Goal: Information Seeking & Learning: Learn about a topic

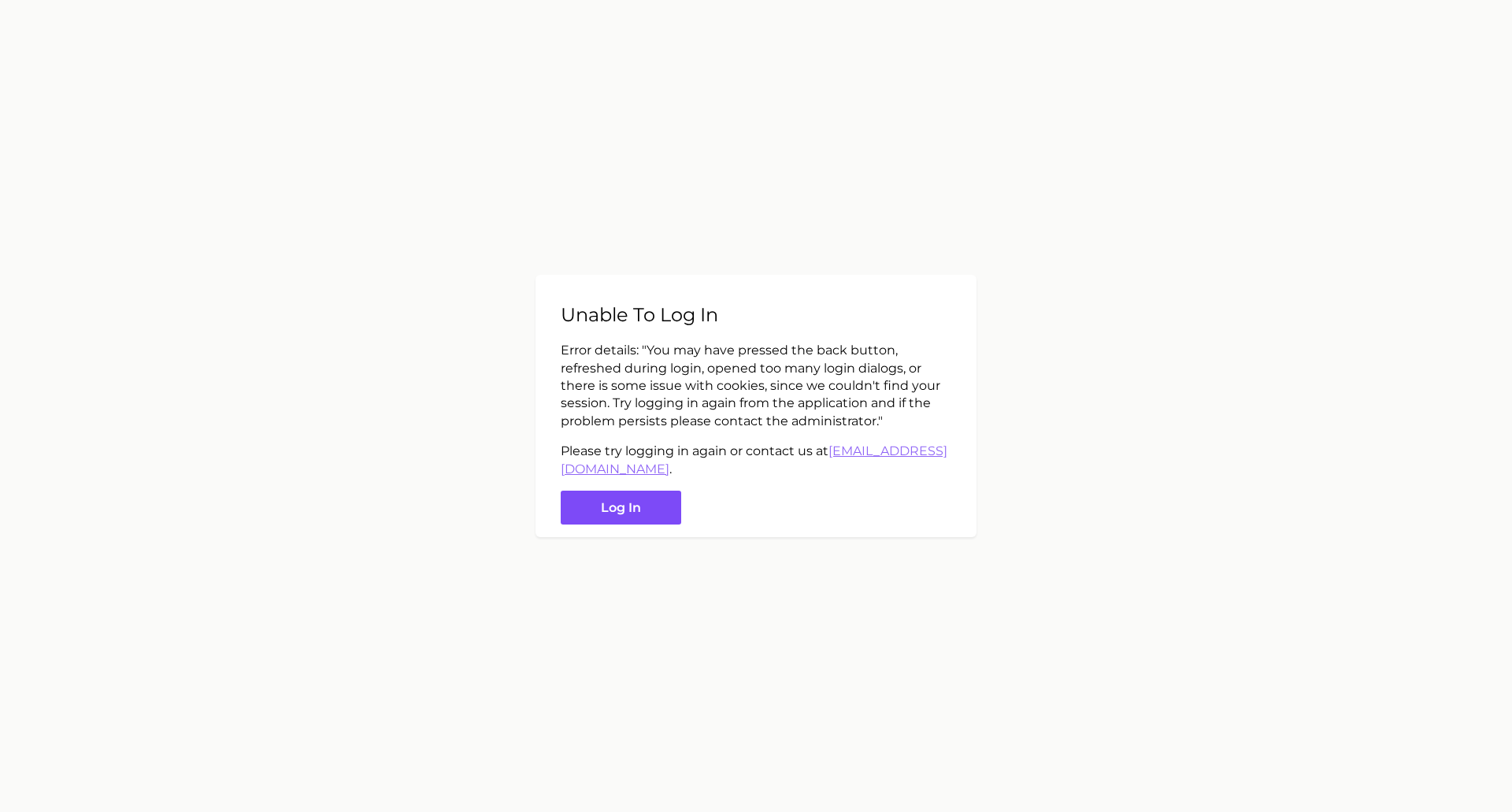
click at [630, 507] on button "Log in" at bounding box center [621, 508] width 121 height 34
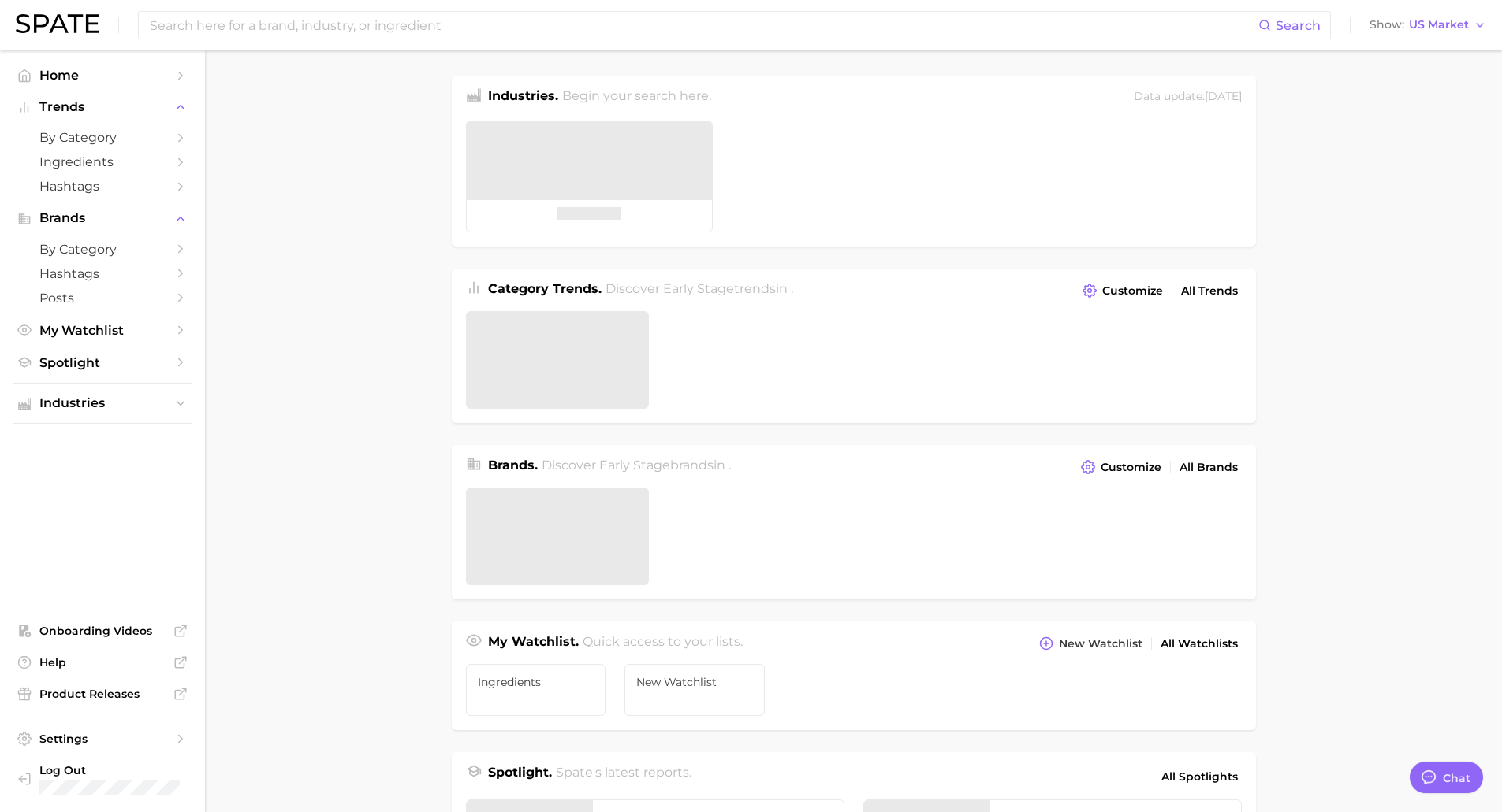
type textarea "x"
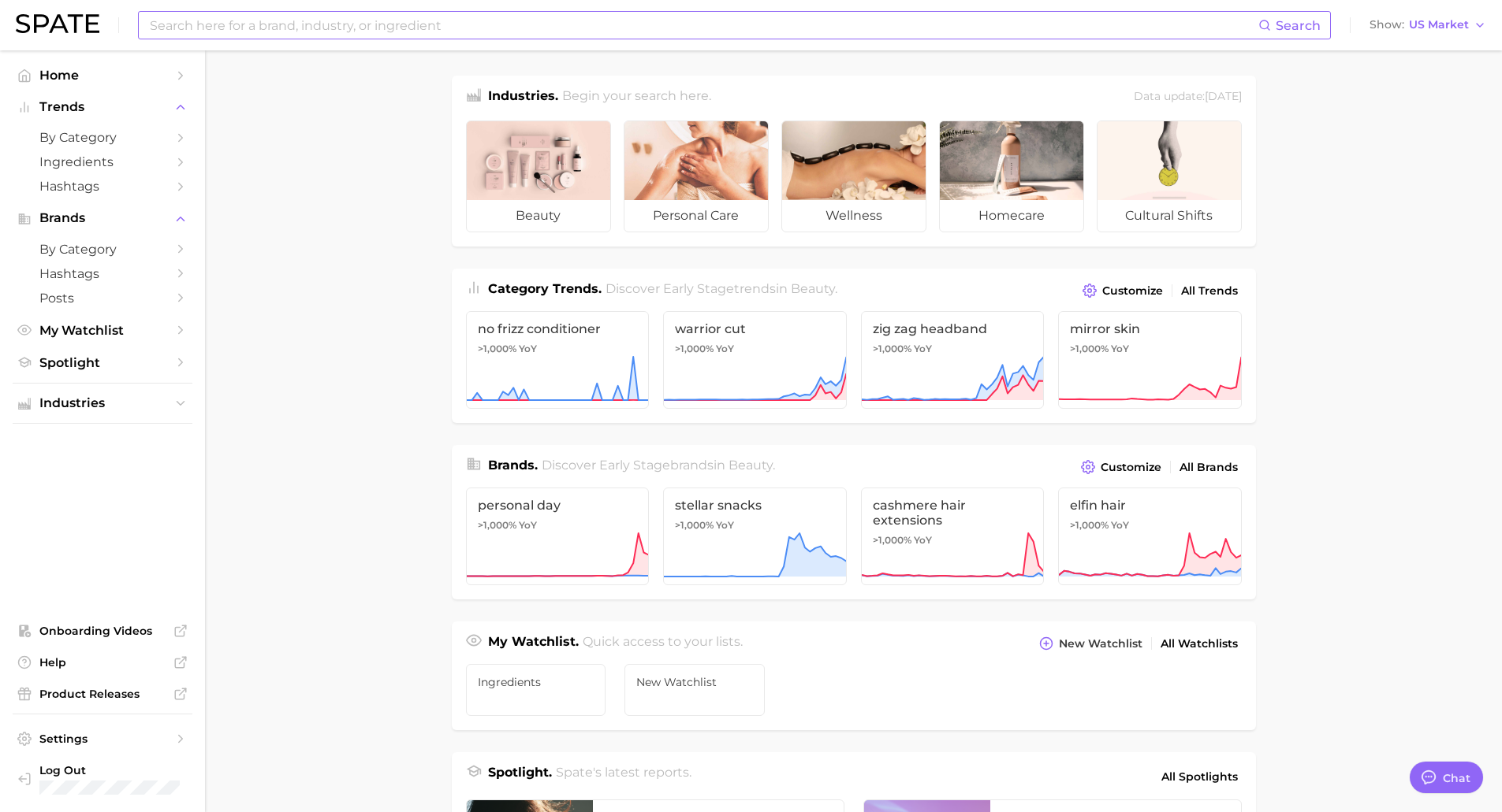
click at [428, 22] on input at bounding box center [703, 25] width 1110 height 27
drag, startPoint x: 366, startPoint y: 14, endPoint x: 155, endPoint y: 22, distance: 211.2
click at [155, 22] on input "GUMDROP" at bounding box center [703, 25] width 1110 height 27
type input "G"
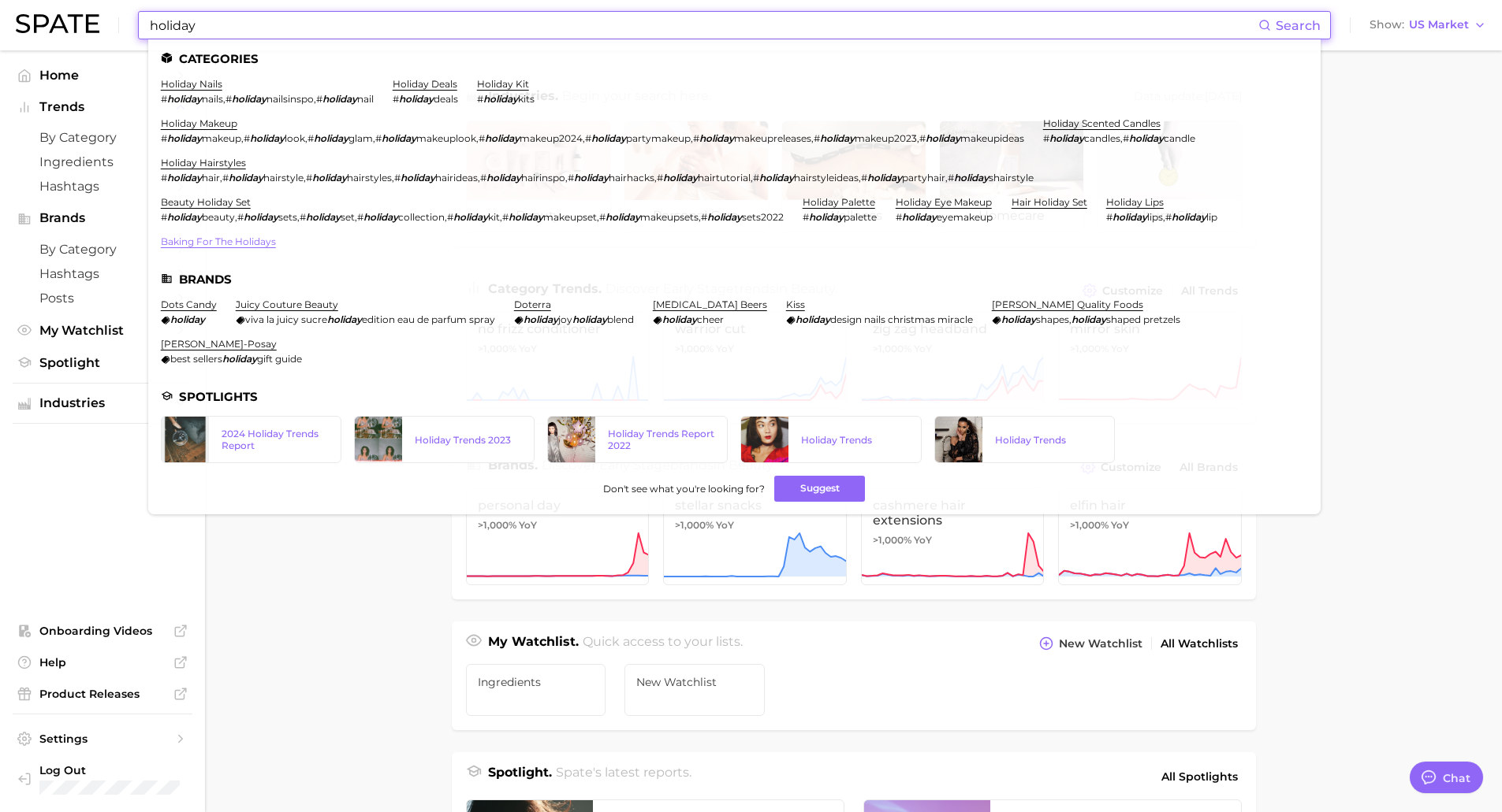
type input "holiday"
click at [233, 246] on link "baking for the holidays" at bounding box center [218, 242] width 115 height 12
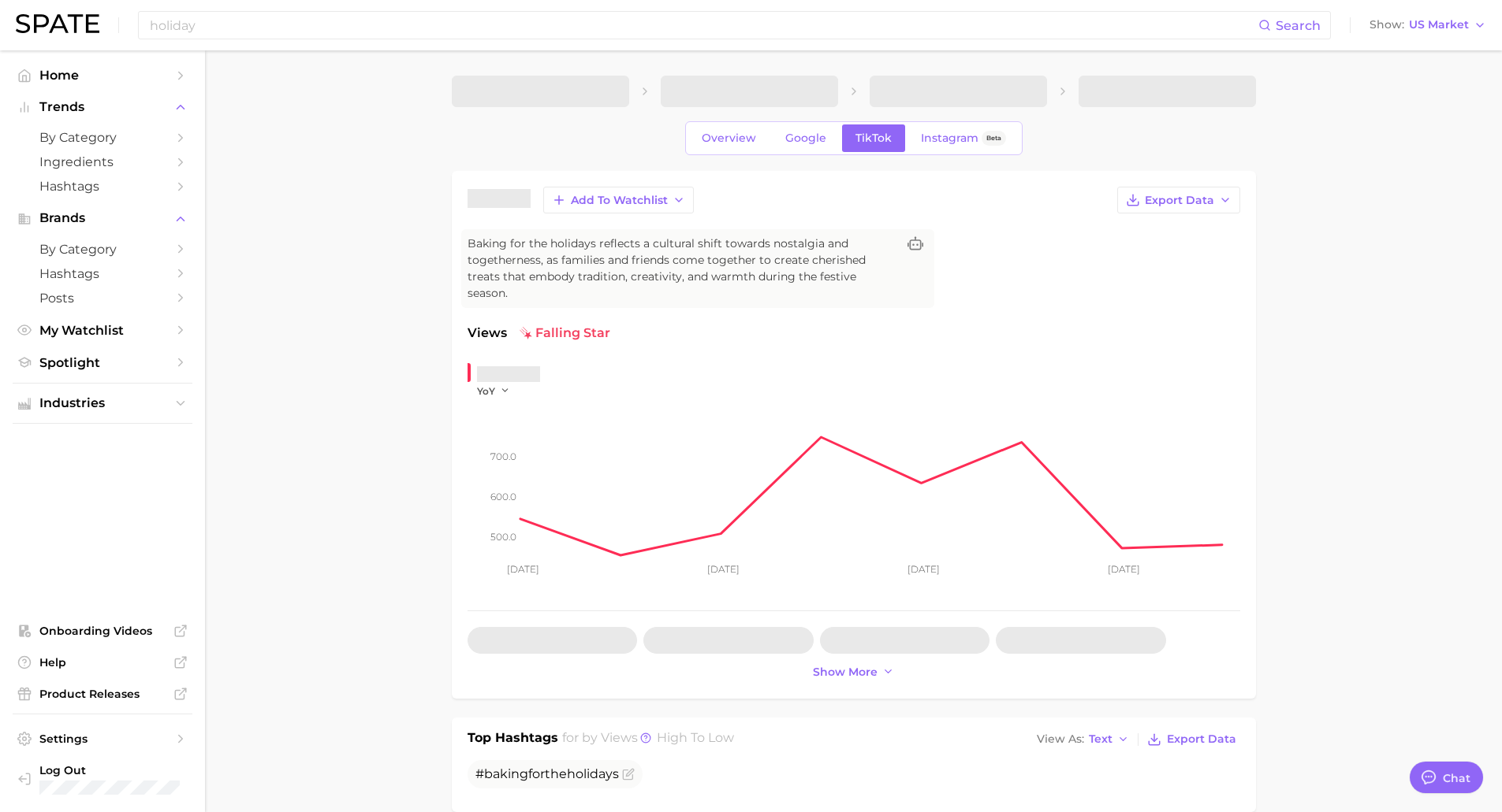
type textarea "x"
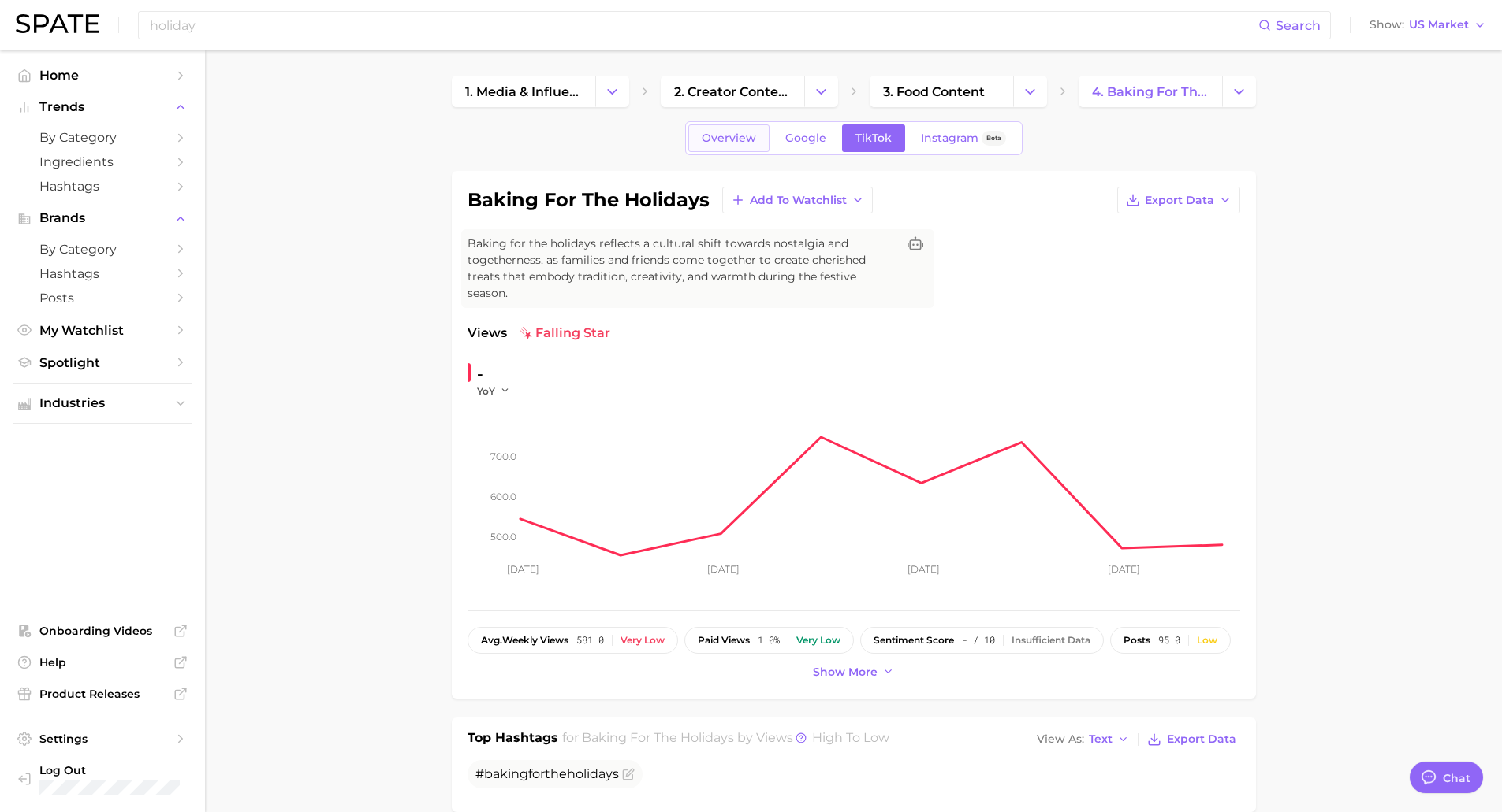
click at [737, 138] on span "Overview" at bounding box center [728, 139] width 54 height 14
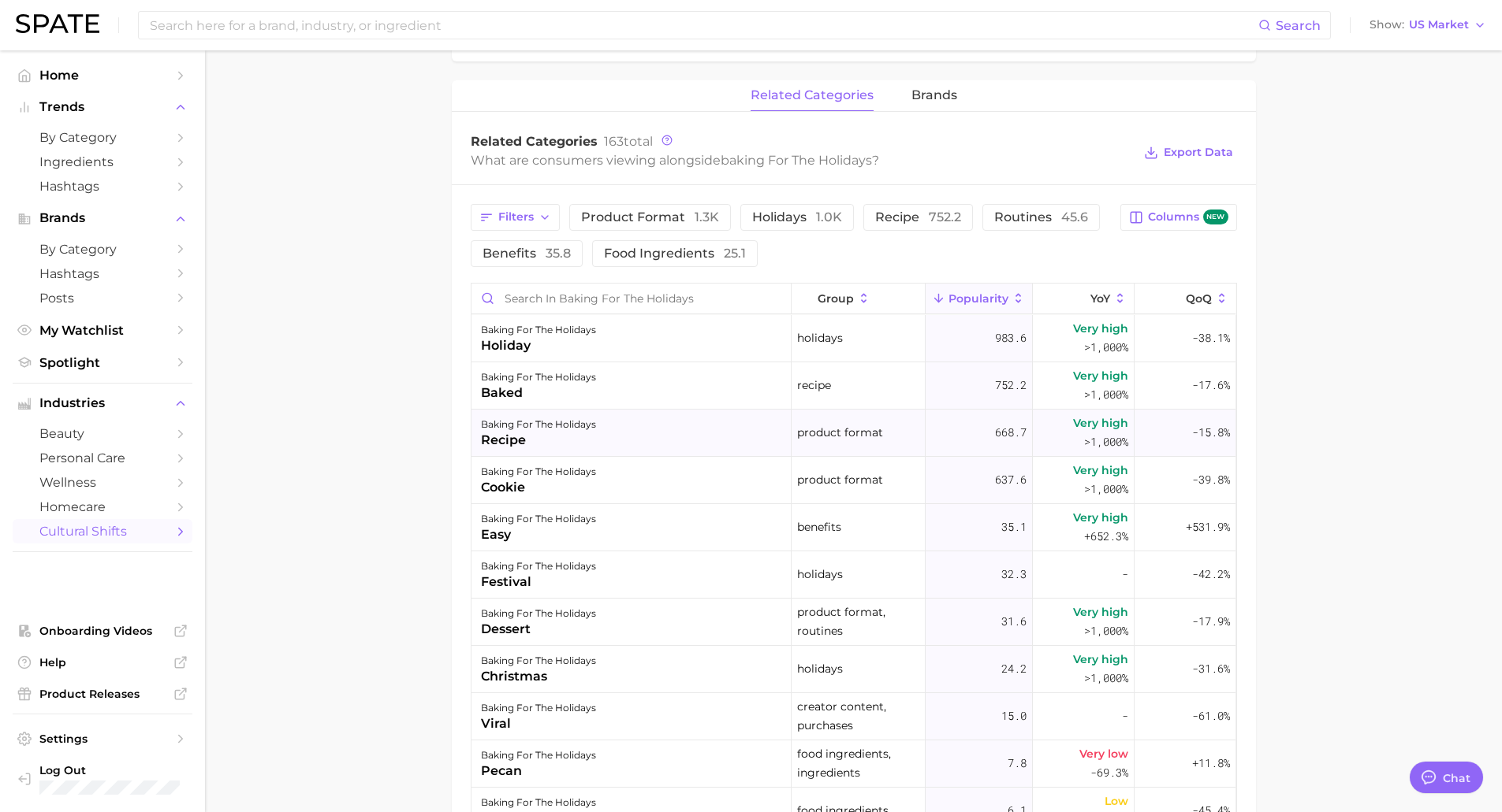
scroll to position [788, 0]
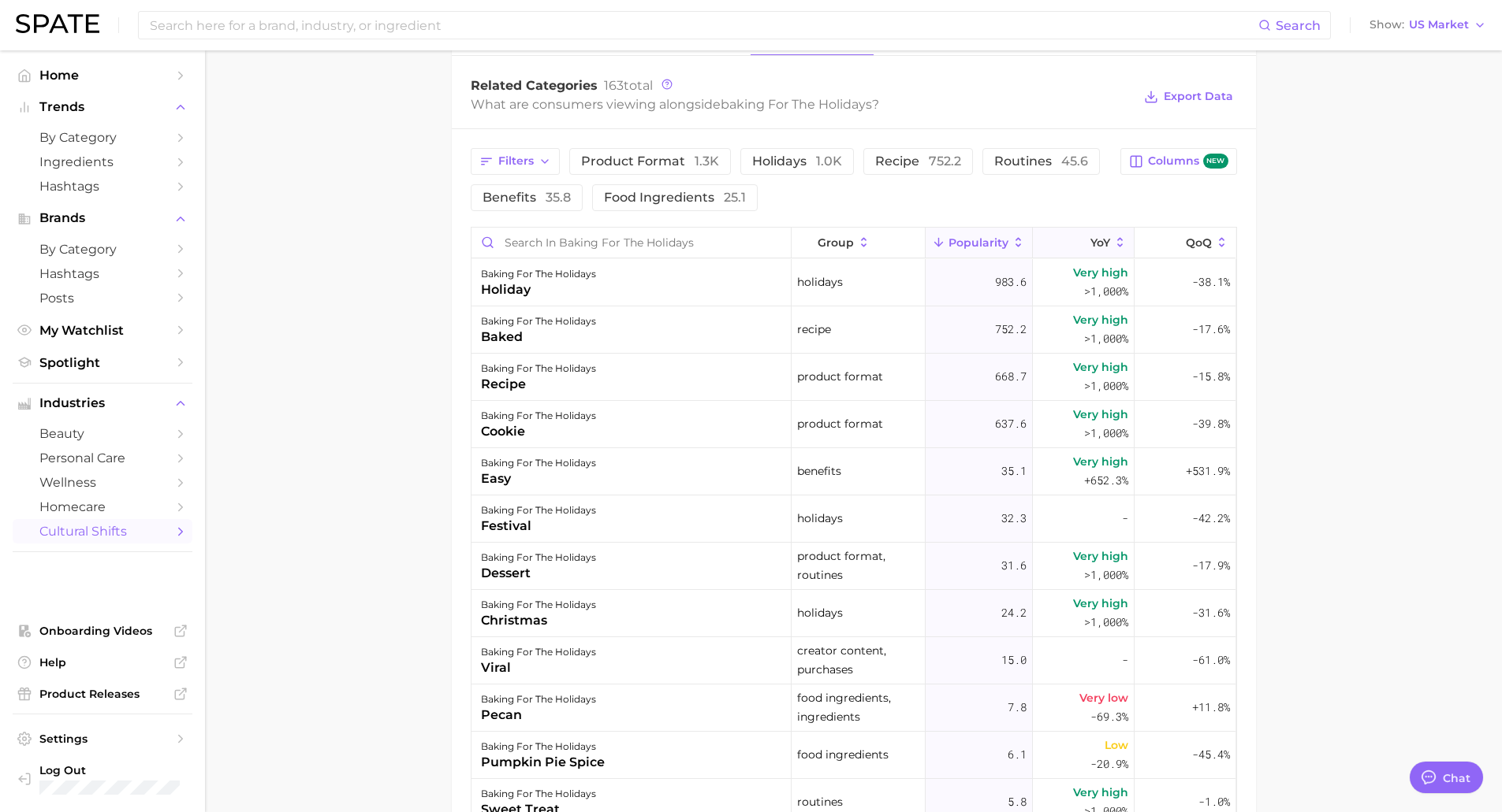
click at [1073, 236] on icon at bounding box center [1080, 243] width 14 height 14
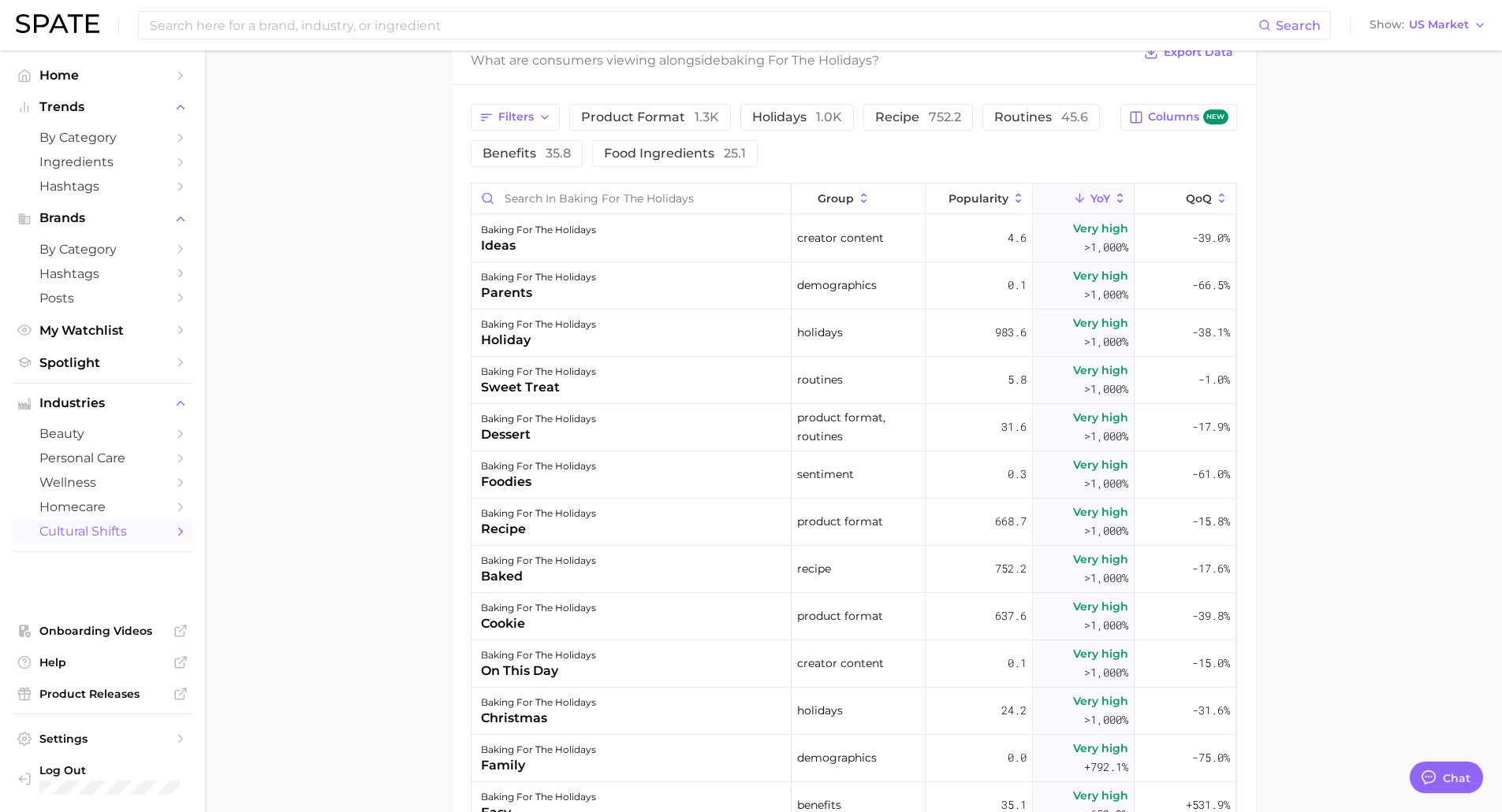
scroll to position [744, 0]
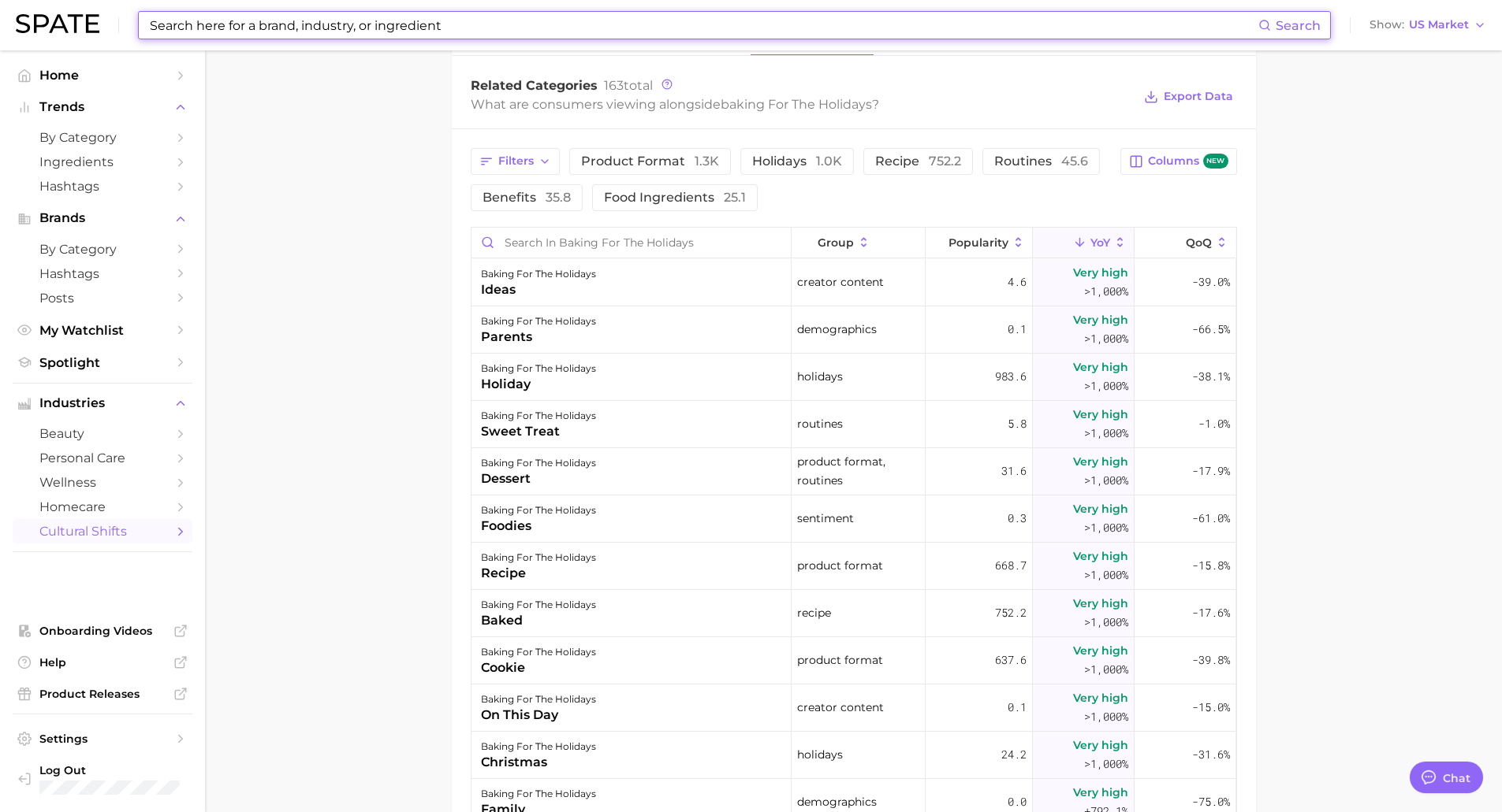
click at [372, 27] on input at bounding box center [703, 25] width 1110 height 27
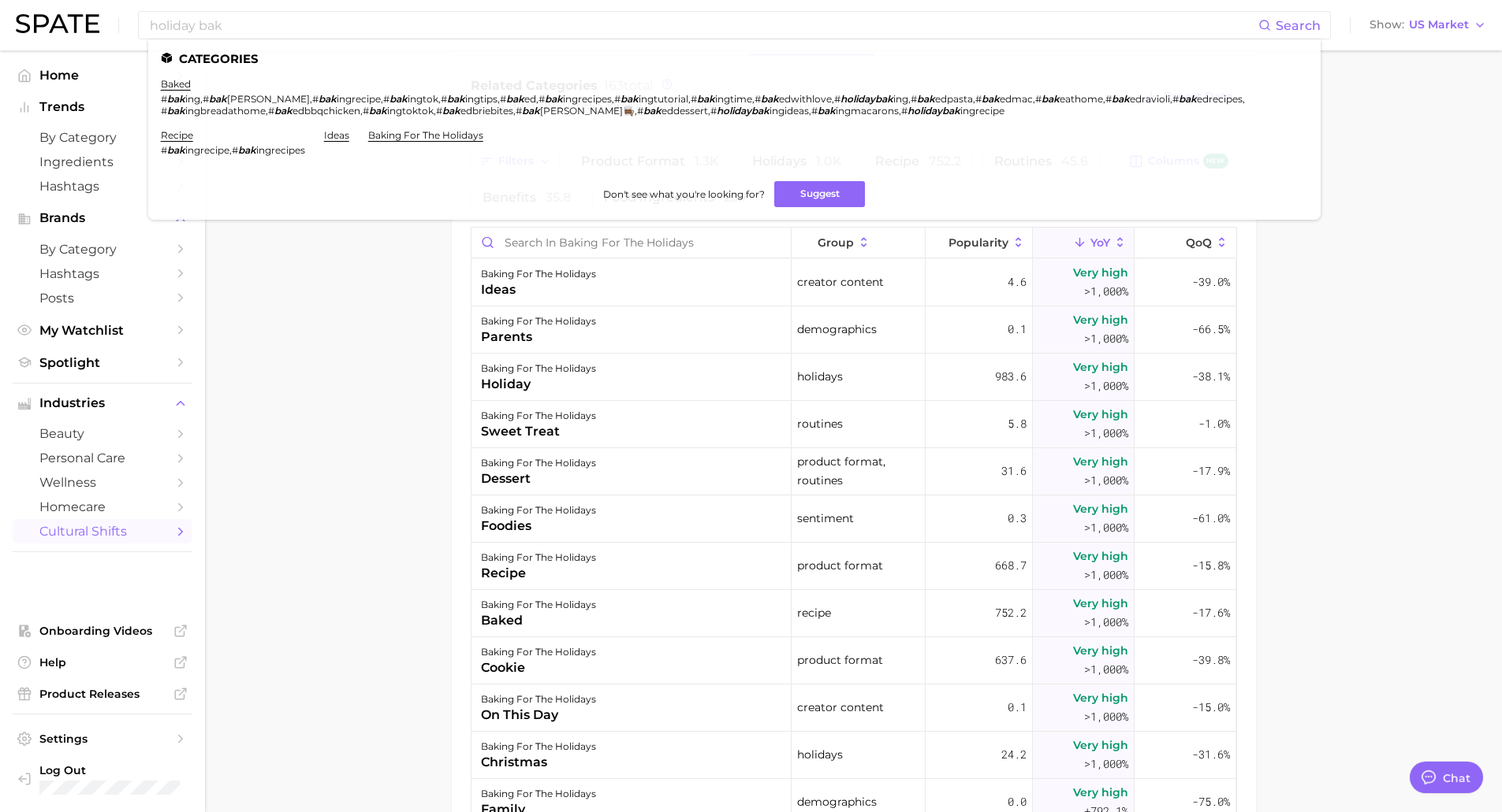
click at [369, 296] on main "1. media & influencers 2. creator content 3. food content 4. baking for the hol…" at bounding box center [853, 222] width 1297 height 1830
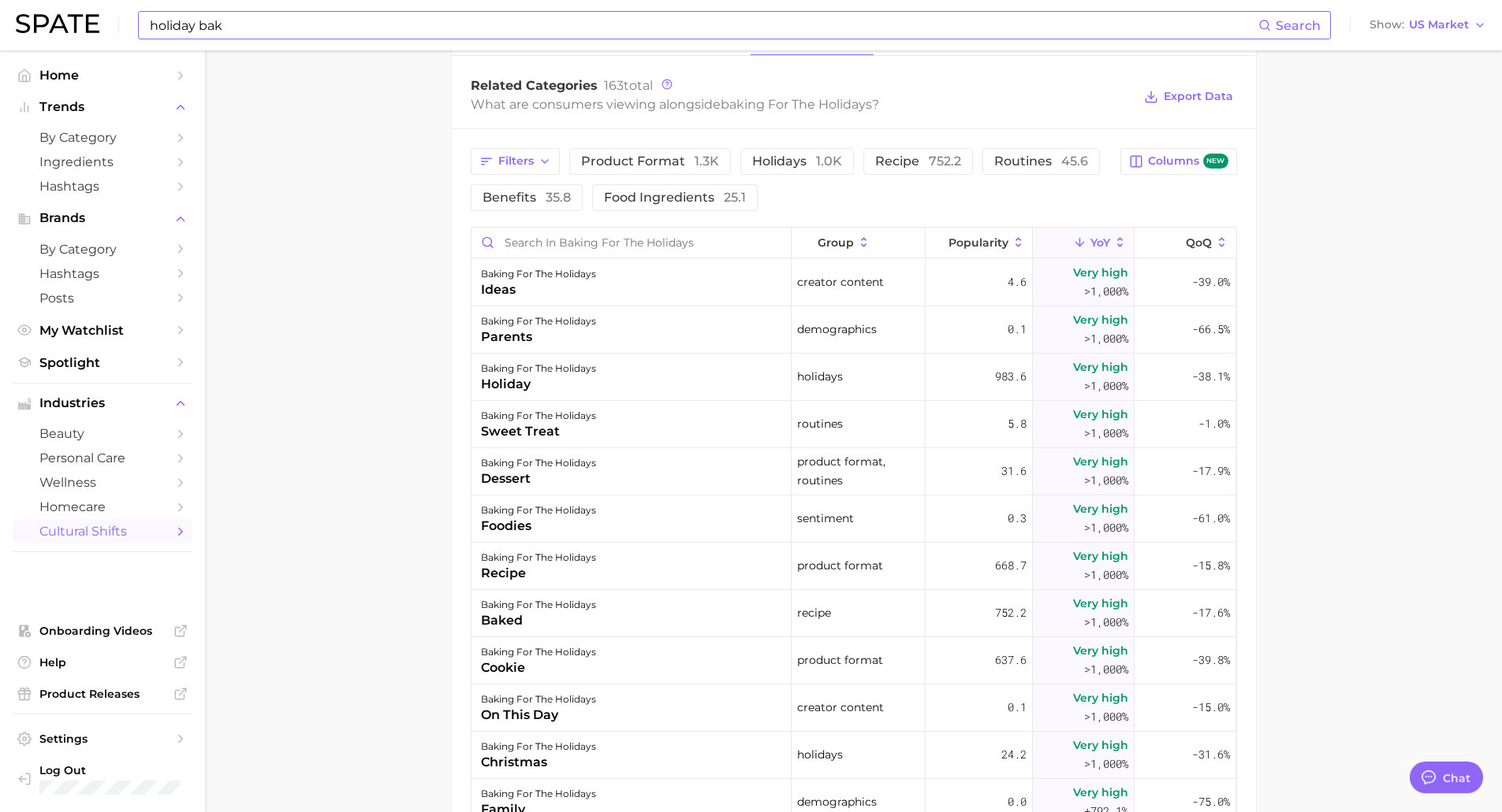
click at [457, 21] on input "holiday bak" at bounding box center [703, 25] width 1110 height 27
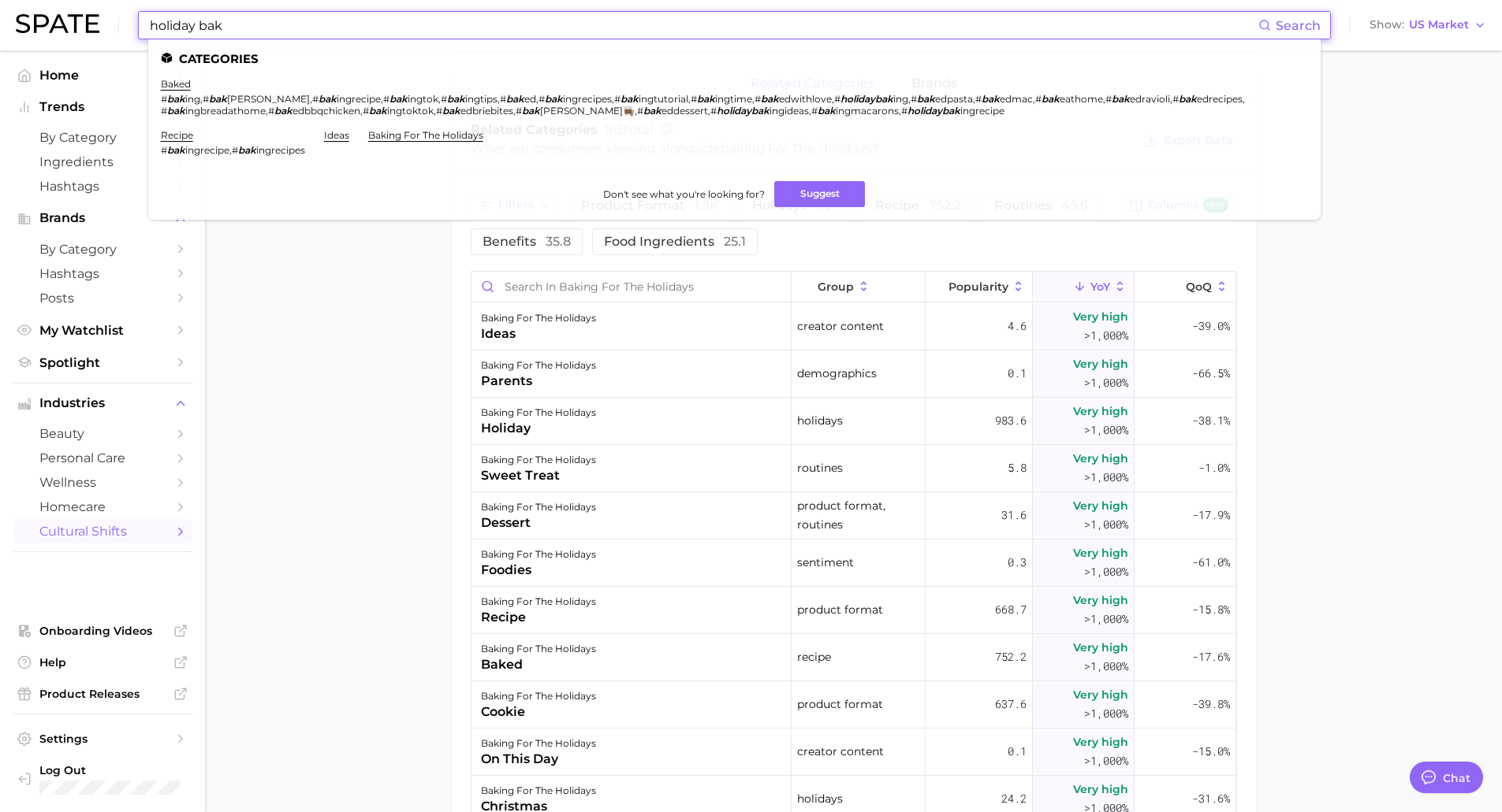
scroll to position [788, 0]
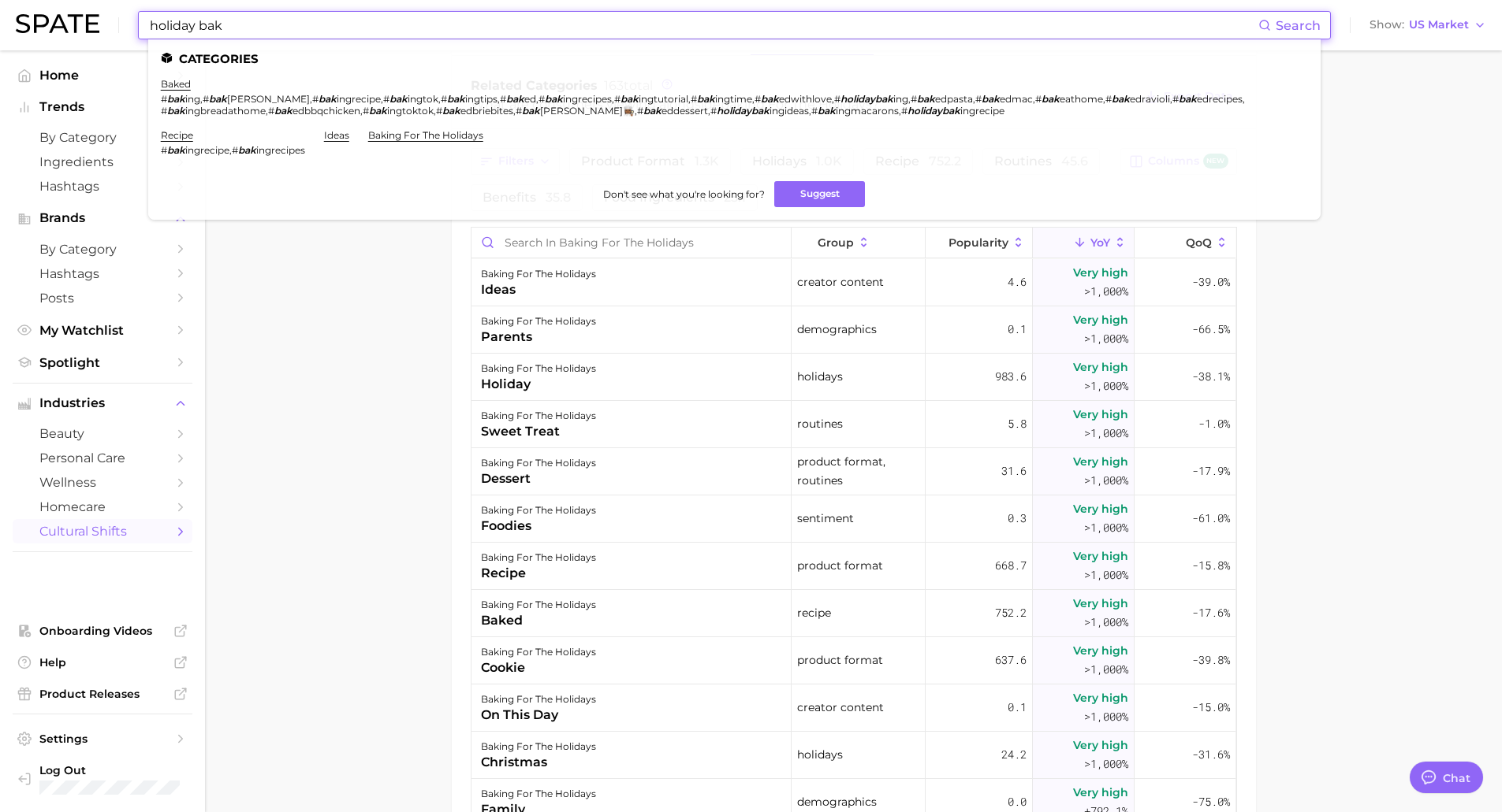
click at [455, 25] on input "holiday bak" at bounding box center [703, 25] width 1110 height 27
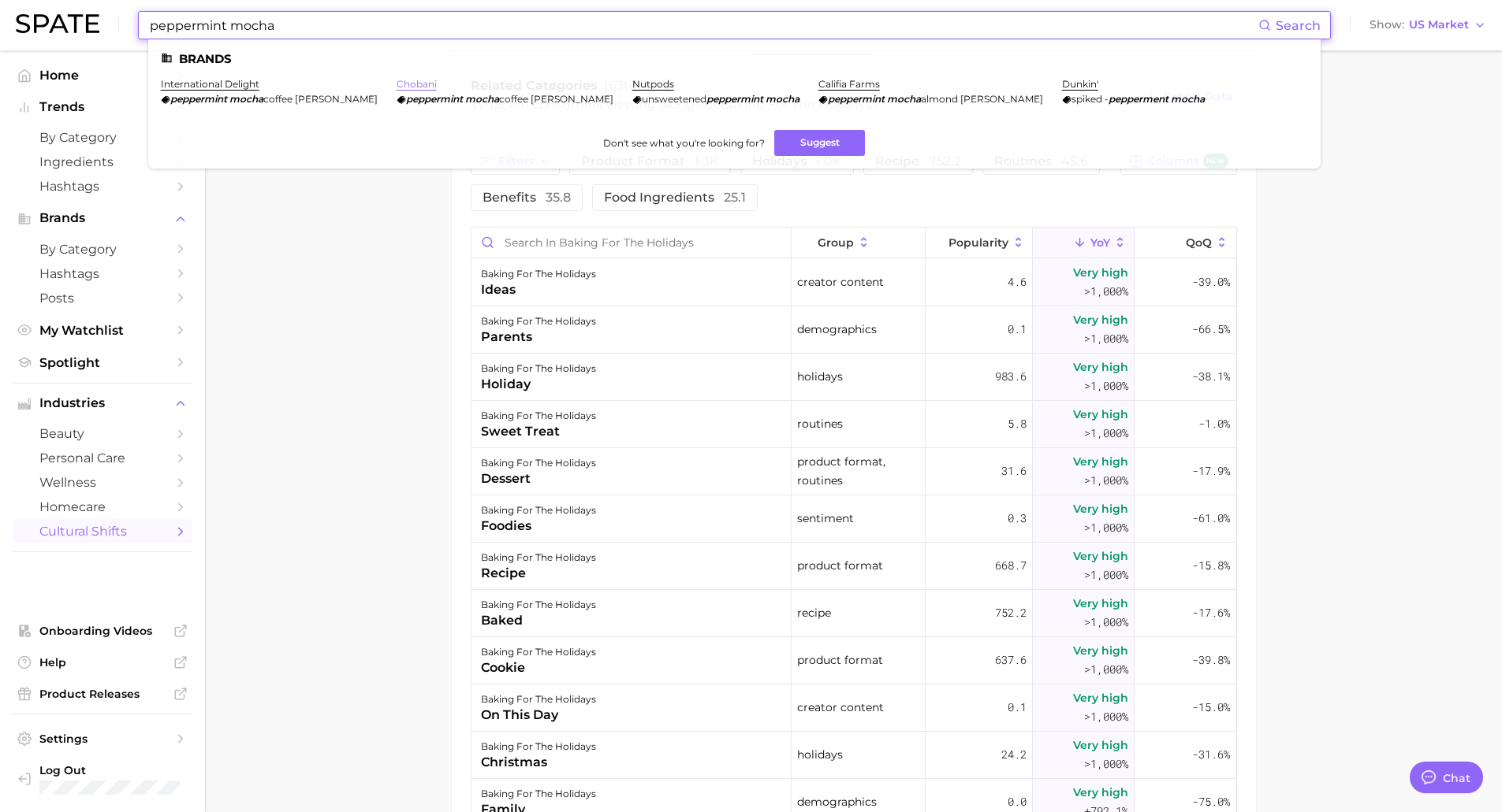
type input "peppermint mocha"
click at [396, 85] on link "chobani" at bounding box center [416, 84] width 41 height 12
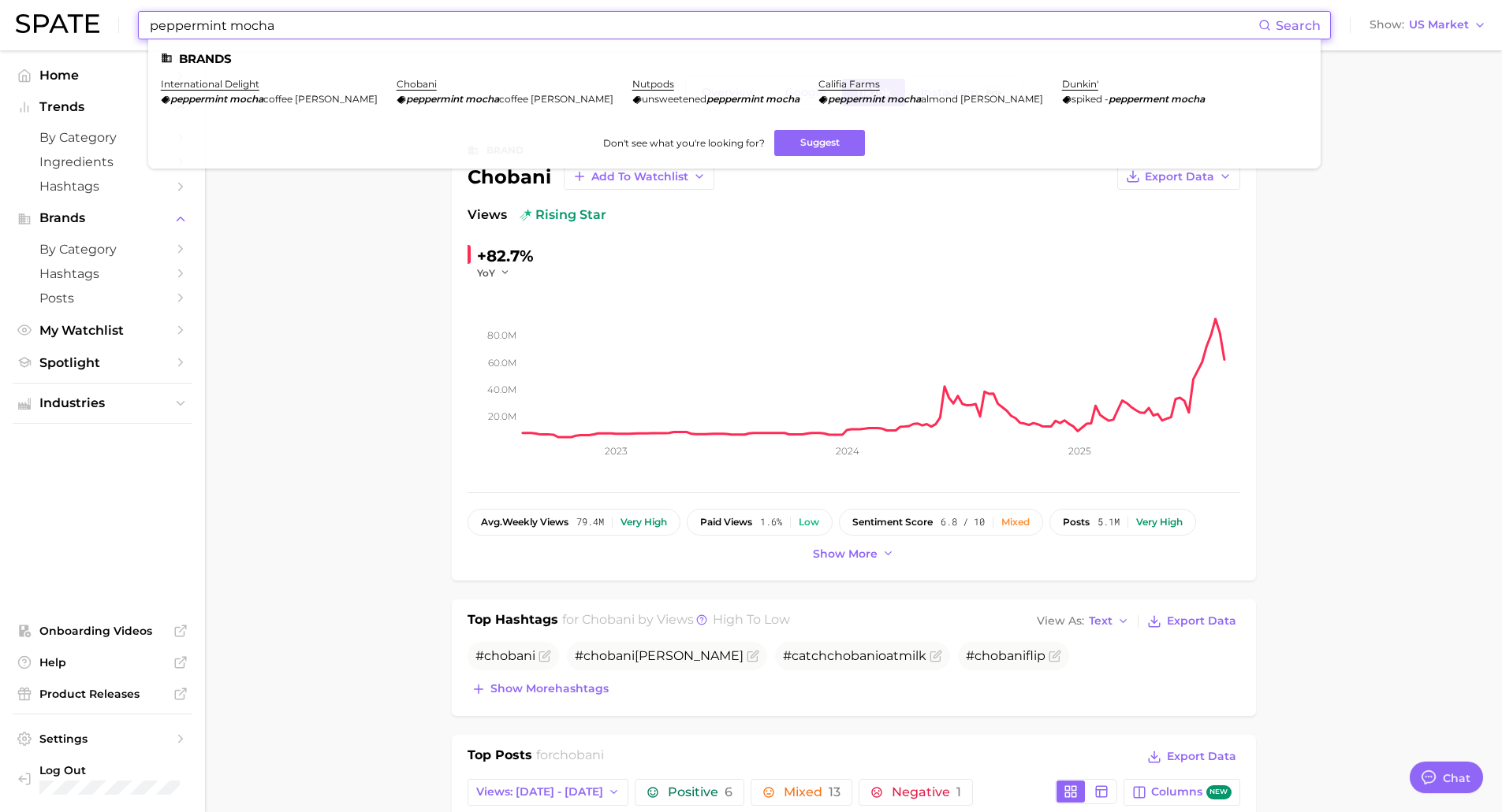
drag, startPoint x: 607, startPoint y: 16, endPoint x: 145, endPoint y: 20, distance: 462.0
click at [145, 20] on div "peppermint mocha Search Brands international delight peppermint mocha coffee [P…" at bounding box center [734, 25] width 1193 height 29
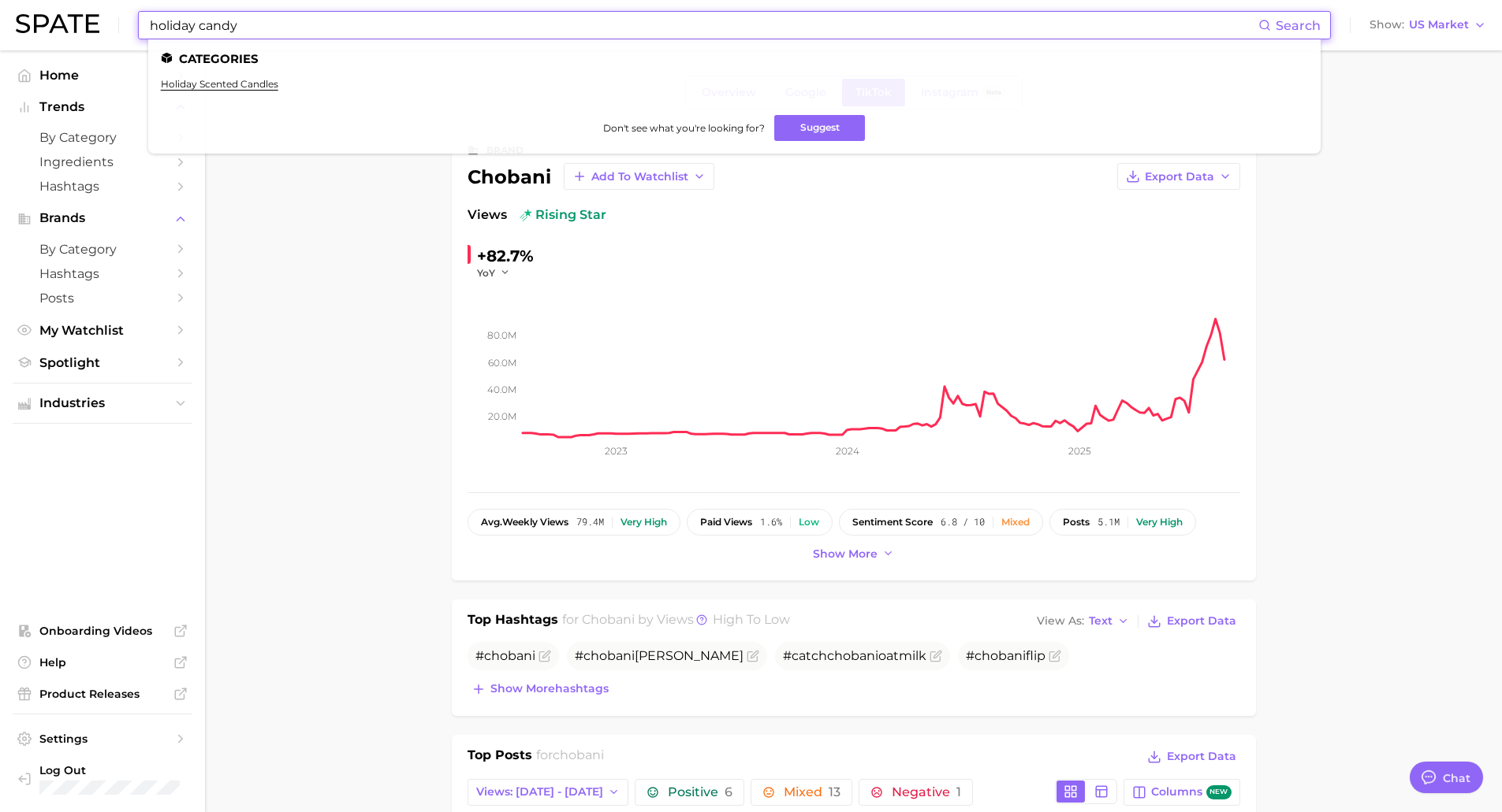
drag, startPoint x: 246, startPoint y: 28, endPoint x: 198, endPoint y: 33, distance: 48.3
click at [198, 33] on input "holiday candy" at bounding box center [703, 25] width 1110 height 27
type input "holiday scents"
click at [183, 82] on link "scent" at bounding box center [173, 84] width 27 height 12
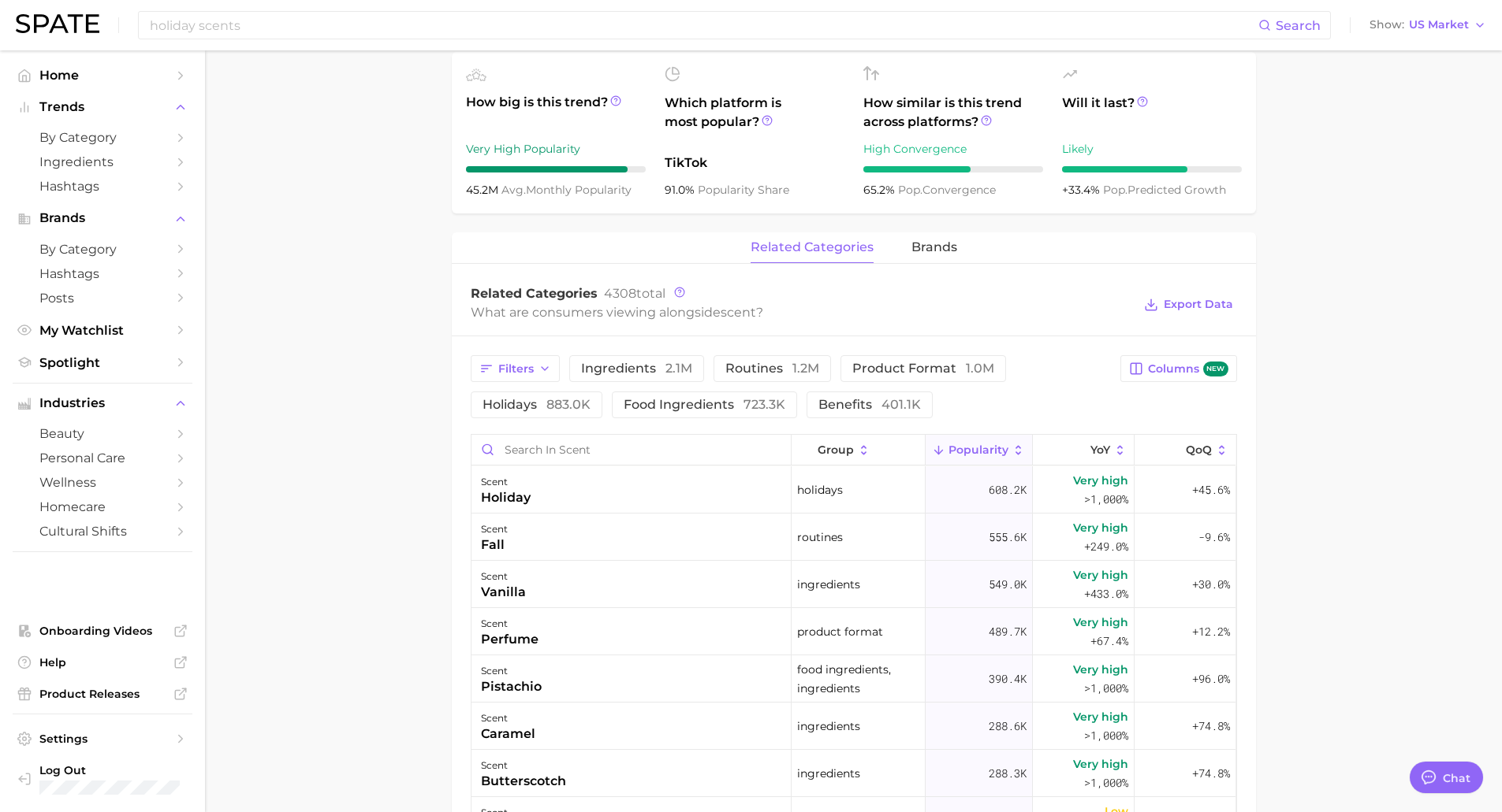
scroll to position [552, 0]
click at [1073, 453] on icon at bounding box center [1080, 449] width 14 height 14
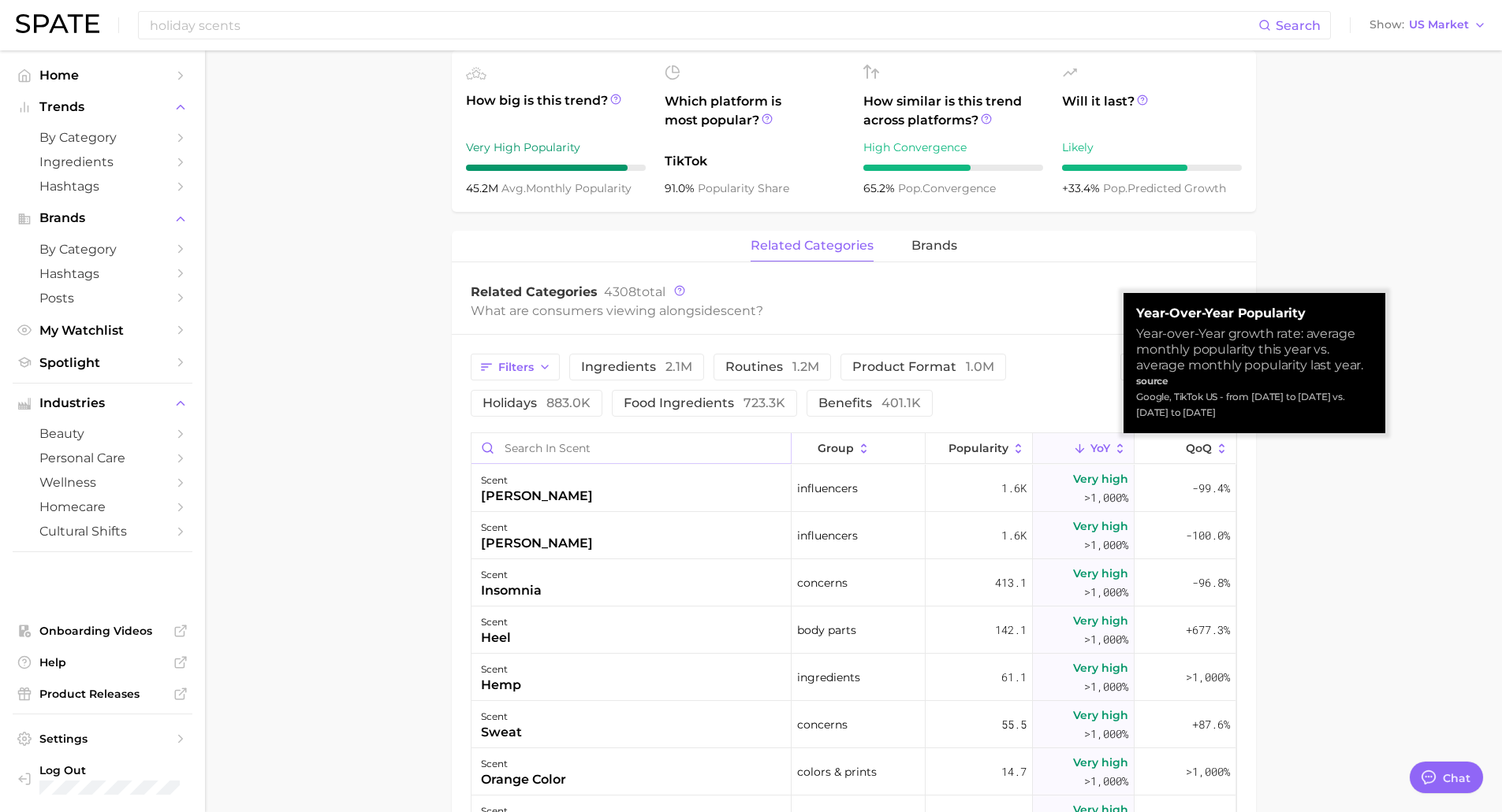
click at [630, 442] on input "Search in scent" at bounding box center [631, 449] width 319 height 30
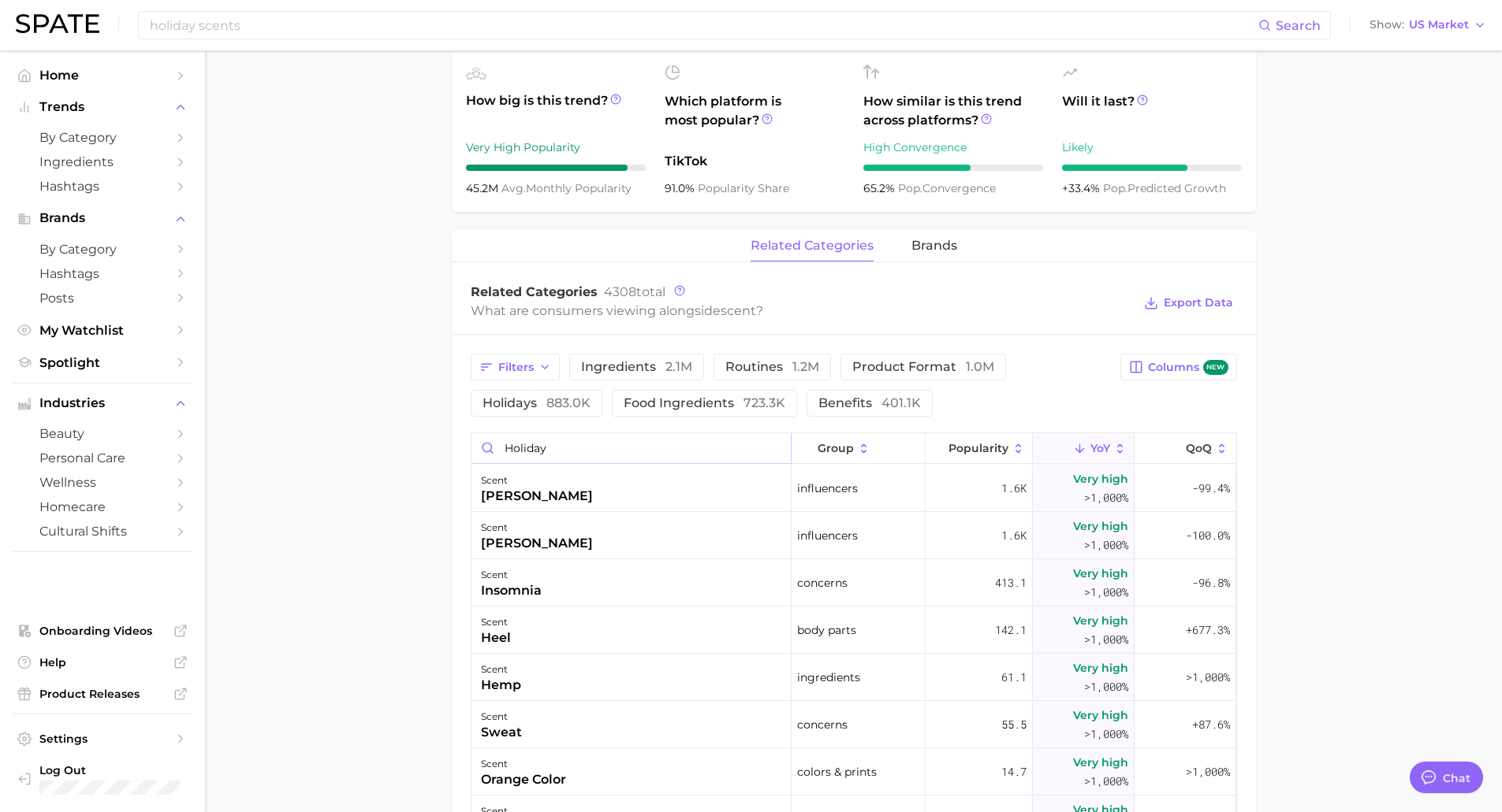
type input "holiday"
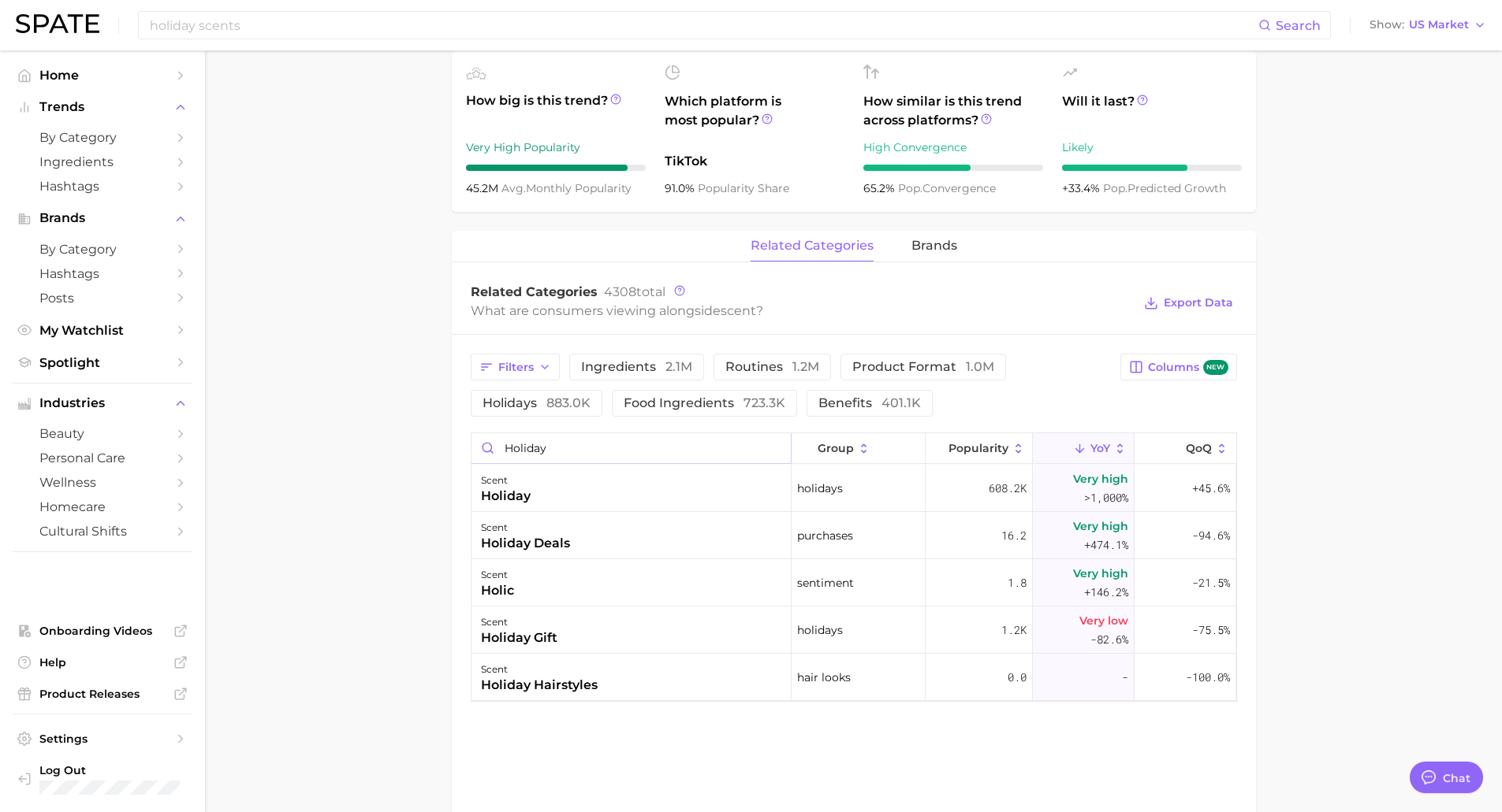
scroll to position [630, 0]
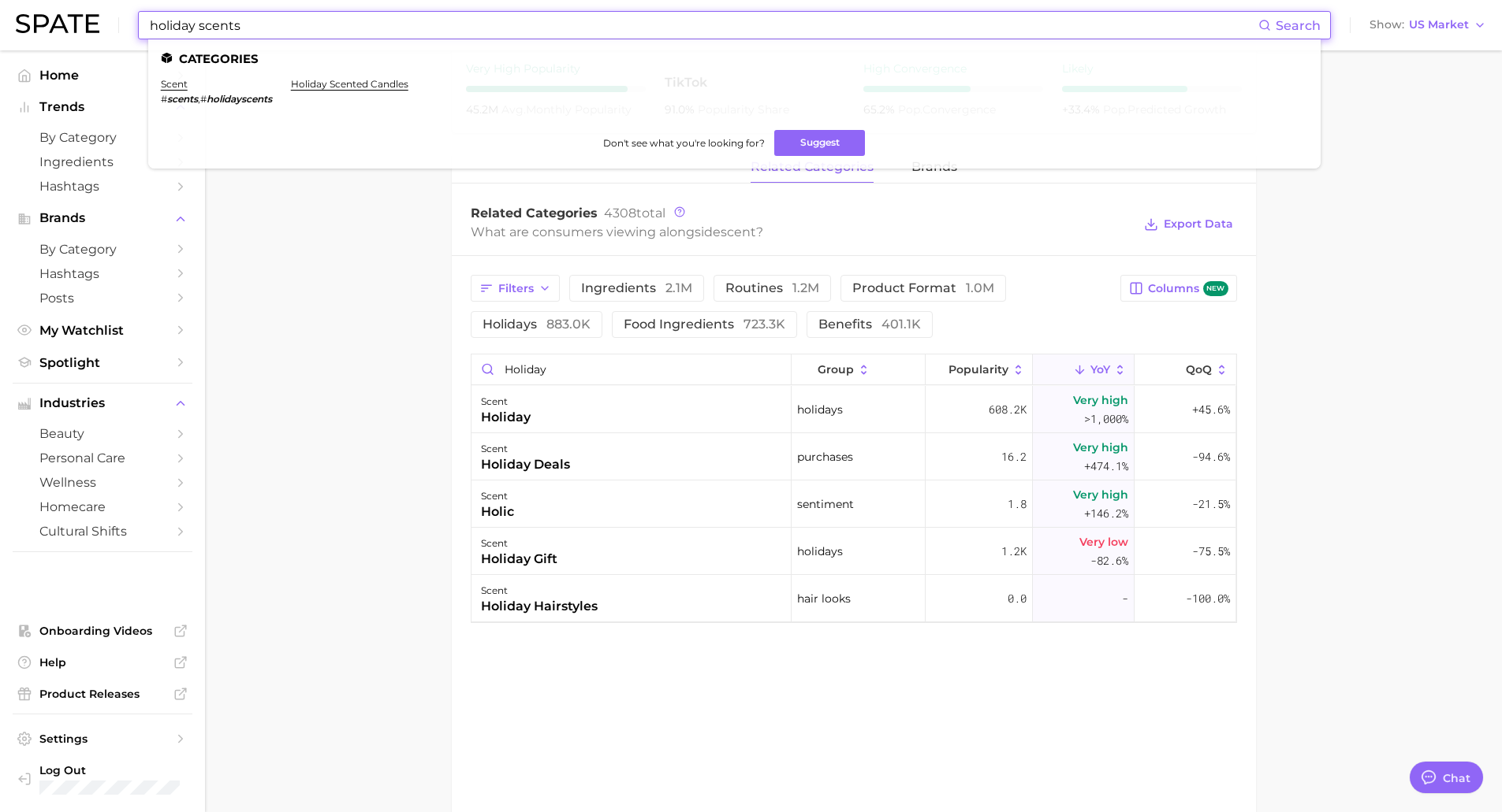
drag, startPoint x: 271, startPoint y: 33, endPoint x: 194, endPoint y: 26, distance: 77.3
click at [194, 26] on input "holiday scents" at bounding box center [703, 25] width 1110 height 27
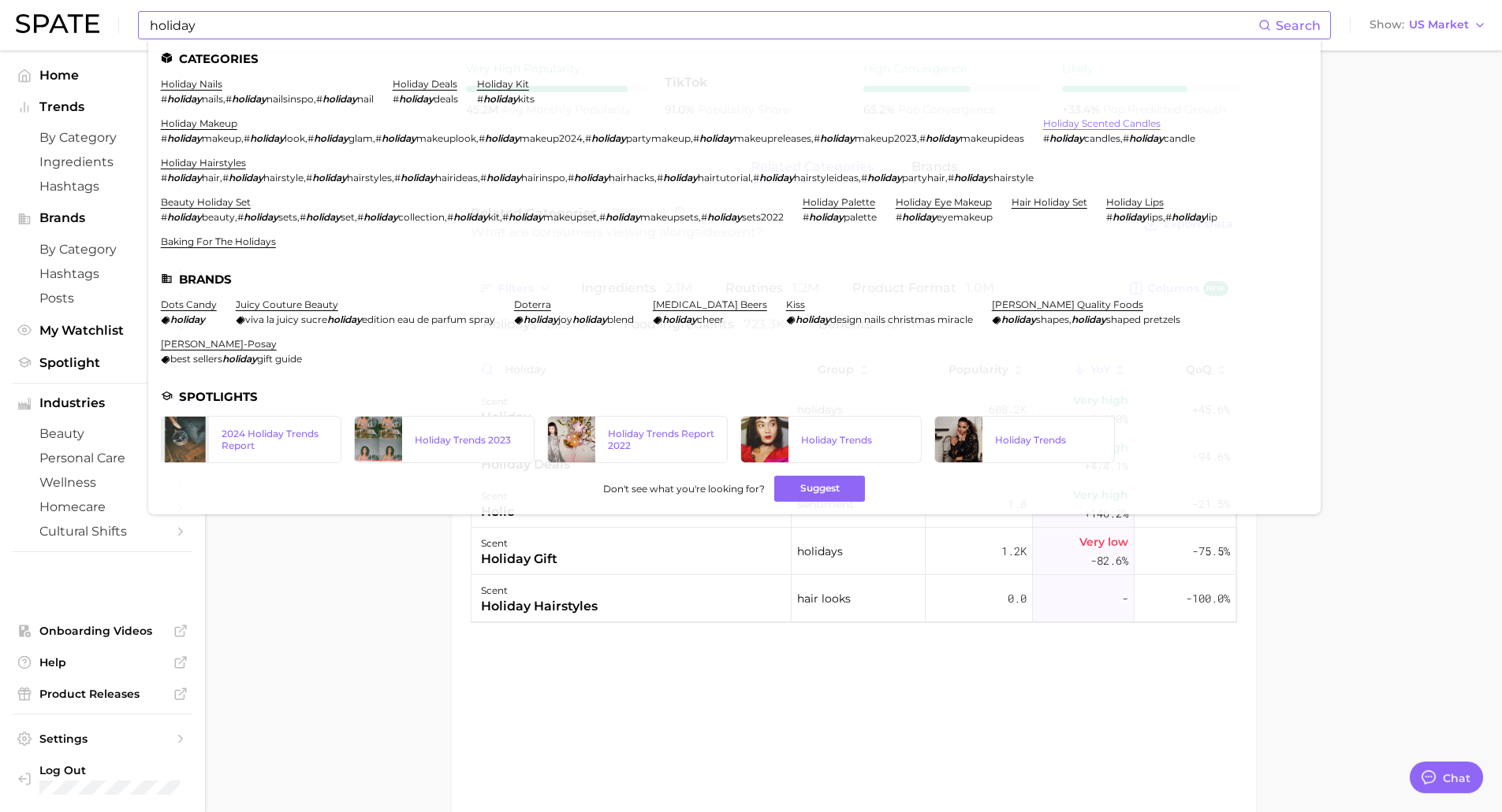
click at [1129, 126] on link "holiday scented candles" at bounding box center [1102, 124] width 118 height 12
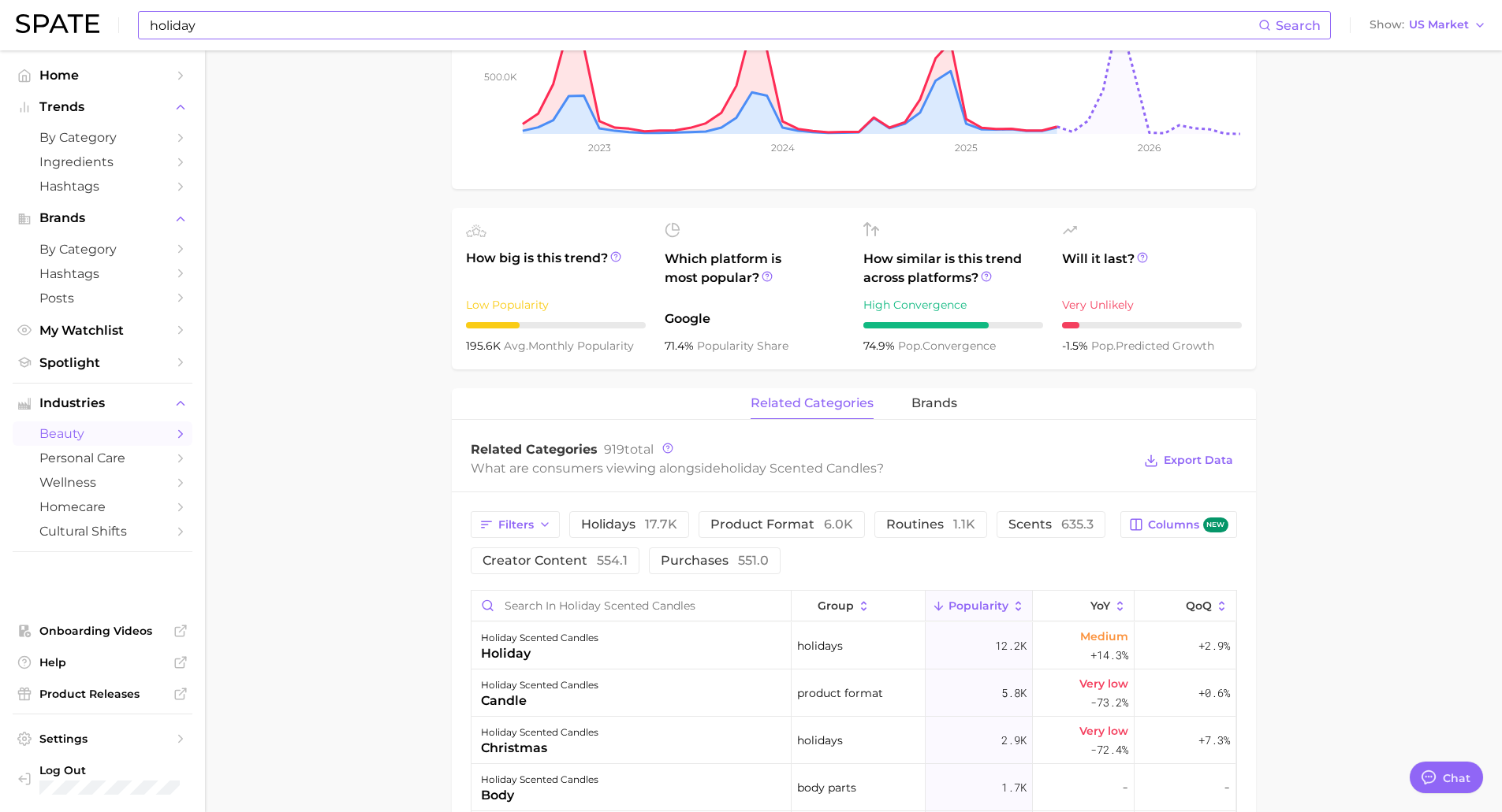
scroll to position [472, 0]
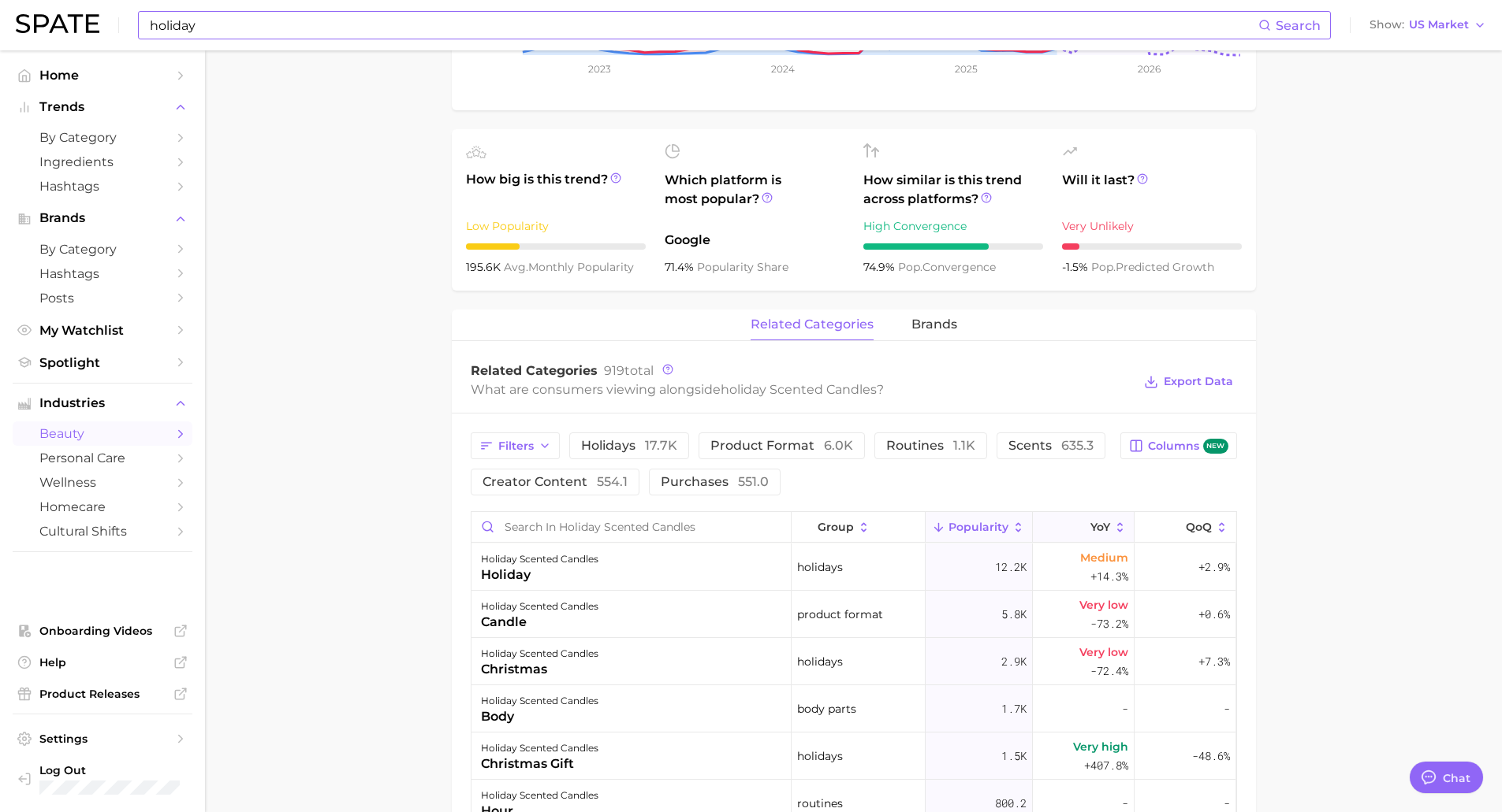
click at [1100, 533] on button "YoY" at bounding box center [1083, 527] width 102 height 31
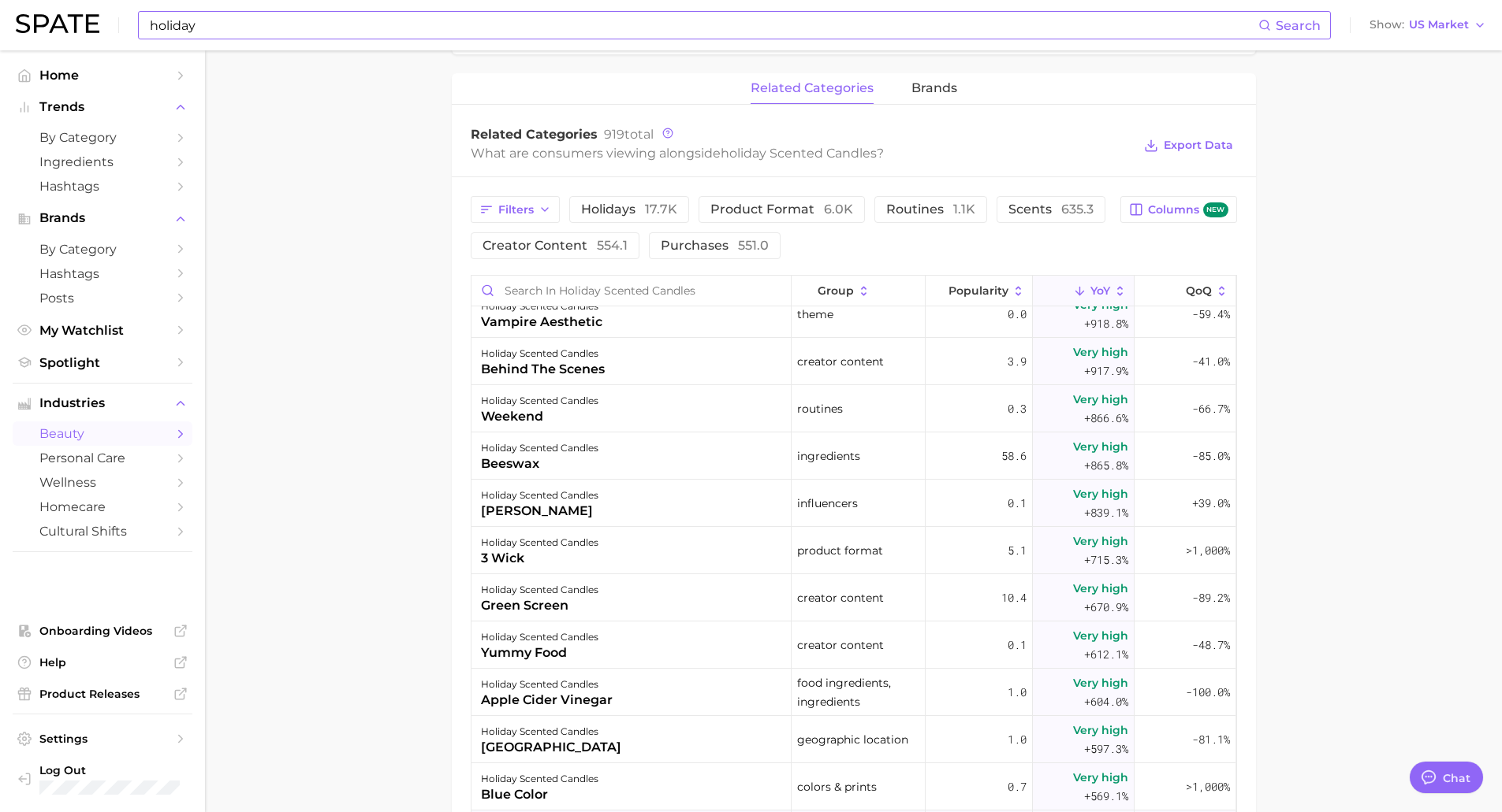
scroll to position [4412, 0]
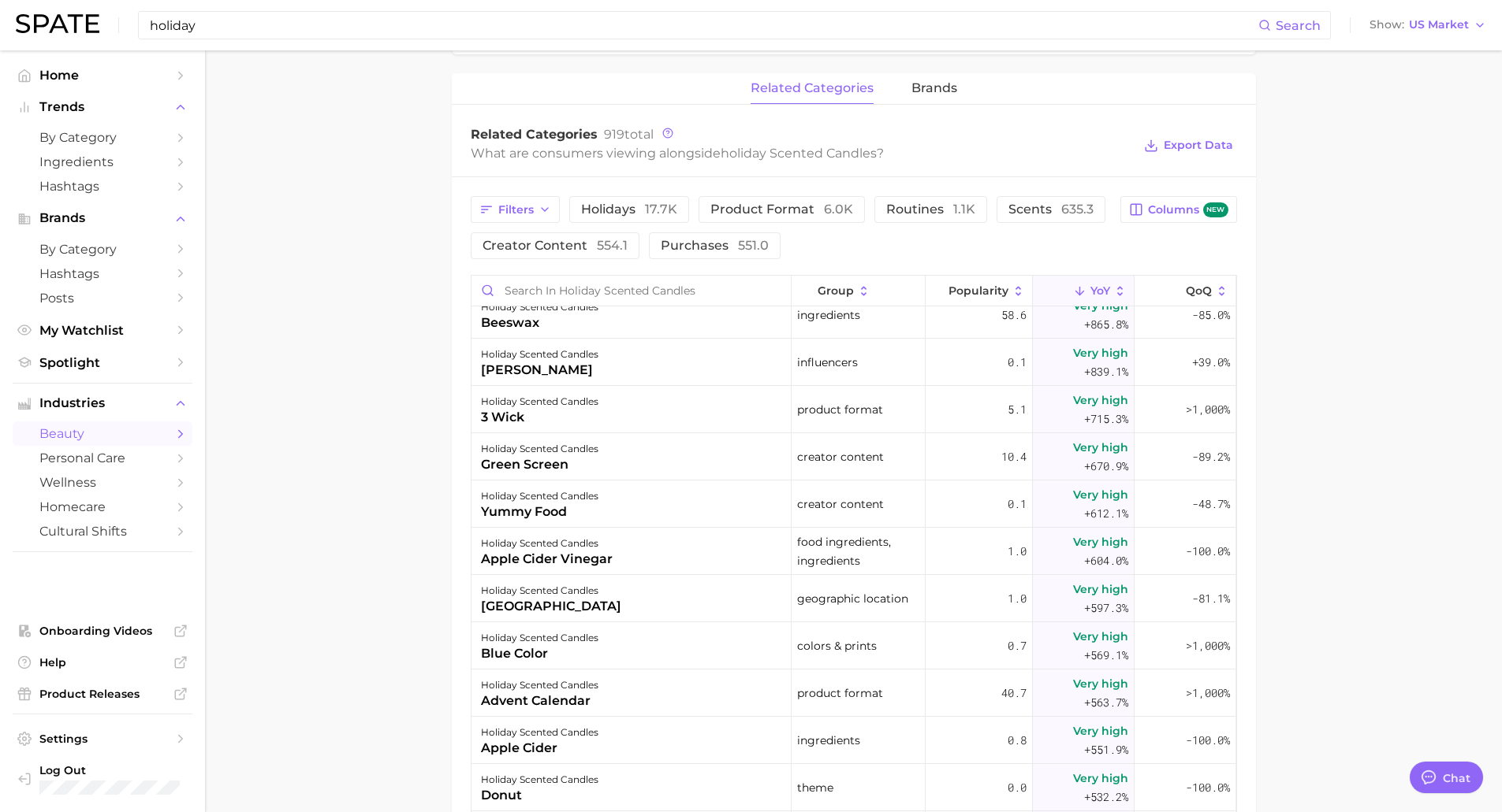
drag, startPoint x: 355, startPoint y: 25, endPoint x: 126, endPoint y: 21, distance: 229.0
click at [126, 21] on div "holiday Search Show US Market" at bounding box center [751, 25] width 1470 height 51
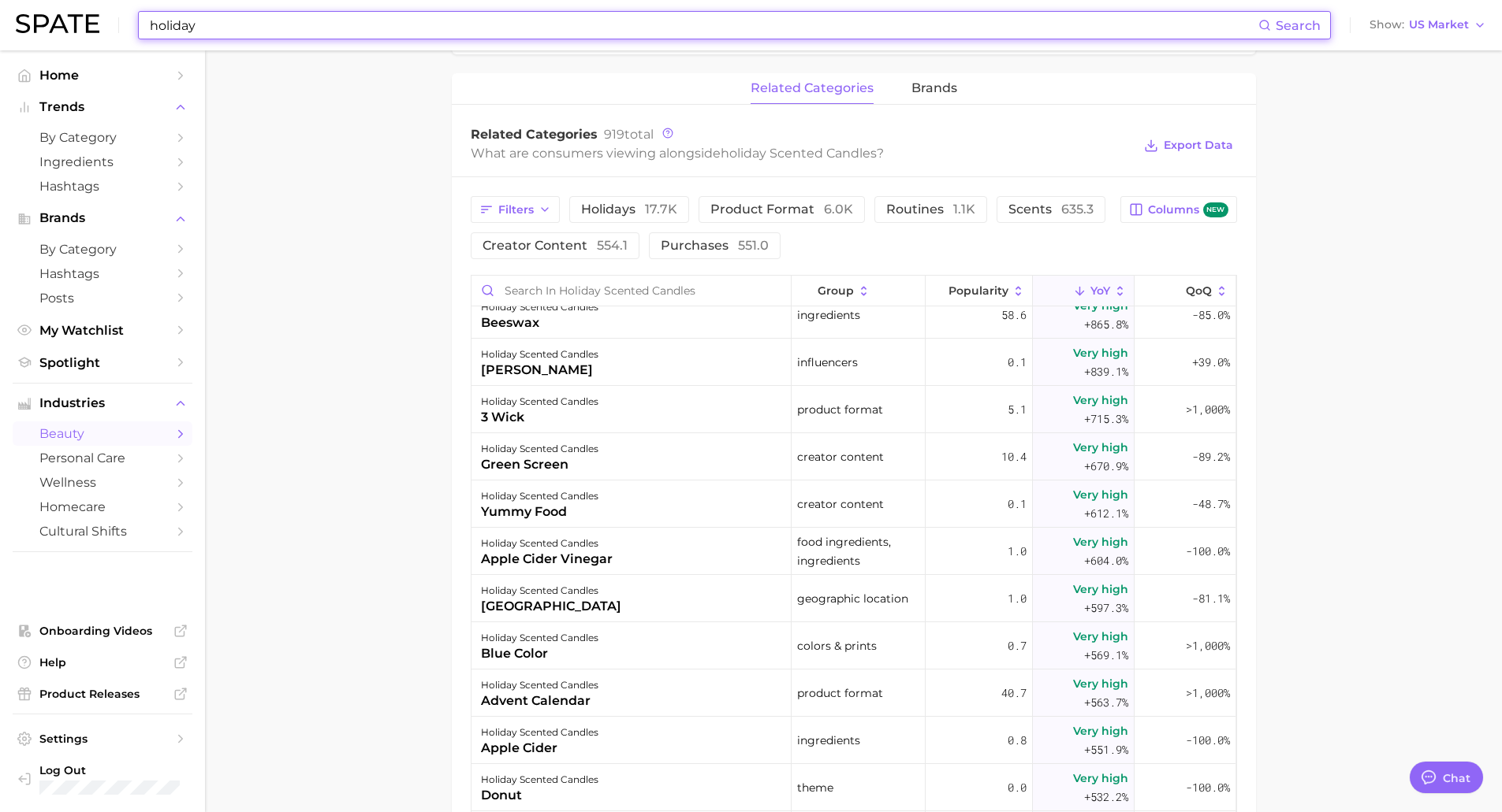
click at [126, 21] on div "holiday Search Show US Market" at bounding box center [751, 25] width 1470 height 51
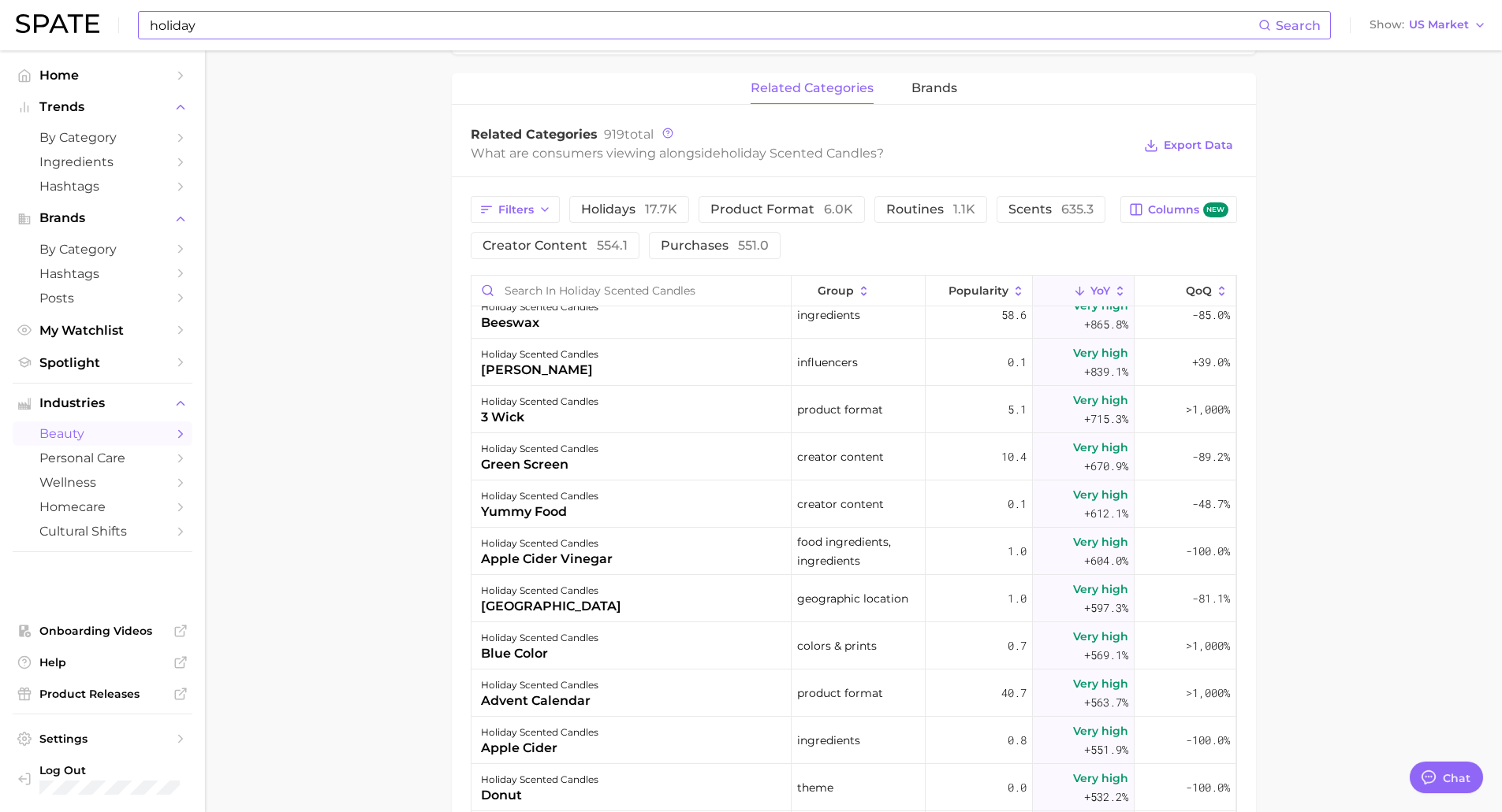
click at [170, 25] on input "holiday" at bounding box center [703, 25] width 1110 height 27
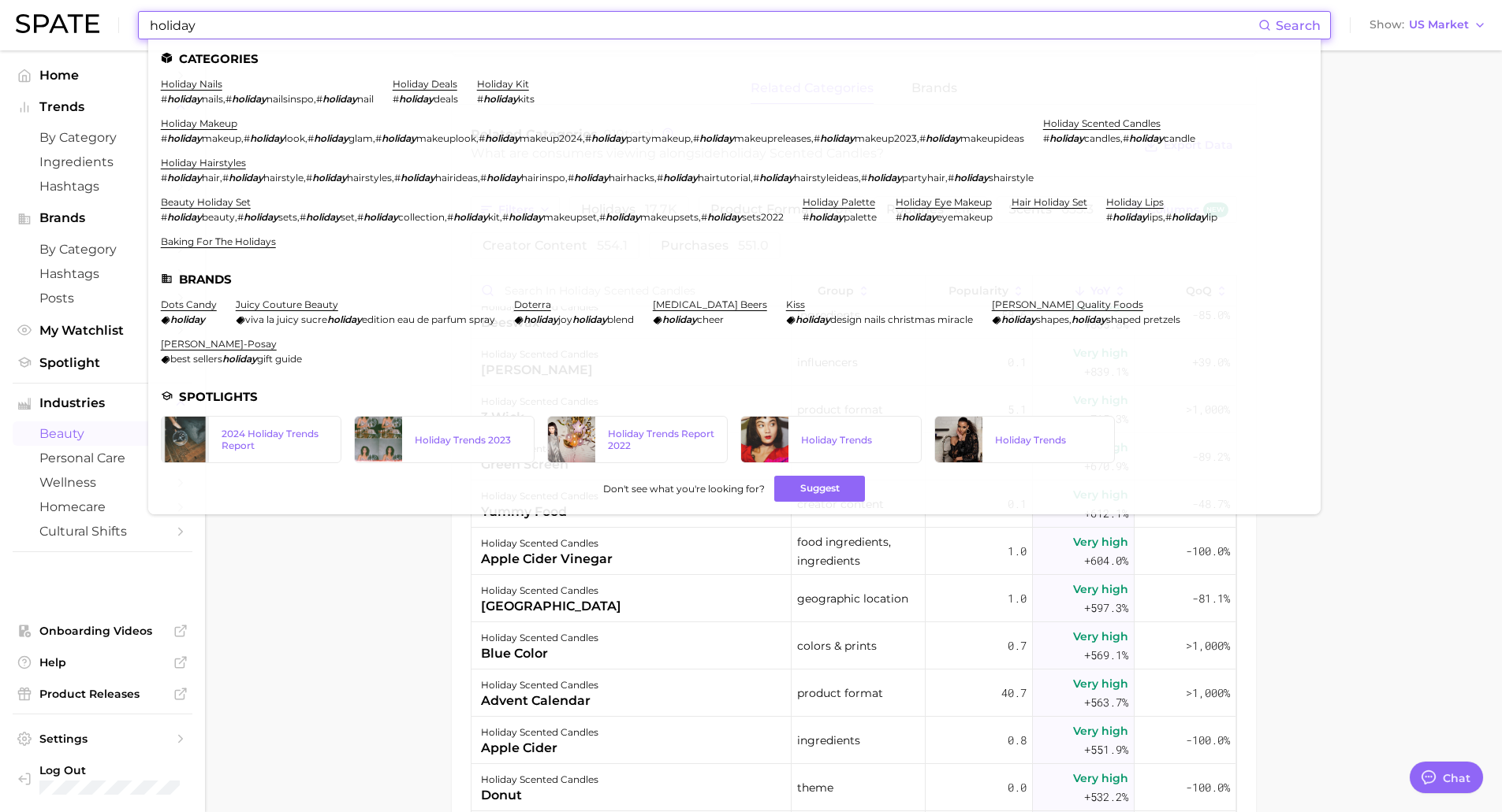
click at [170, 25] on input "holiday" at bounding box center [703, 25] width 1110 height 27
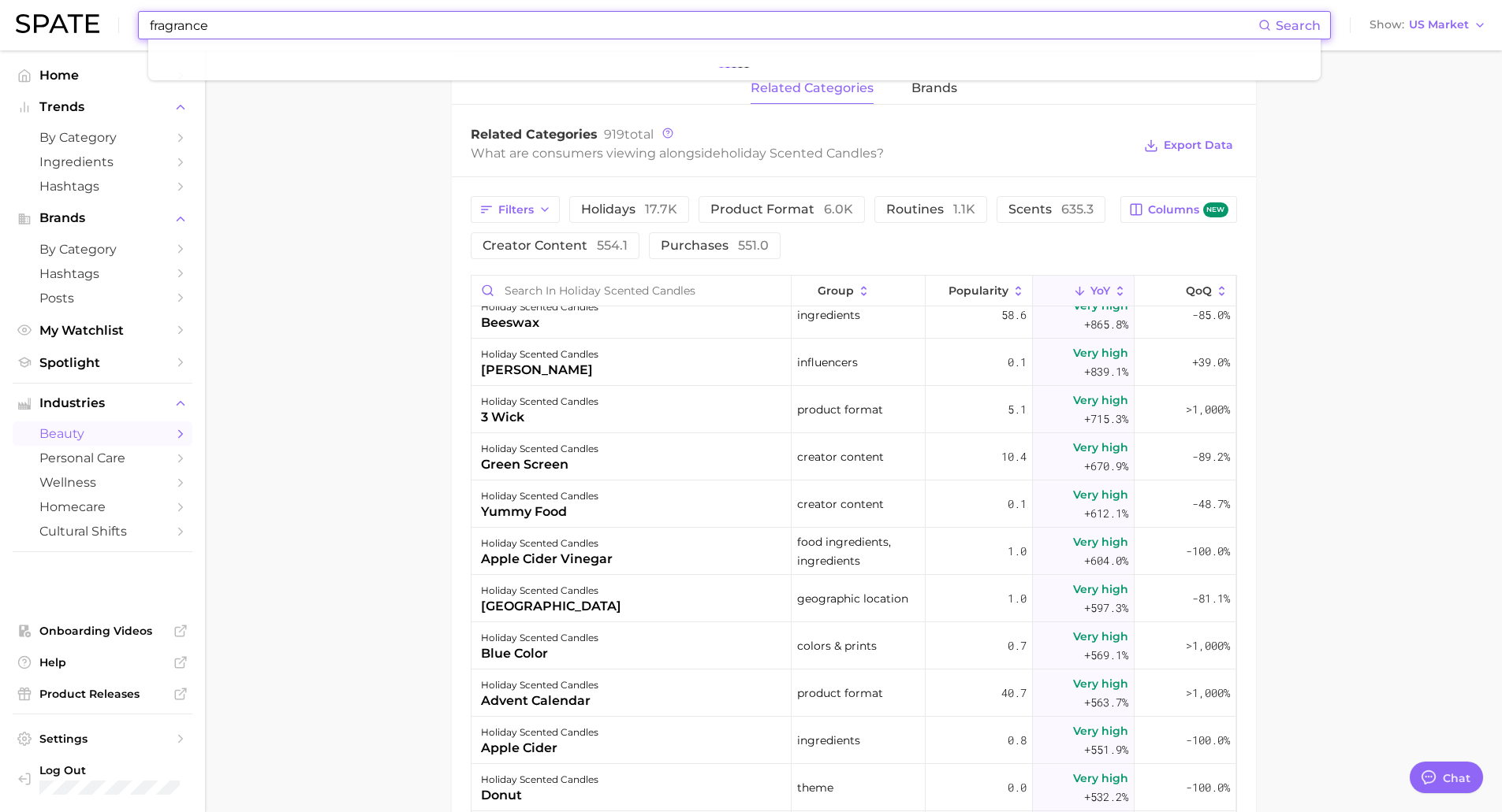
type input "fragrance"
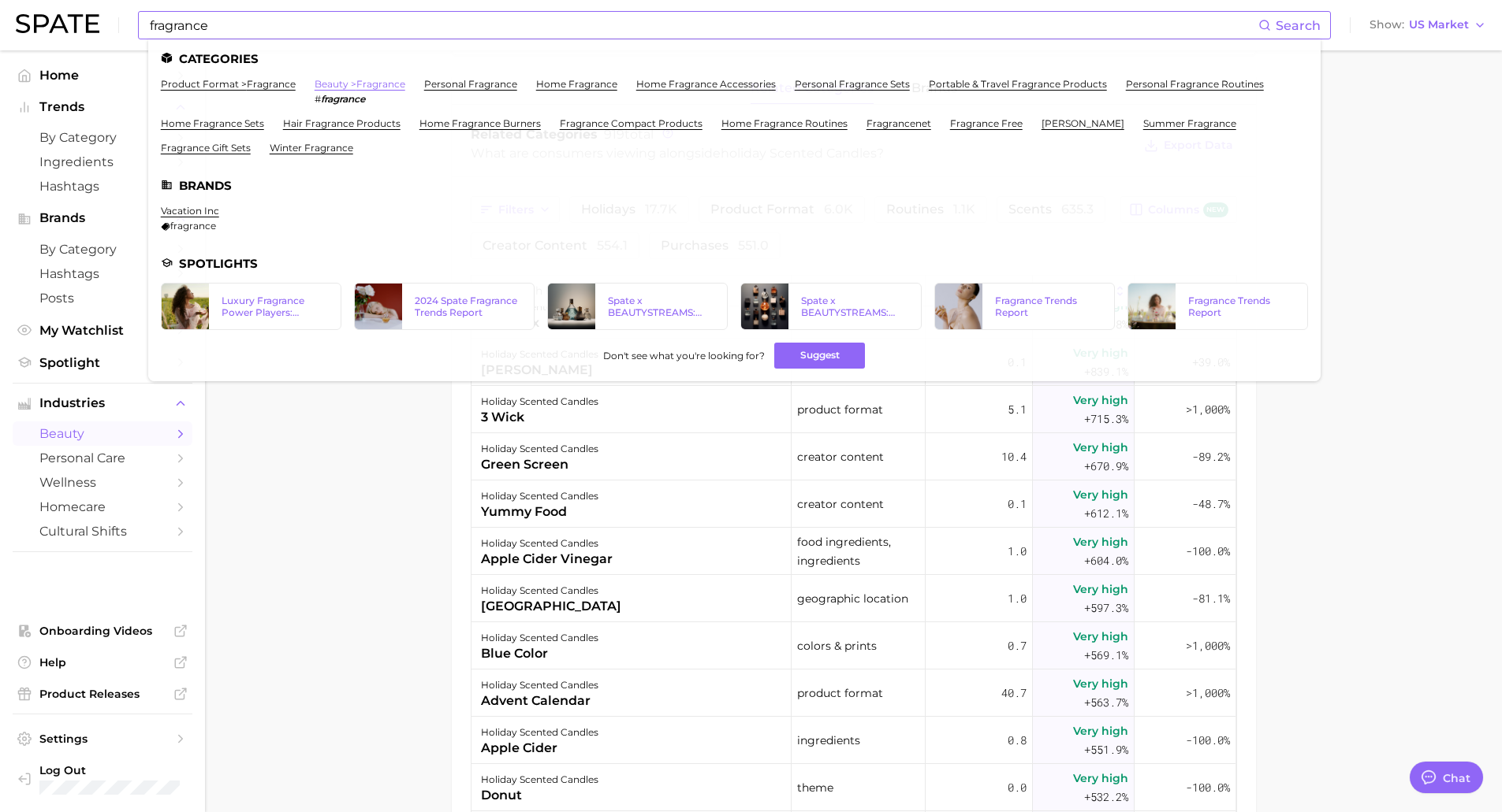
click at [356, 87] on link "beauty > fragrance" at bounding box center [359, 84] width 90 height 12
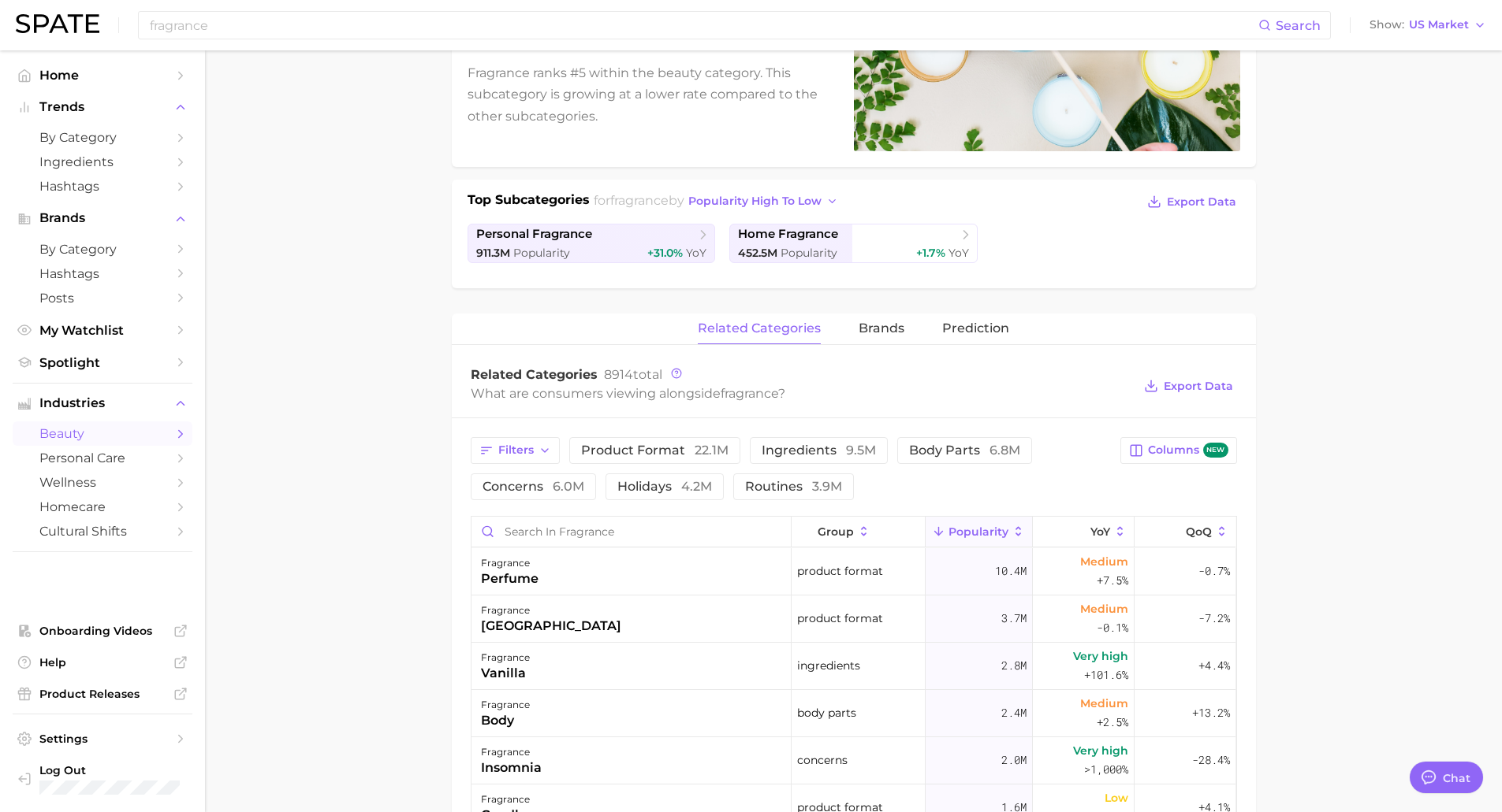
scroll to position [472, 0]
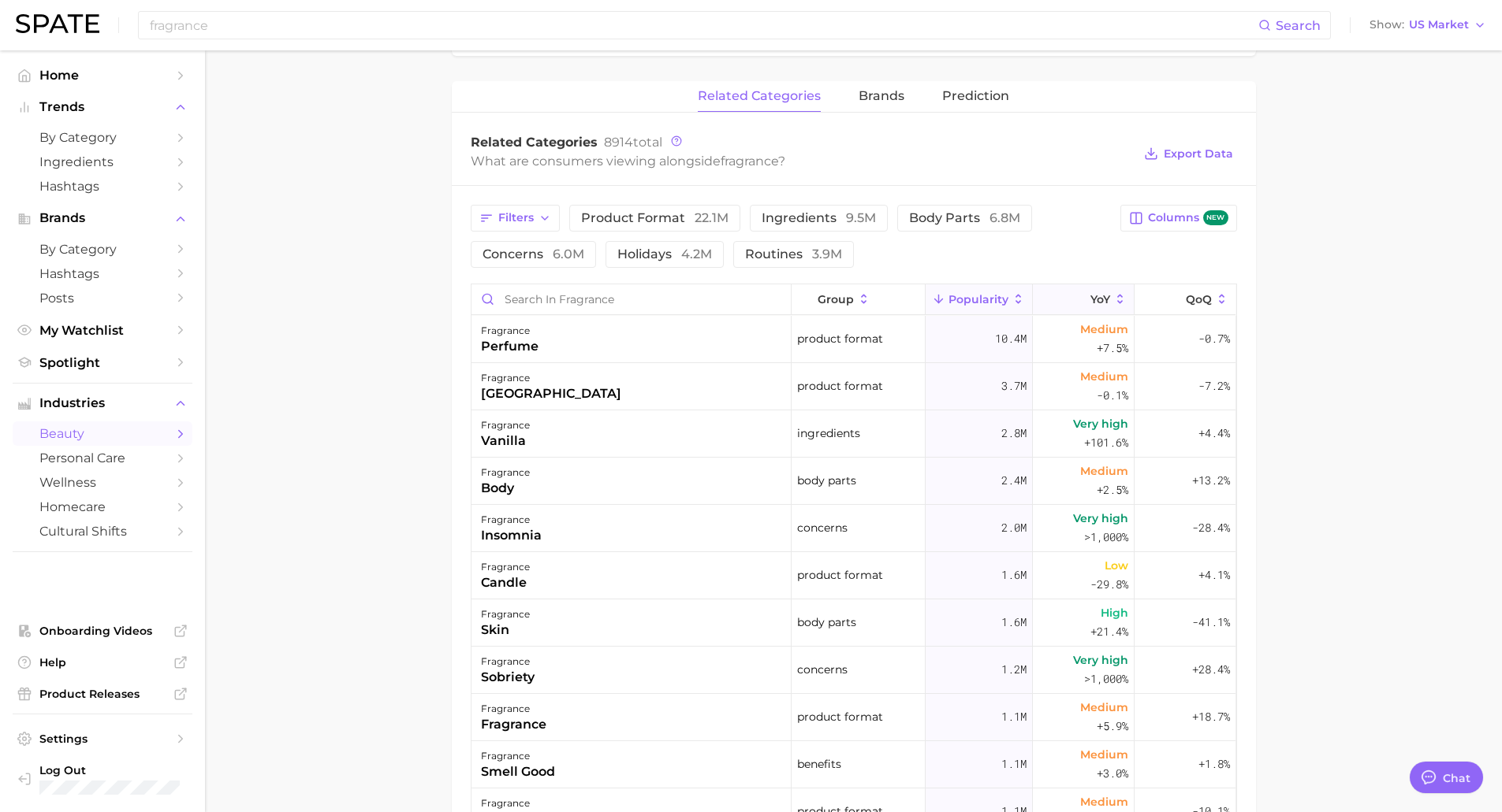
click at [1090, 303] on span "YoY" at bounding box center [1100, 299] width 20 height 13
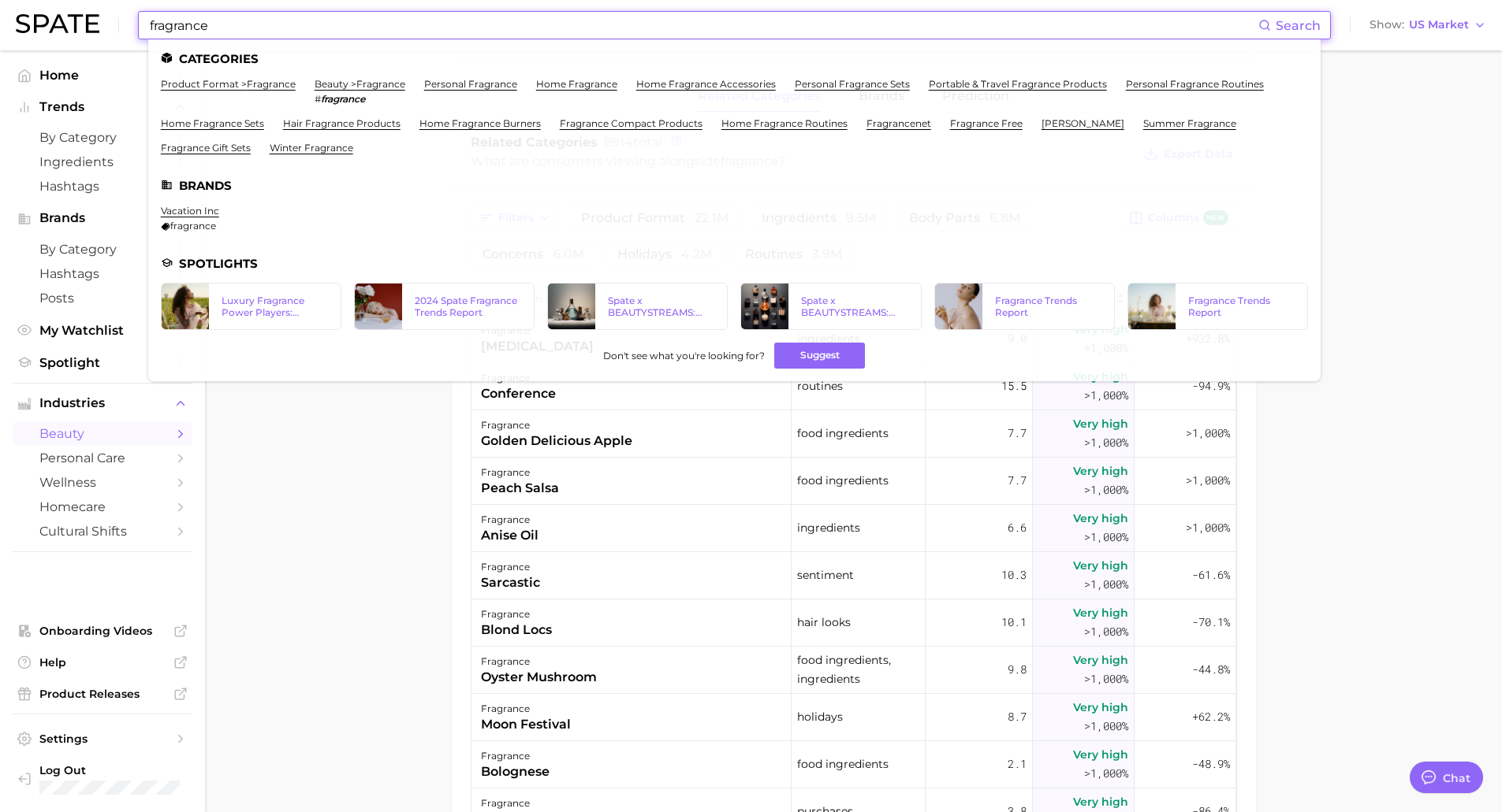
click at [226, 30] on input "fragrance" at bounding box center [703, 25] width 1110 height 27
click at [487, 82] on link "personal fragrance" at bounding box center [471, 84] width 93 height 12
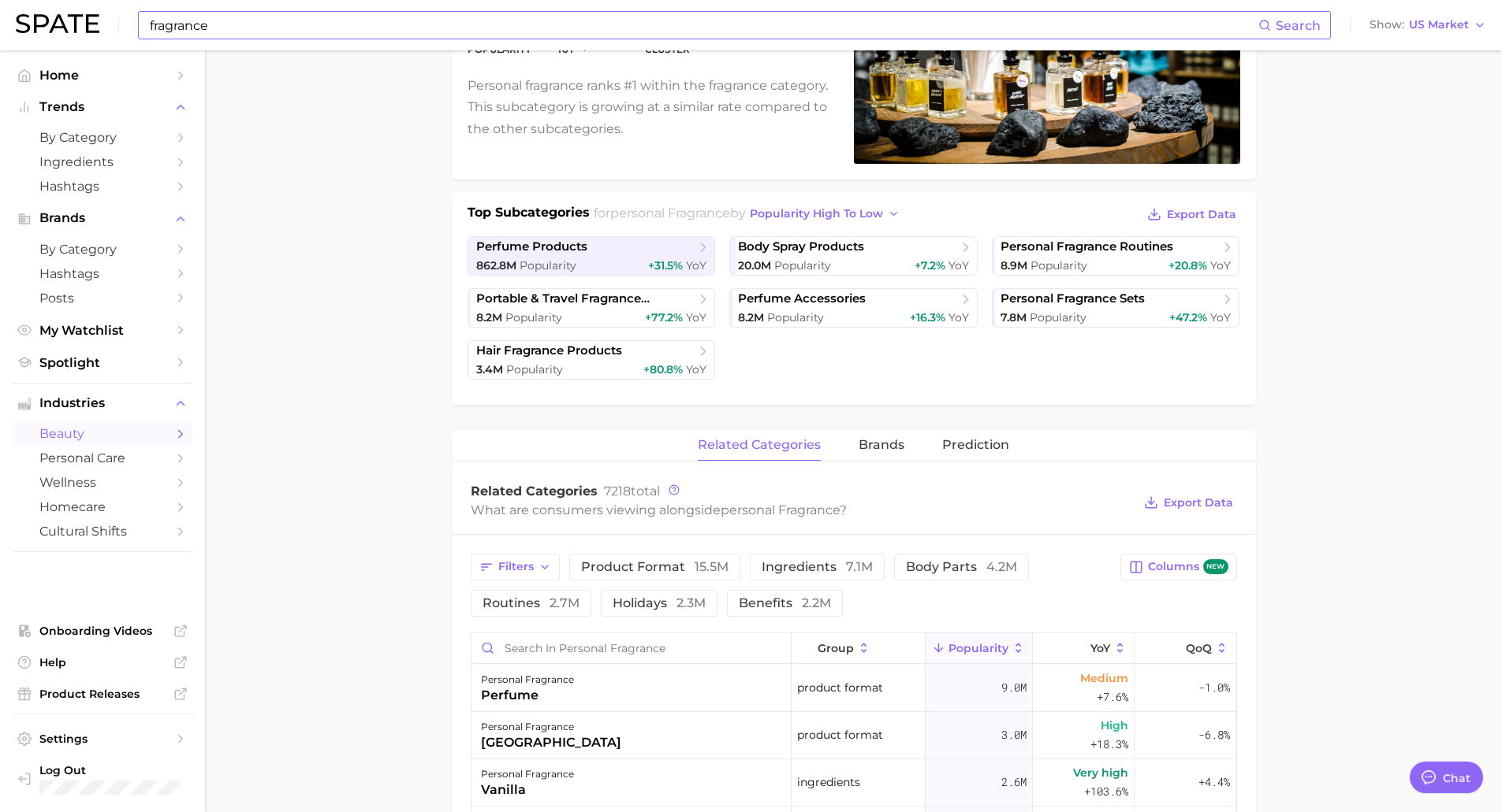
scroll to position [472, 0]
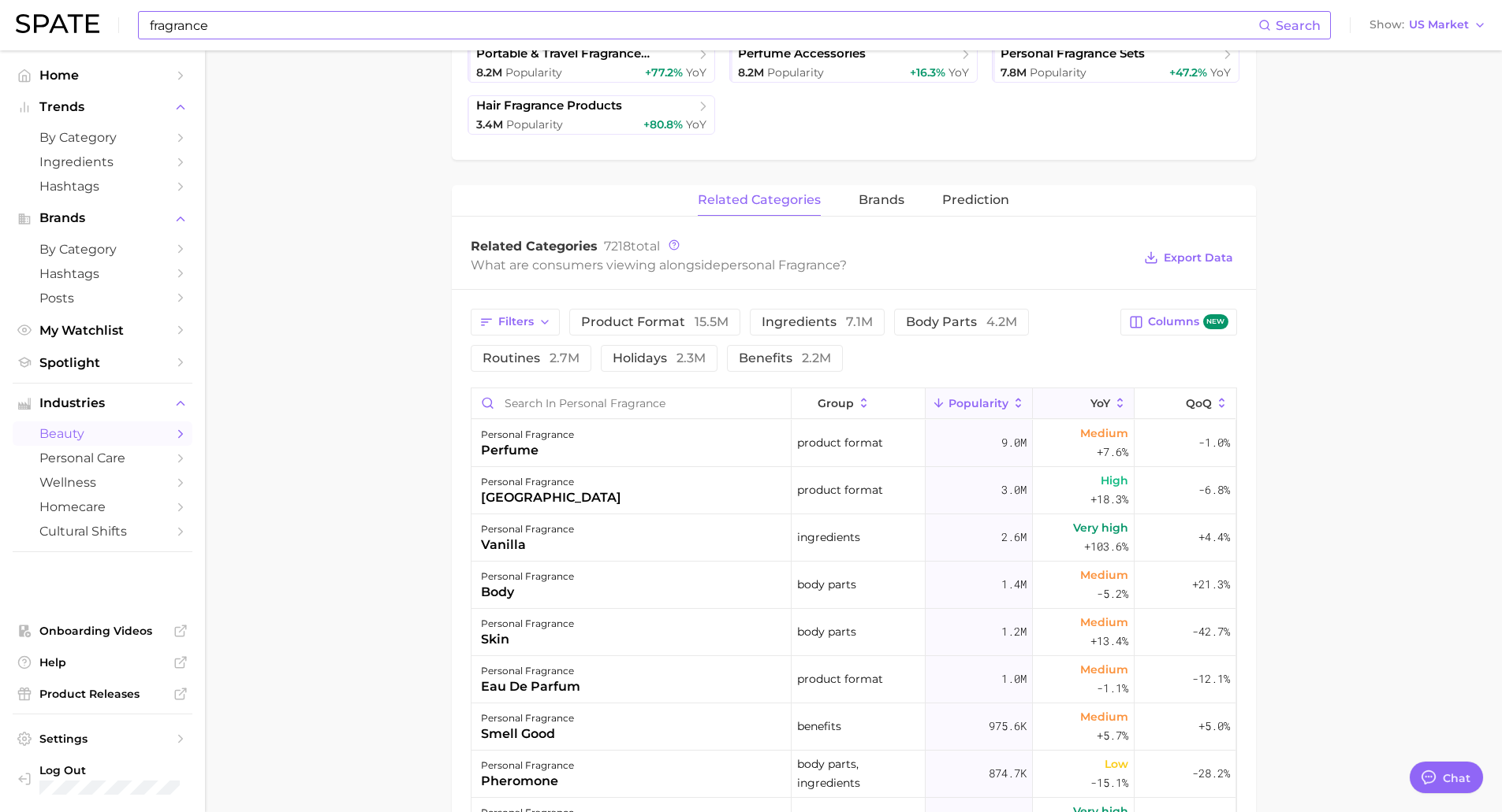
click at [1073, 407] on icon at bounding box center [1080, 403] width 14 height 14
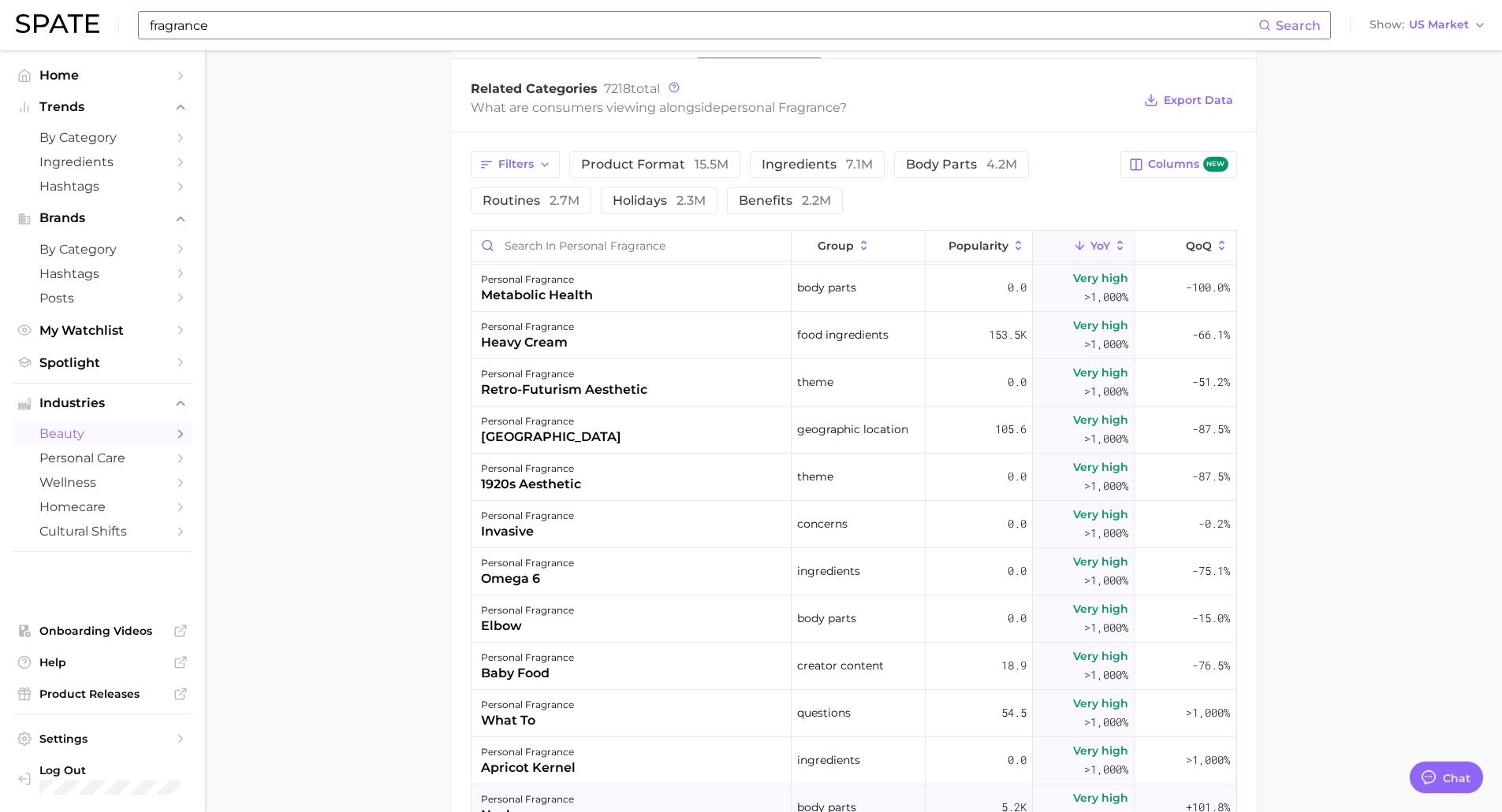
scroll to position [1890, 0]
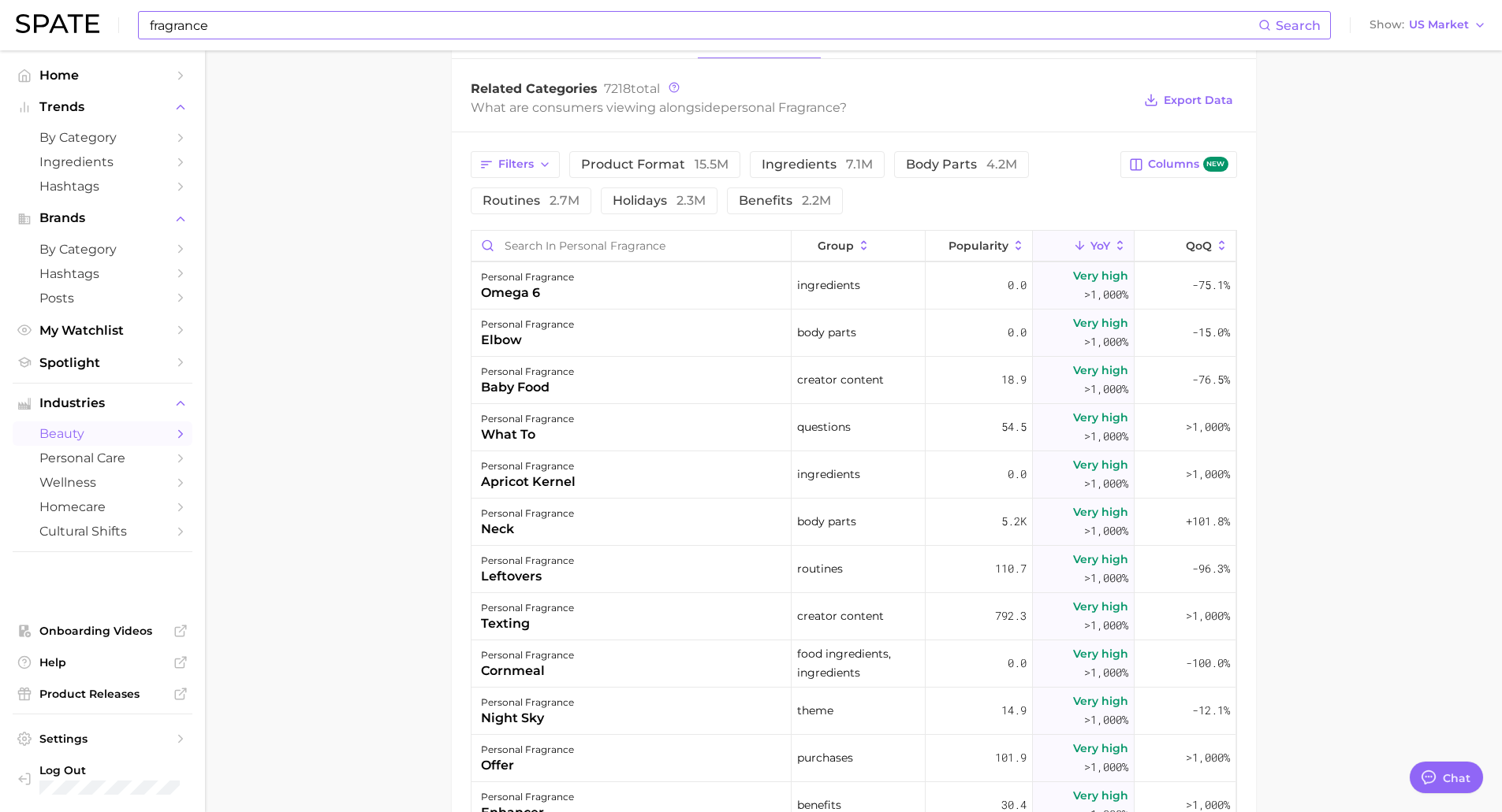
click at [241, 24] on input "fragrance" at bounding box center [703, 25] width 1110 height 27
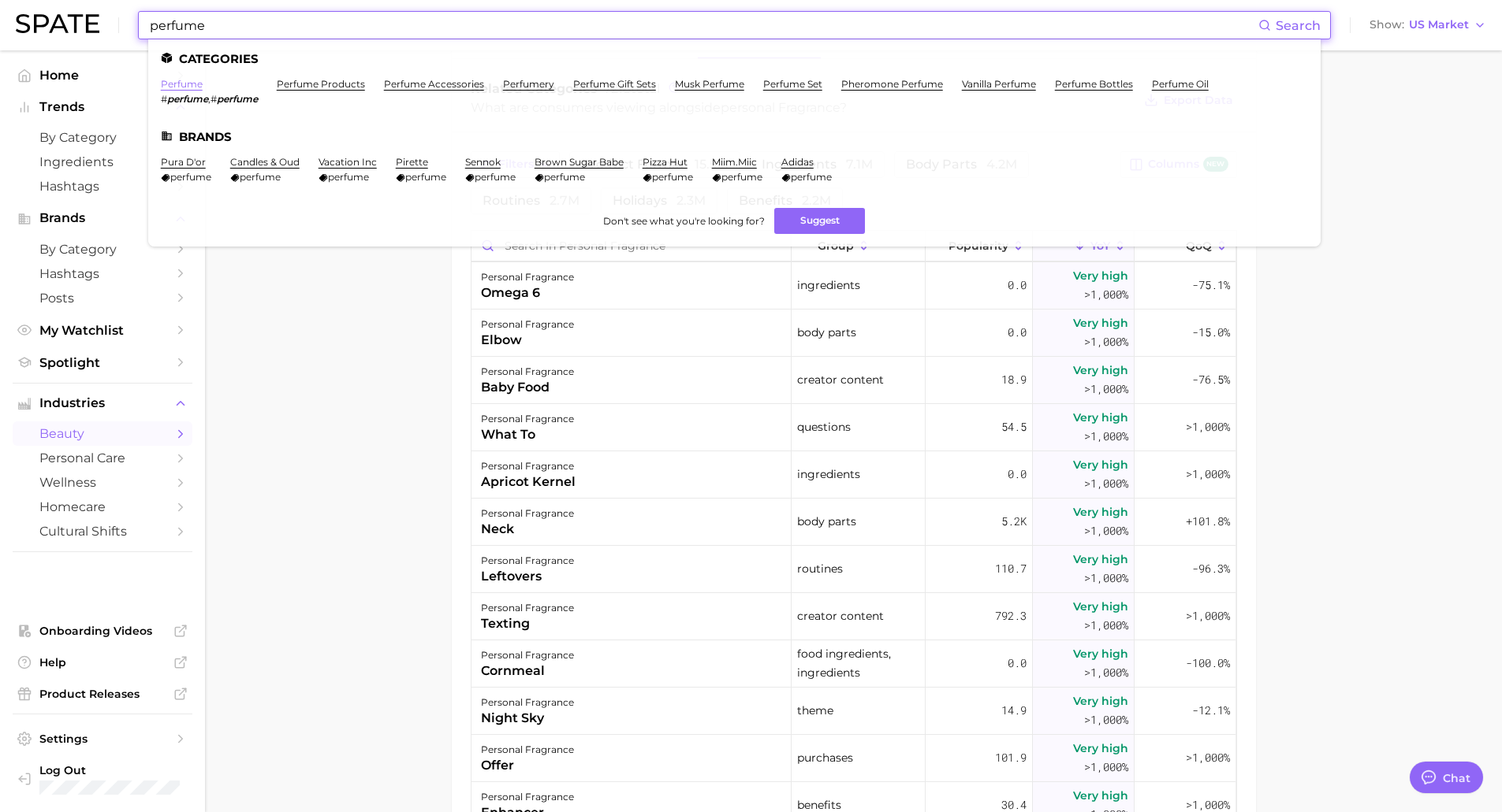
type input "perfume"
click at [182, 83] on link "perfume" at bounding box center [181, 84] width 42 height 12
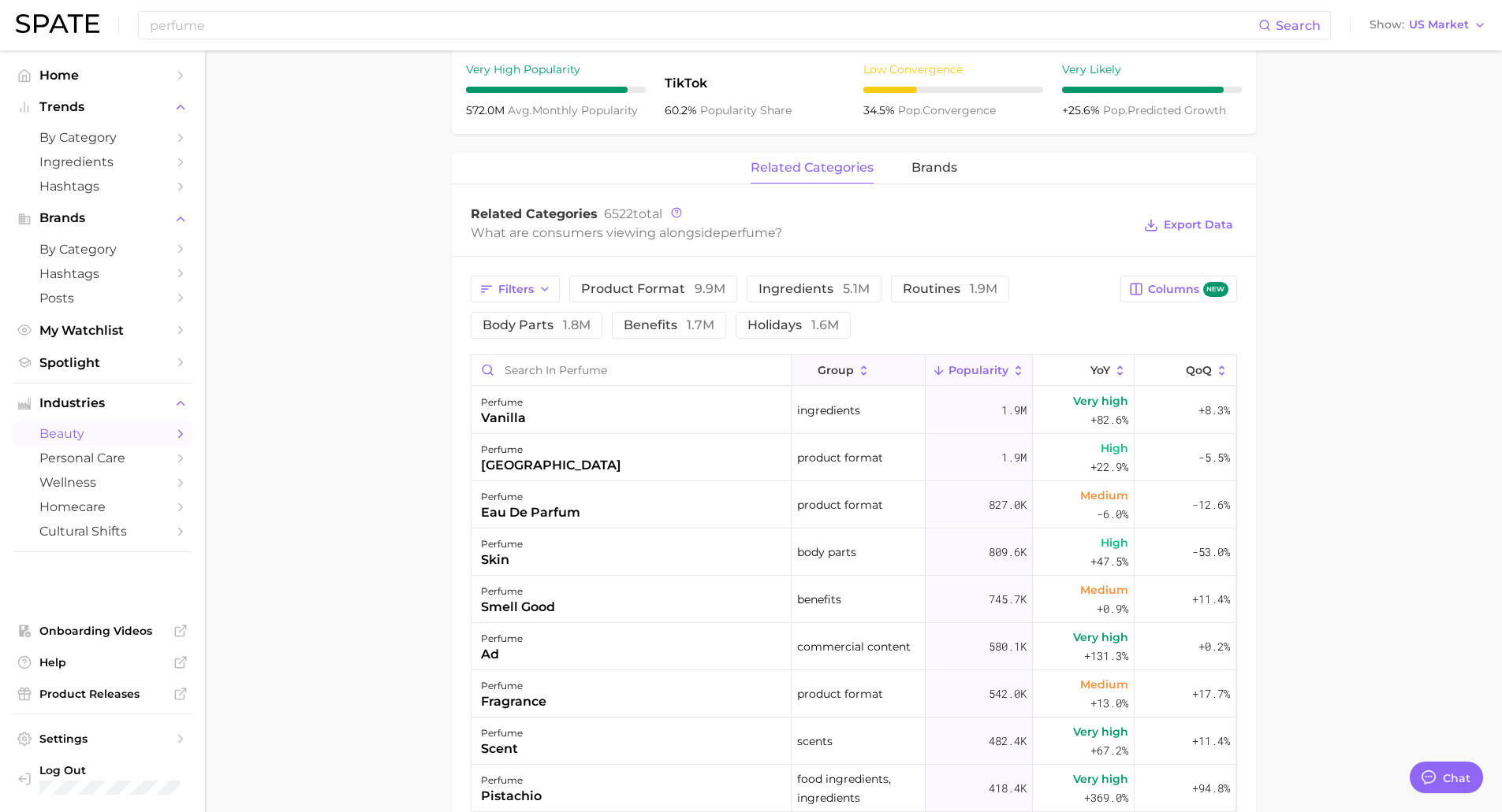
scroll to position [630, 0]
click at [1093, 365] on span "YoY" at bounding box center [1100, 369] width 20 height 13
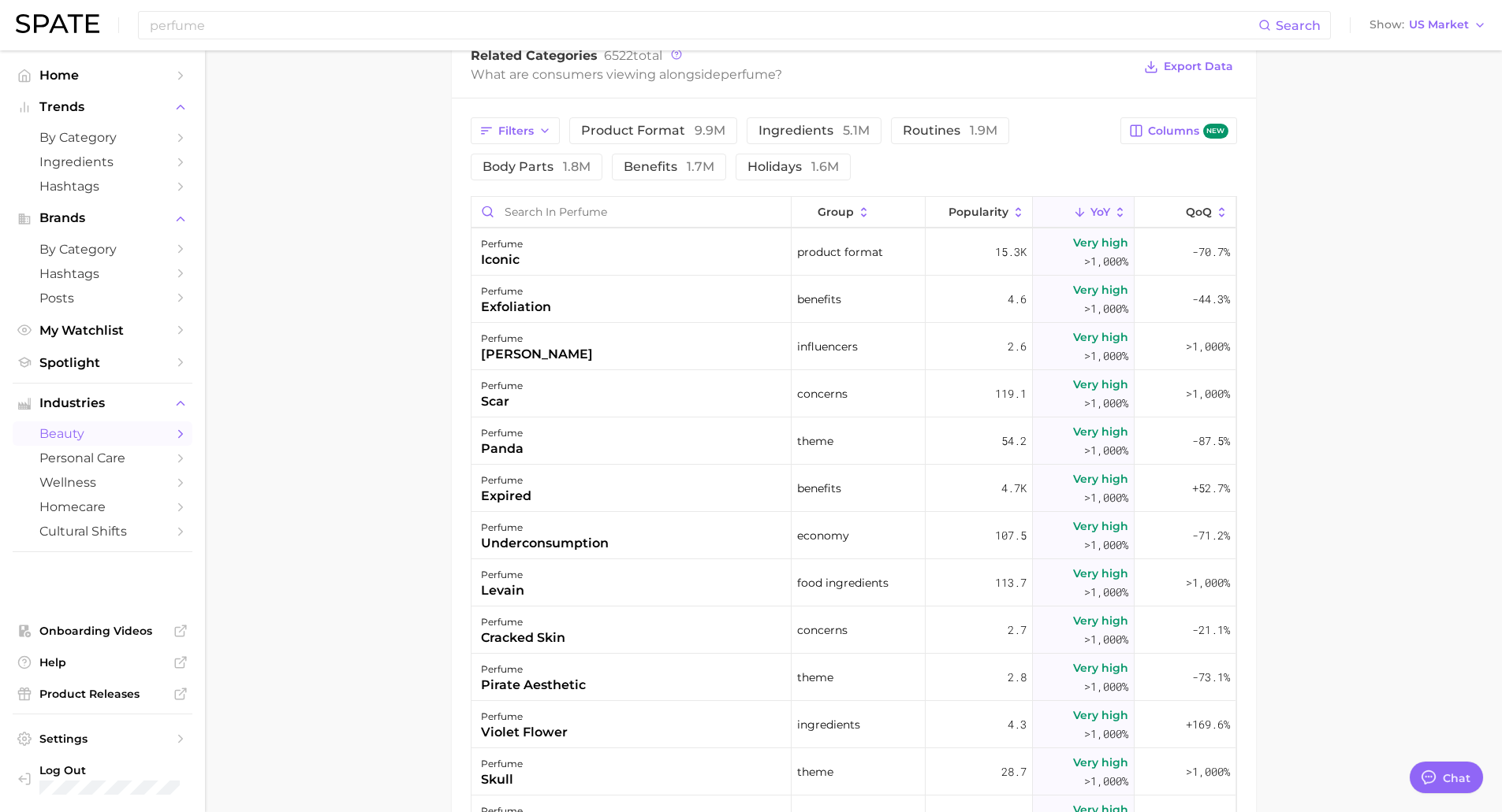
scroll to position [9375, 0]
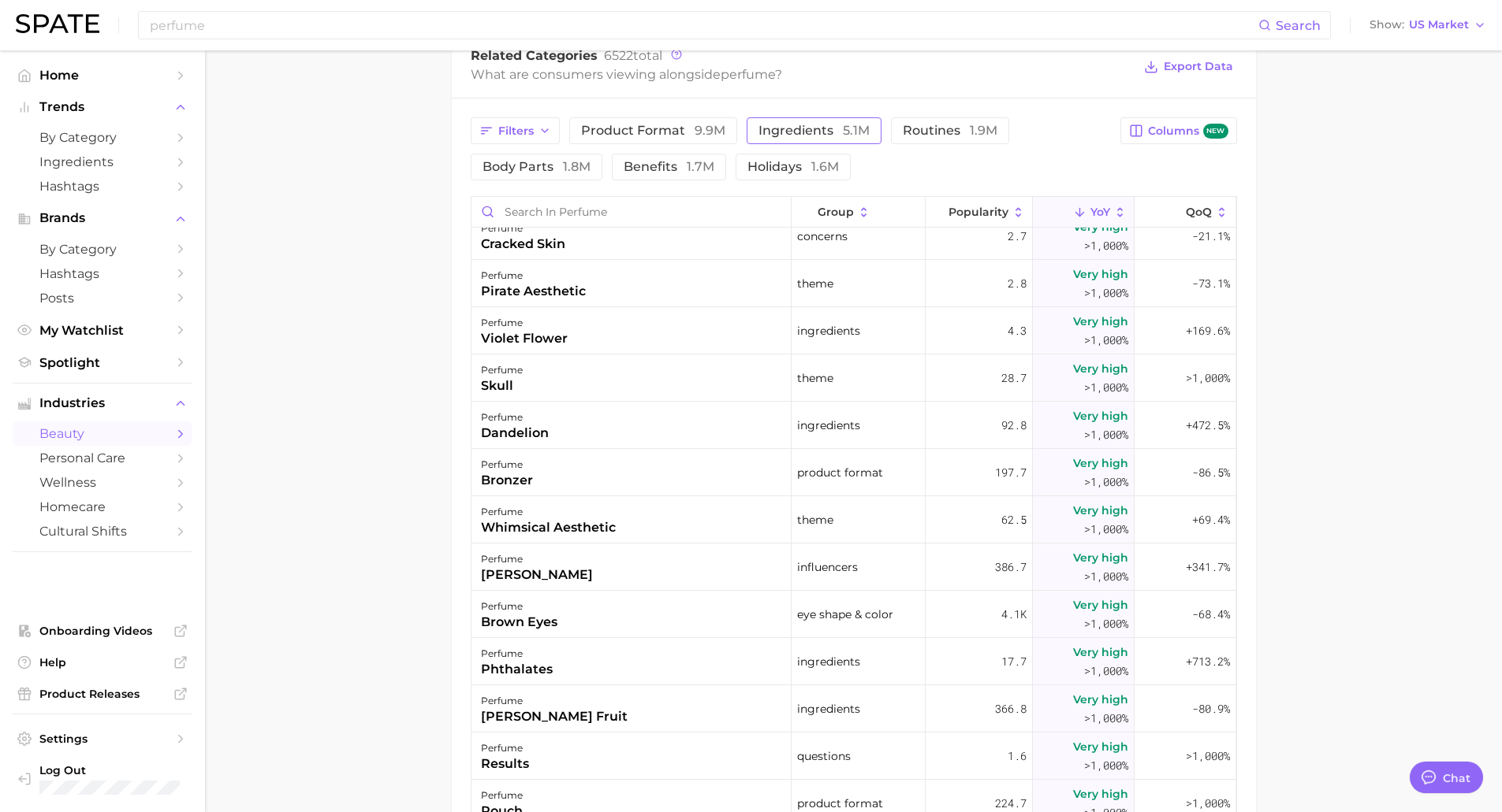
click at [774, 129] on span "ingredients 5.1m" at bounding box center [813, 131] width 111 height 13
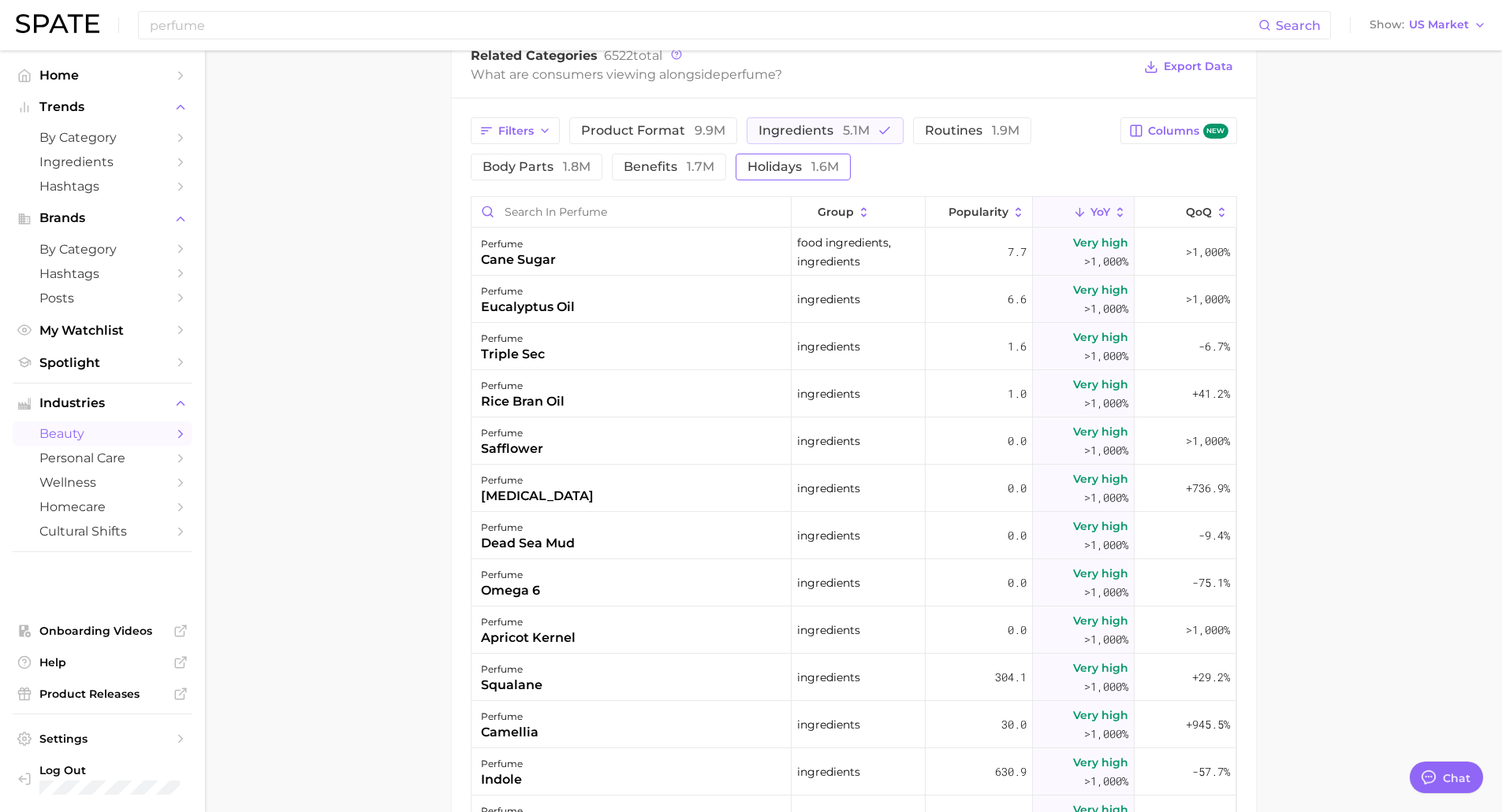
click at [811, 167] on span "1.6m" at bounding box center [825, 166] width 28 height 15
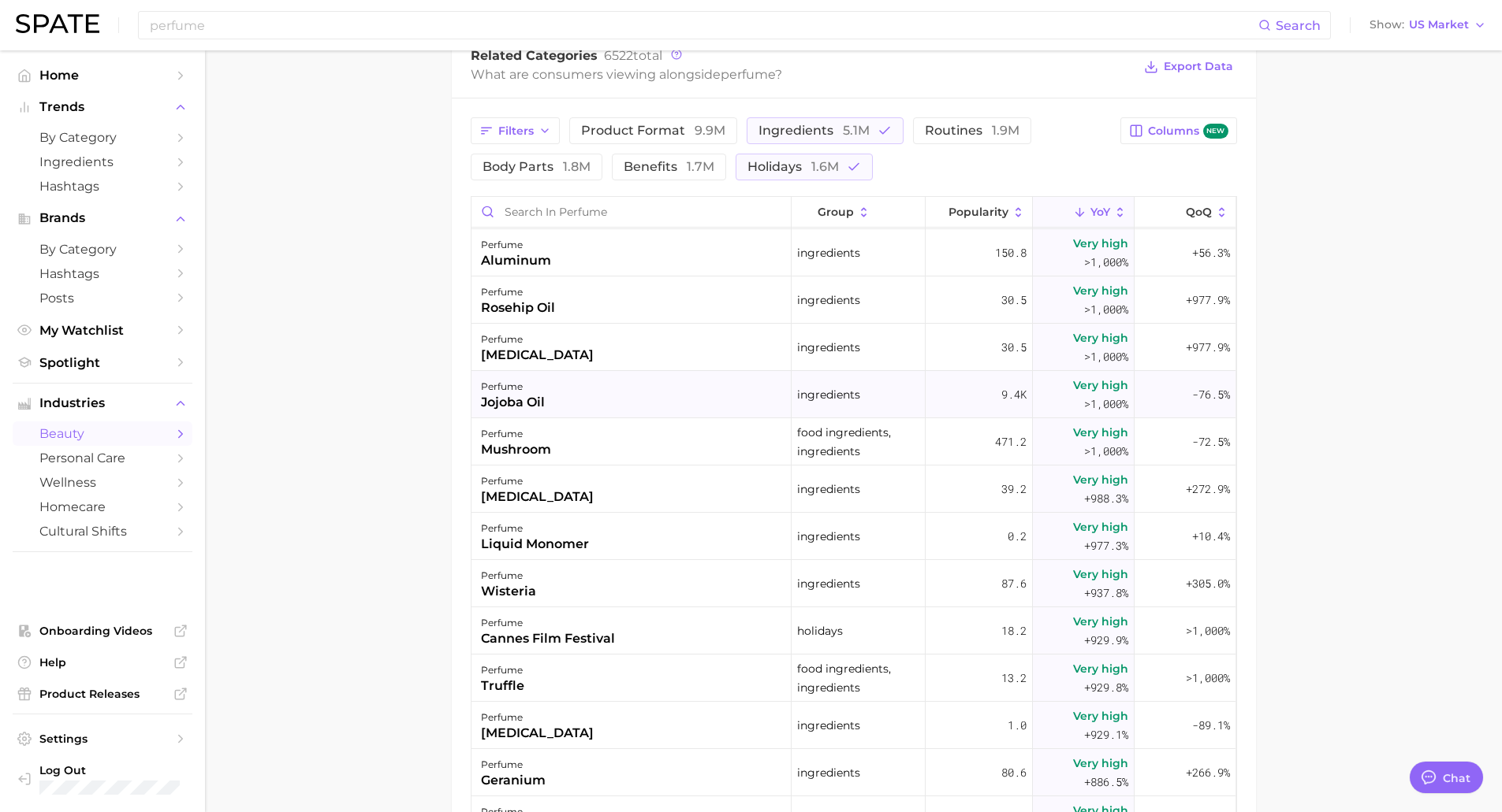
scroll to position [4491, 0]
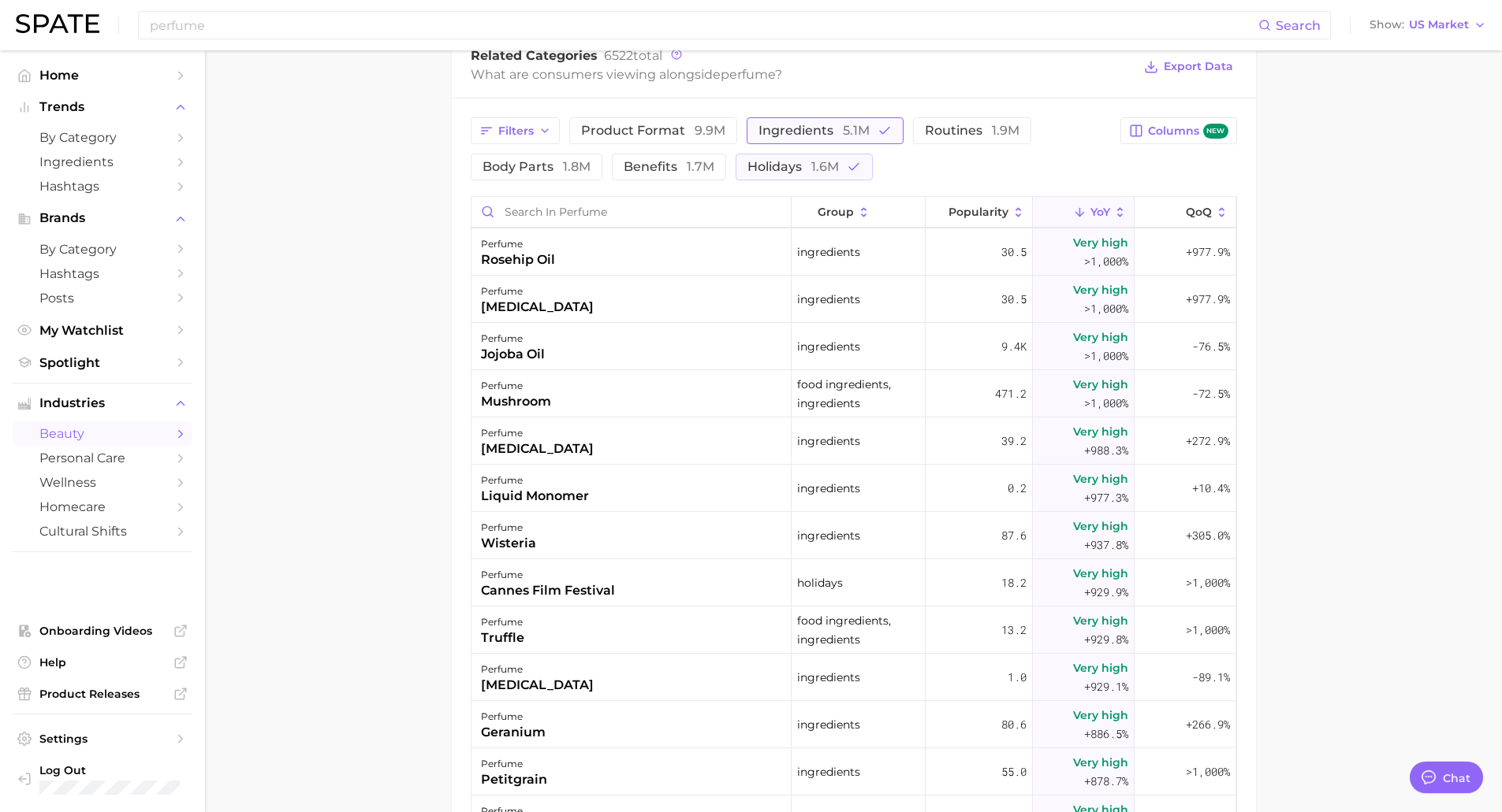
click at [838, 139] on button "ingredients 5.1m" at bounding box center [824, 131] width 157 height 27
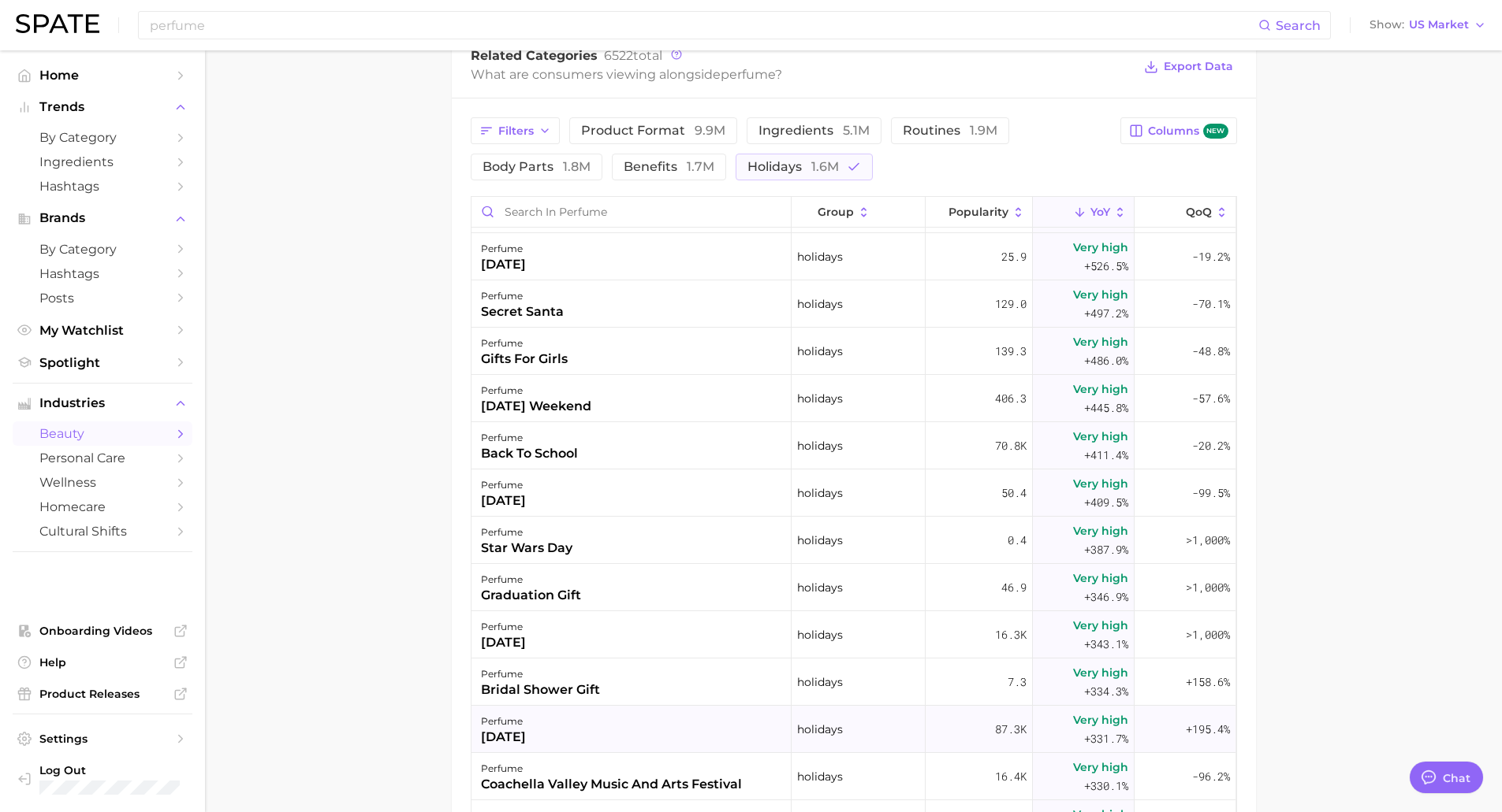
scroll to position [1103, 0]
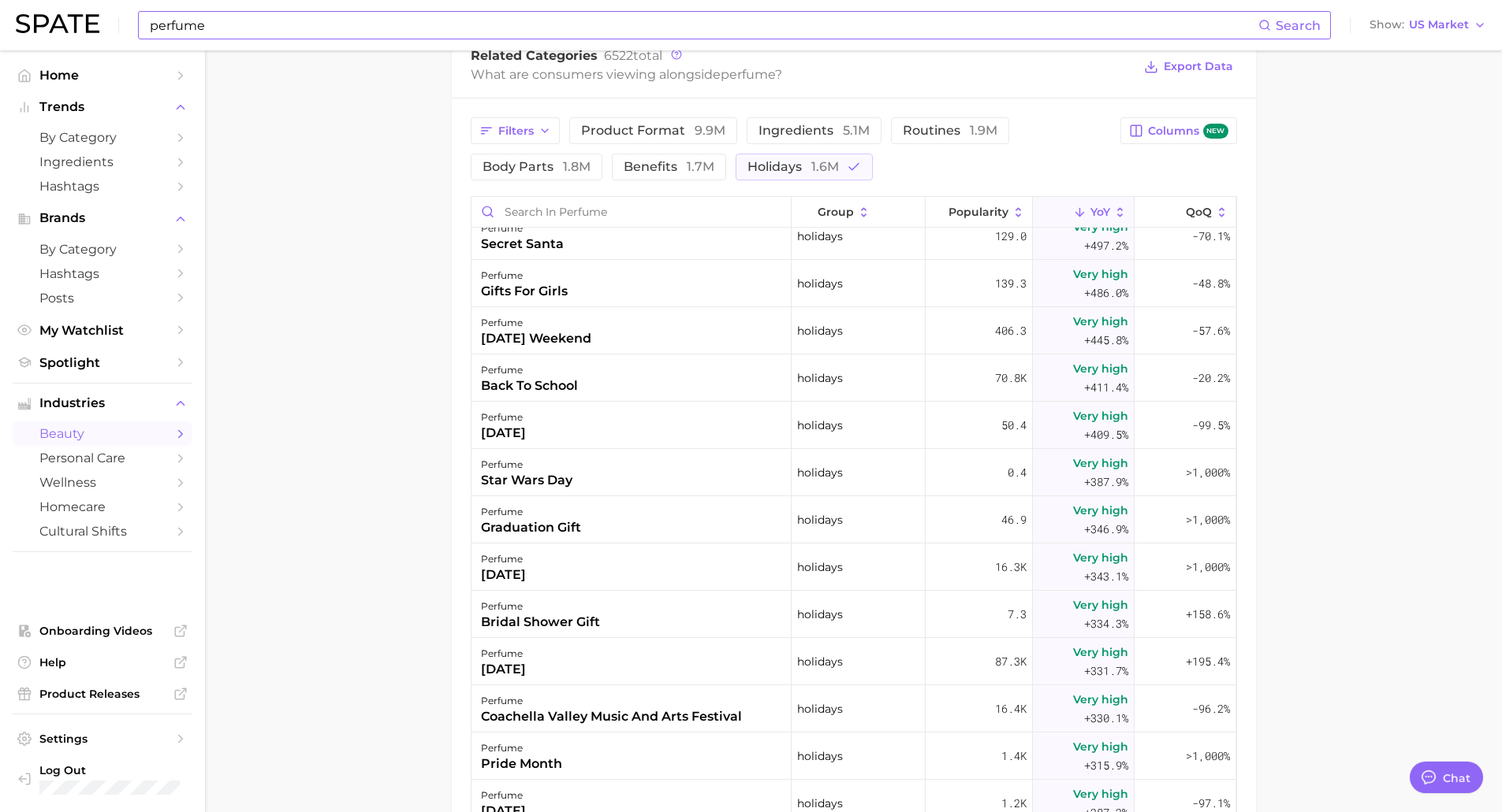
click at [287, 29] on input "perfume" at bounding box center [703, 25] width 1110 height 27
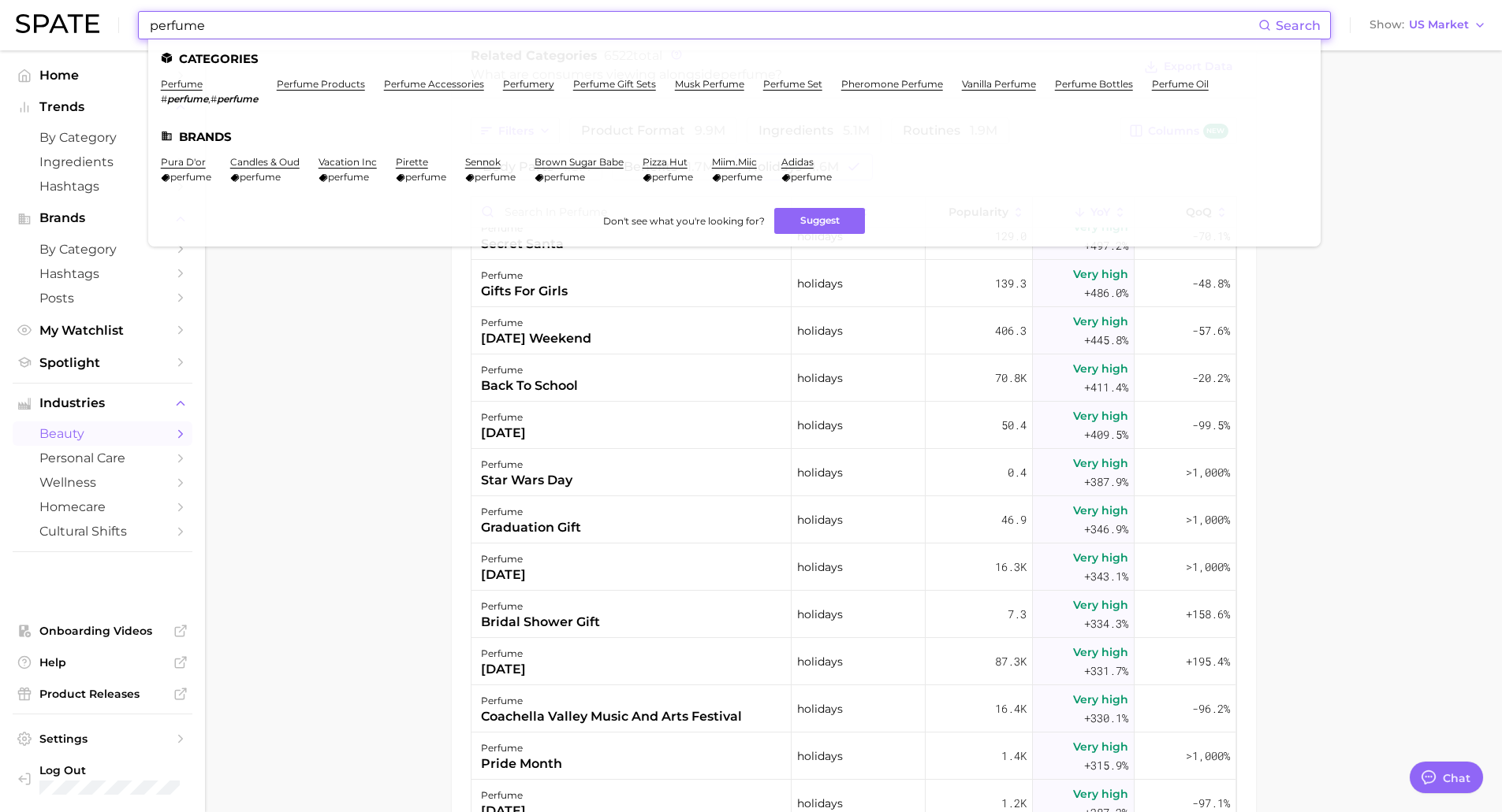
click at [287, 29] on input "perfume" at bounding box center [703, 25] width 1110 height 27
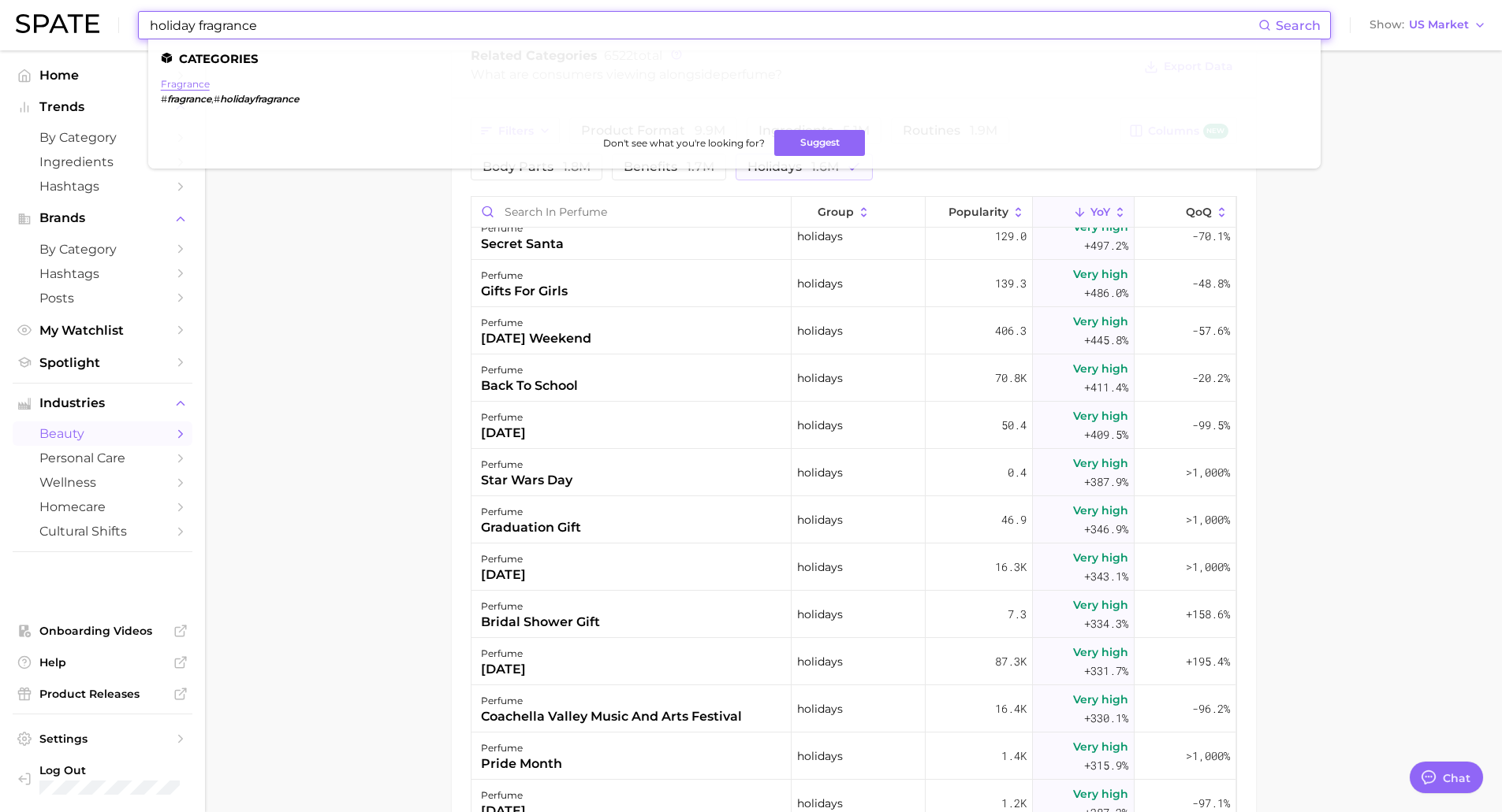
type input "holiday fragrance"
click at [175, 84] on link "fragrance" at bounding box center [184, 84] width 49 height 12
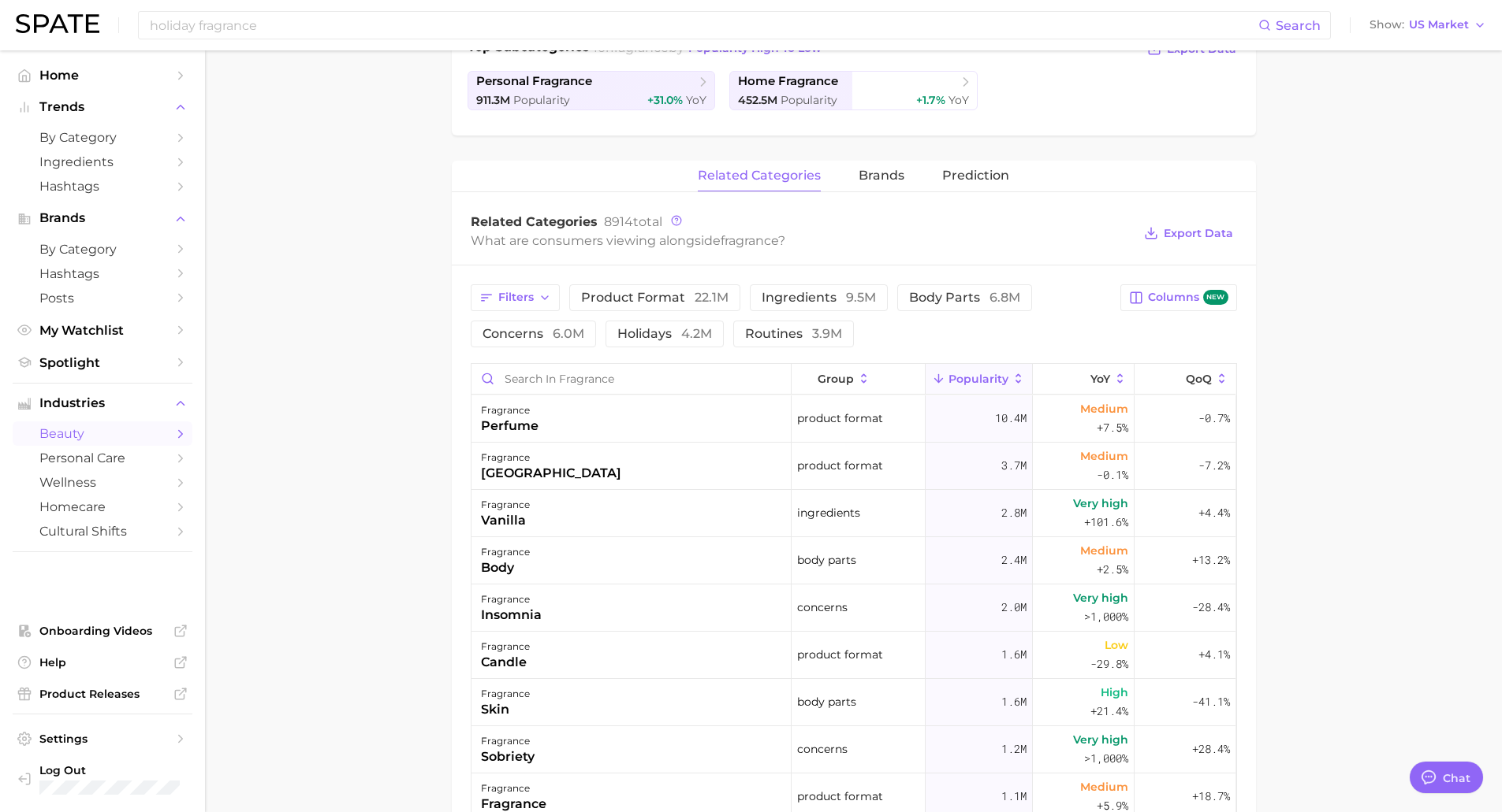
scroll to position [394, 0]
click at [822, 291] on span "ingredients 9.5m" at bounding box center [818, 297] width 114 height 13
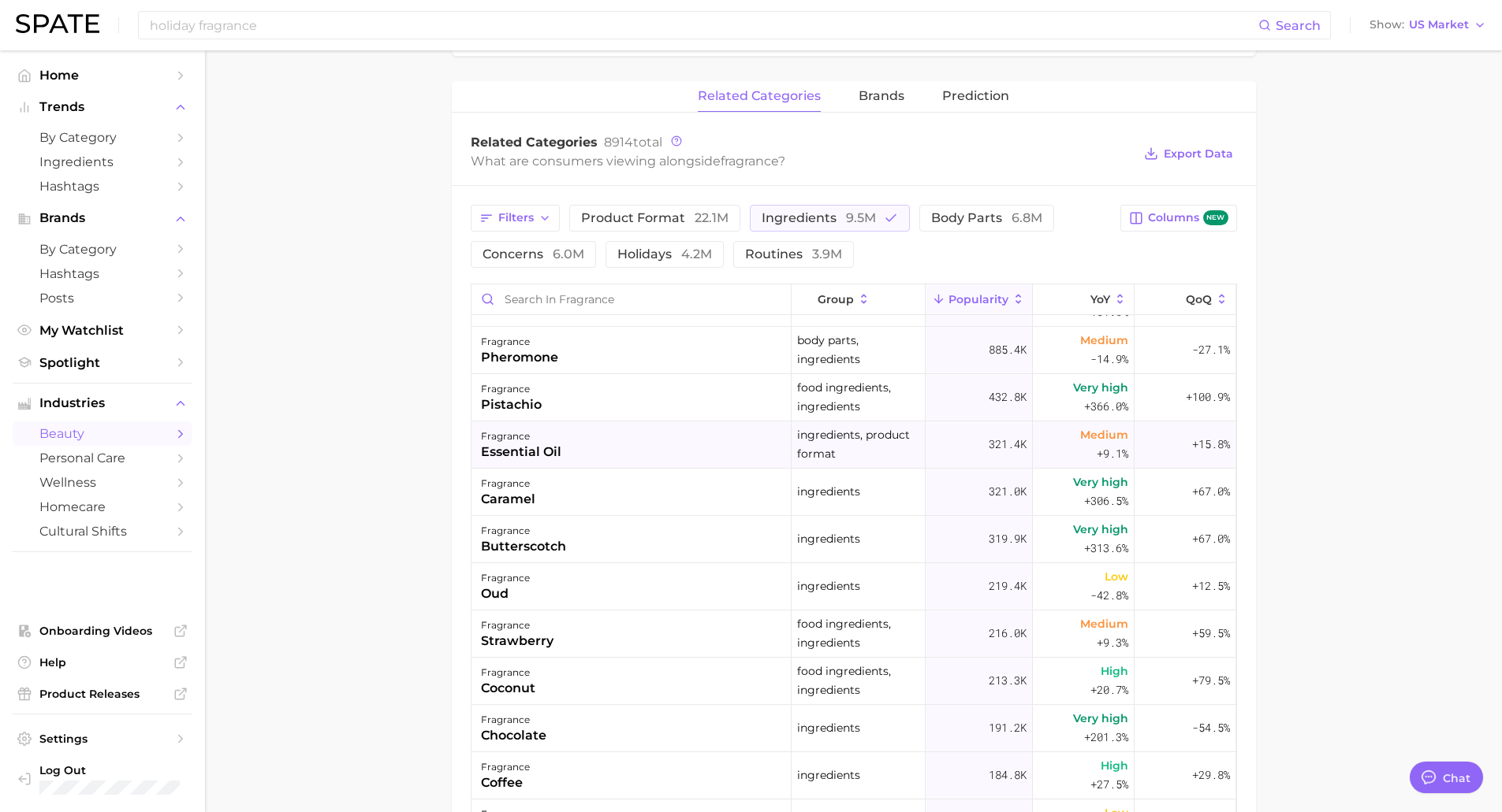
scroll to position [0, 0]
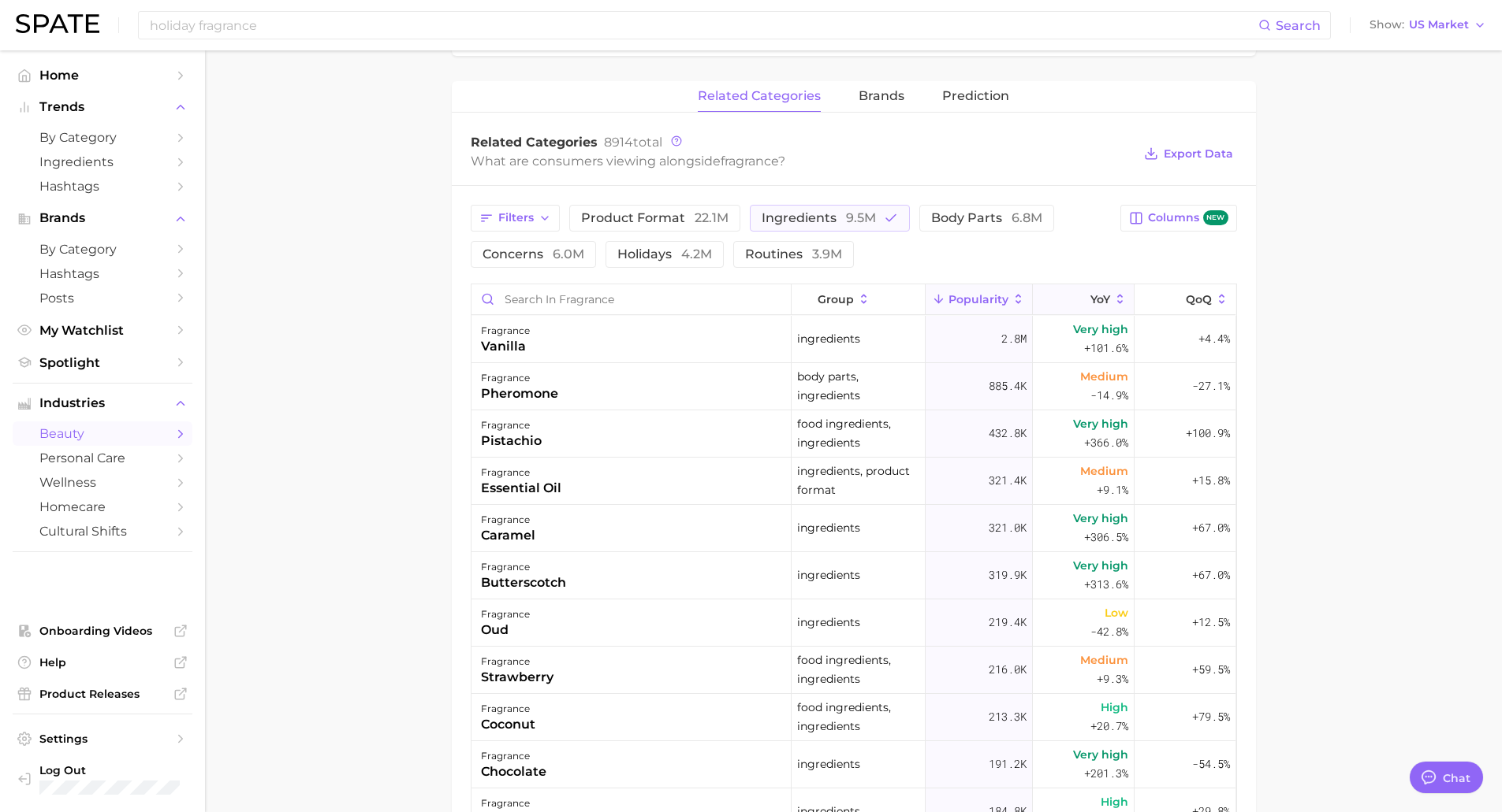
click at [1059, 293] on button "YoY" at bounding box center [1083, 299] width 102 height 31
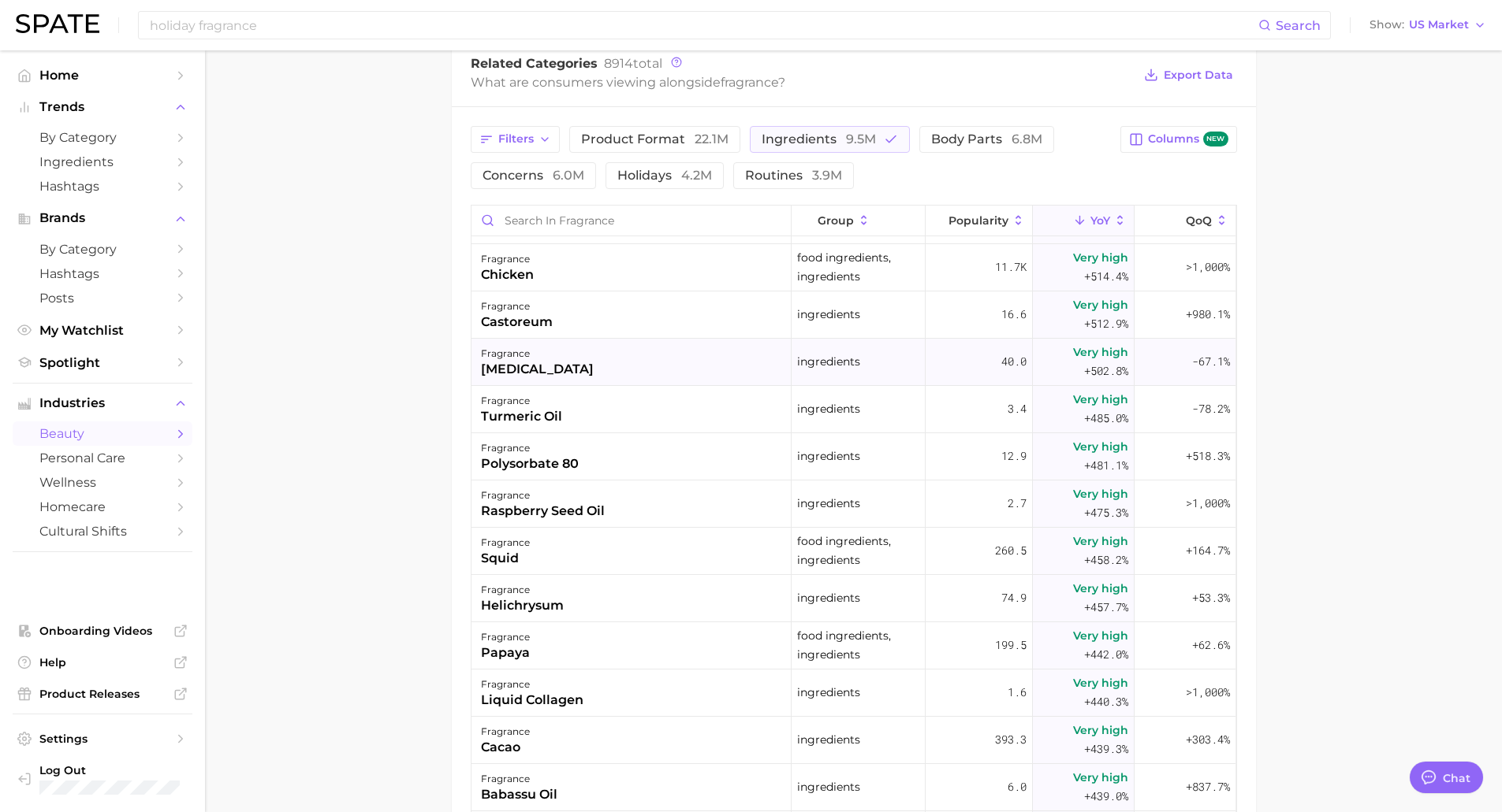
scroll to position [8981, 0]
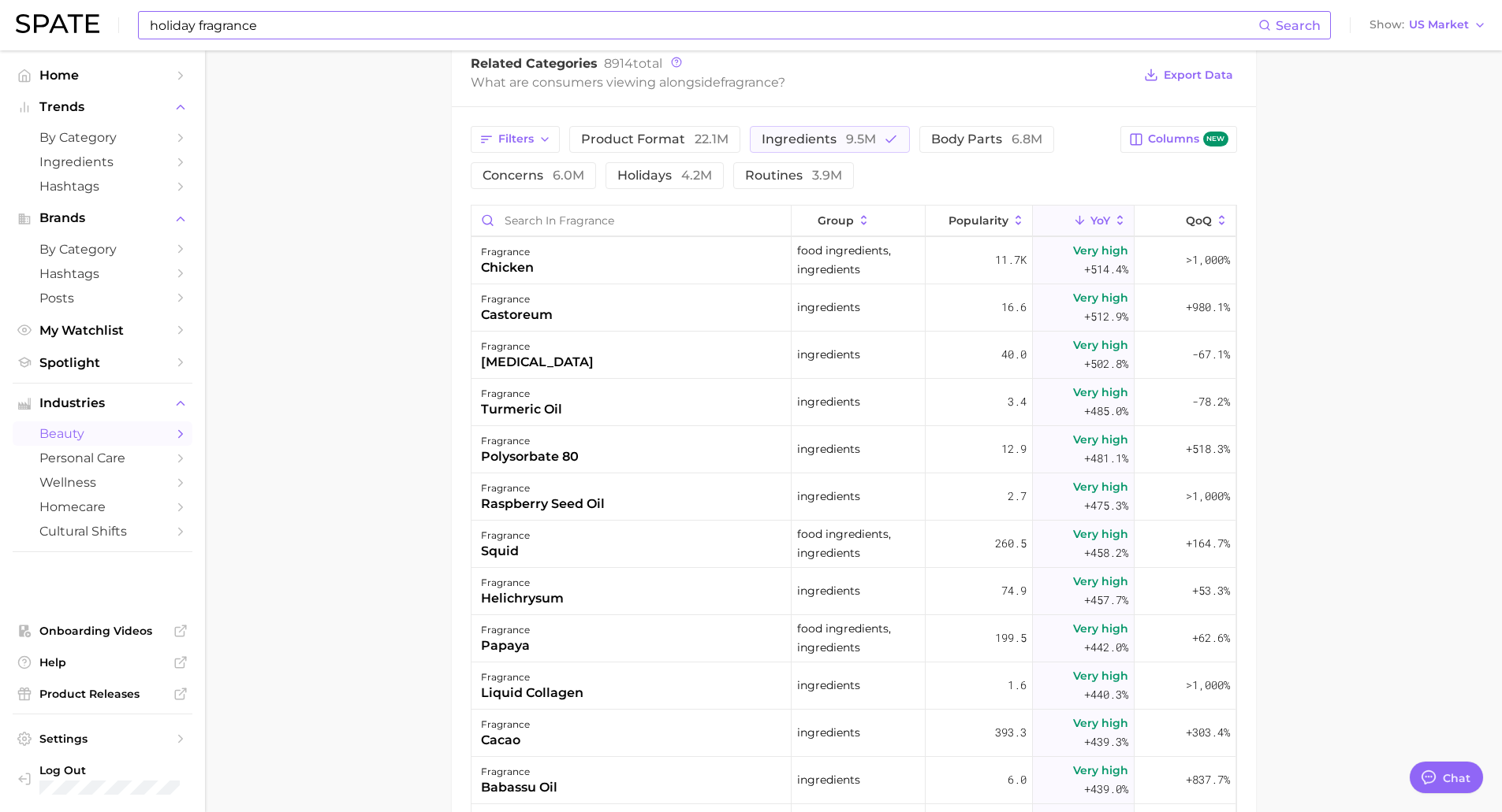
click at [296, 34] on input "holiday fragrance" at bounding box center [703, 25] width 1110 height 27
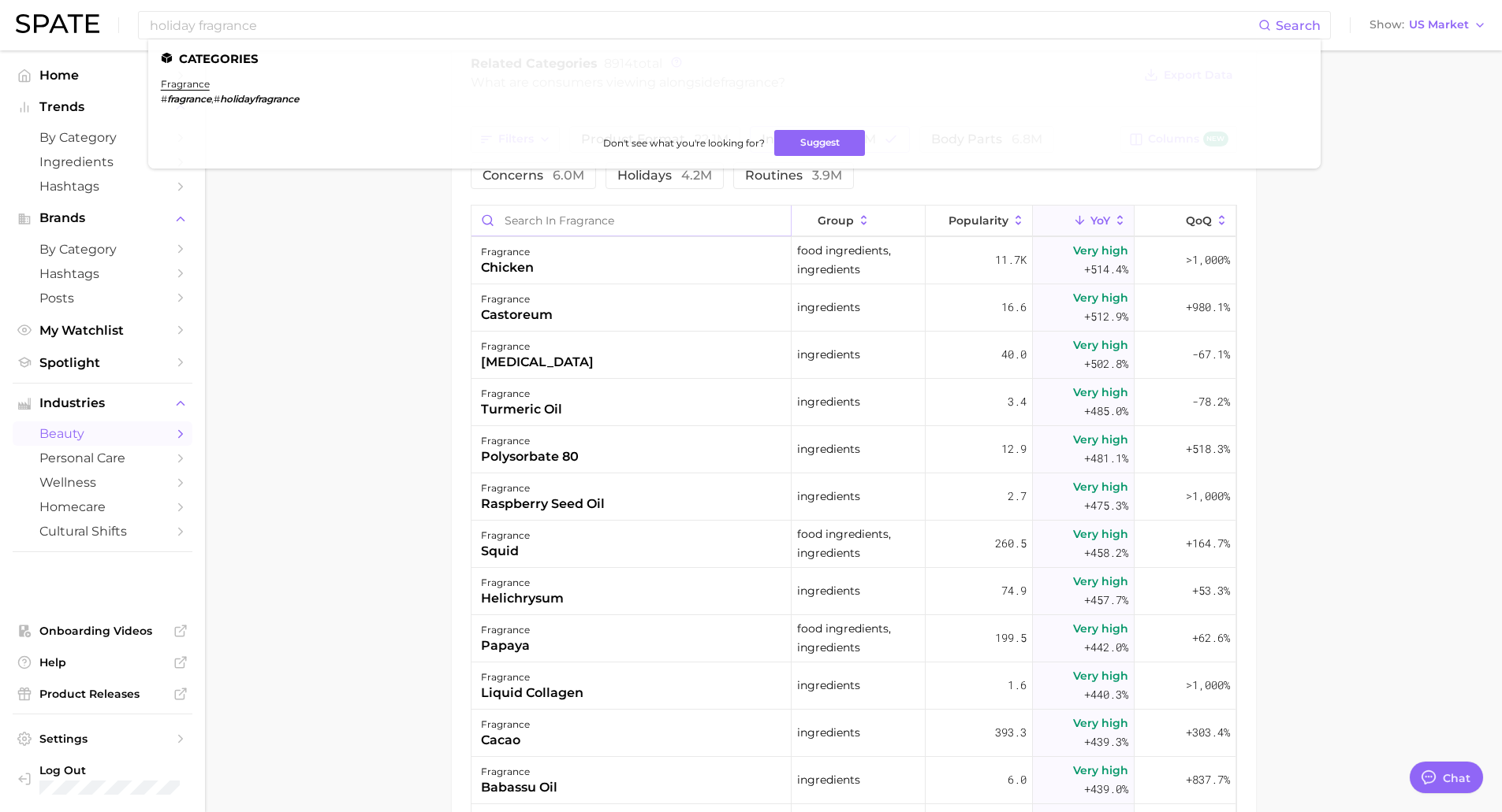
click at [677, 215] on input "Search in fragrance" at bounding box center [631, 221] width 319 height 30
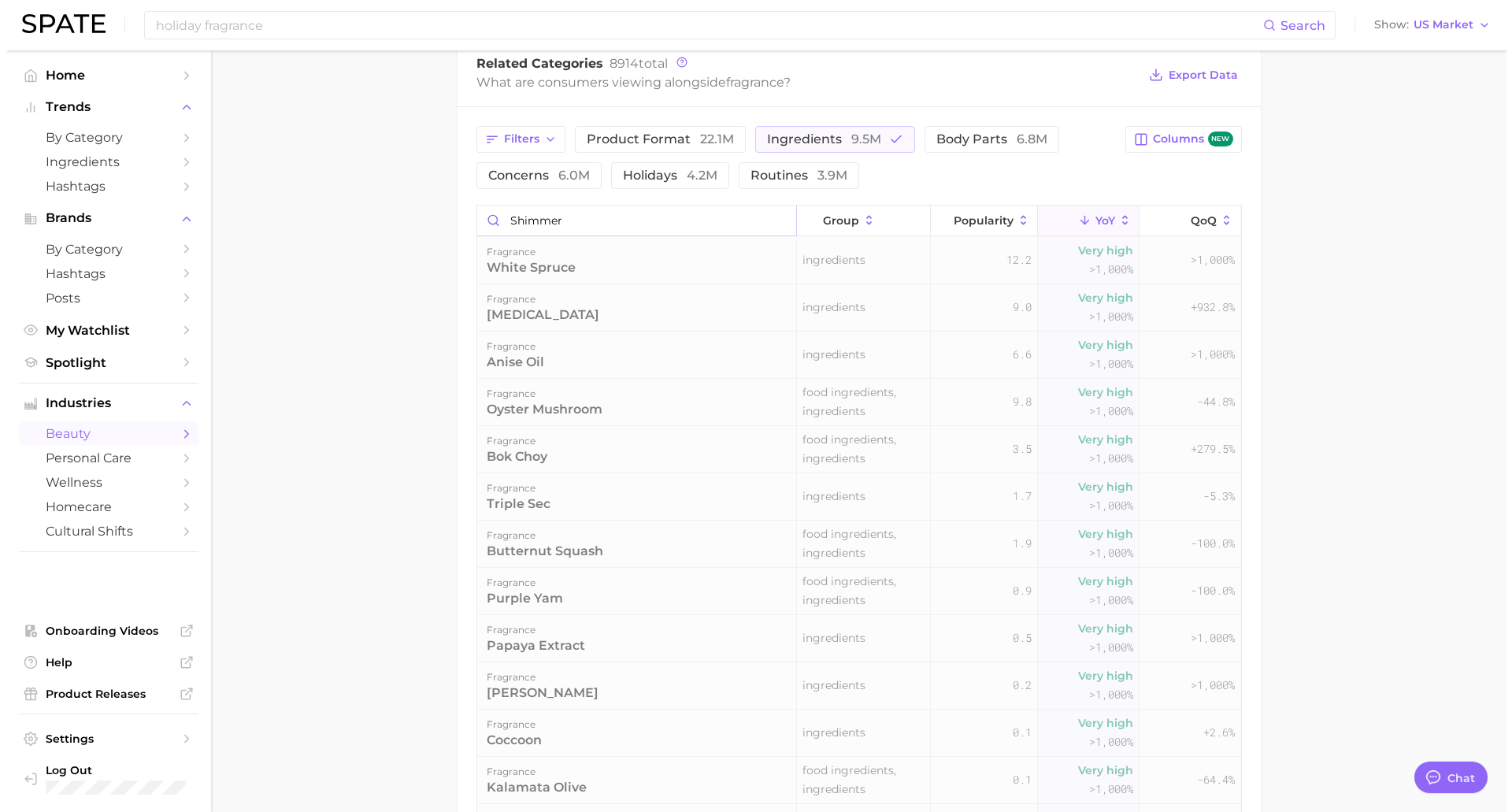
scroll to position [532, 0]
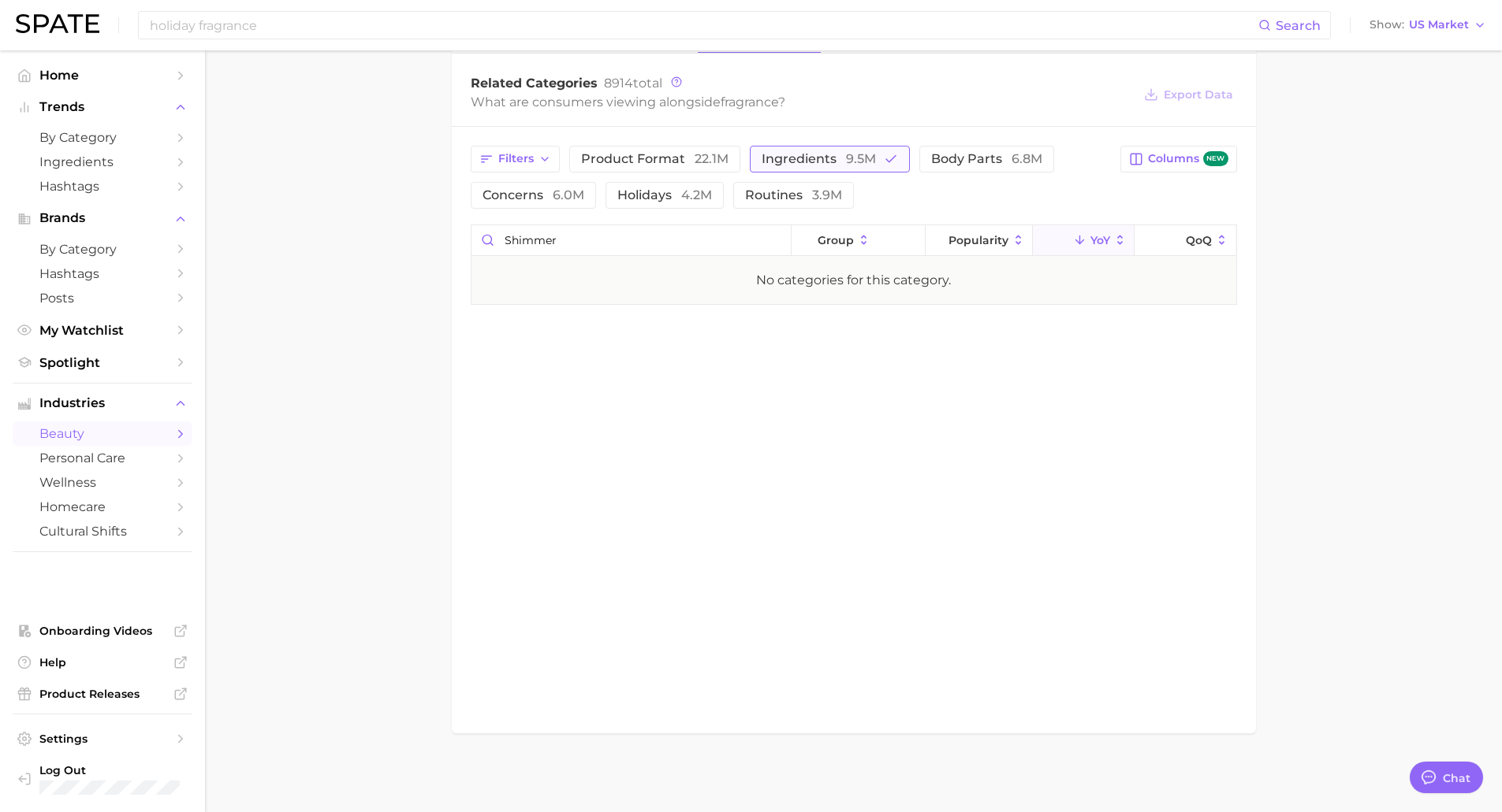
click at [803, 166] on button "ingredients 9.5m" at bounding box center [829, 158] width 160 height 27
click at [647, 238] on input "shimmer" at bounding box center [631, 241] width 319 height 30
drag, startPoint x: 613, startPoint y: 235, endPoint x: 495, endPoint y: 241, distance: 118.2
click at [495, 241] on input "shimmer" at bounding box center [631, 241] width 319 height 30
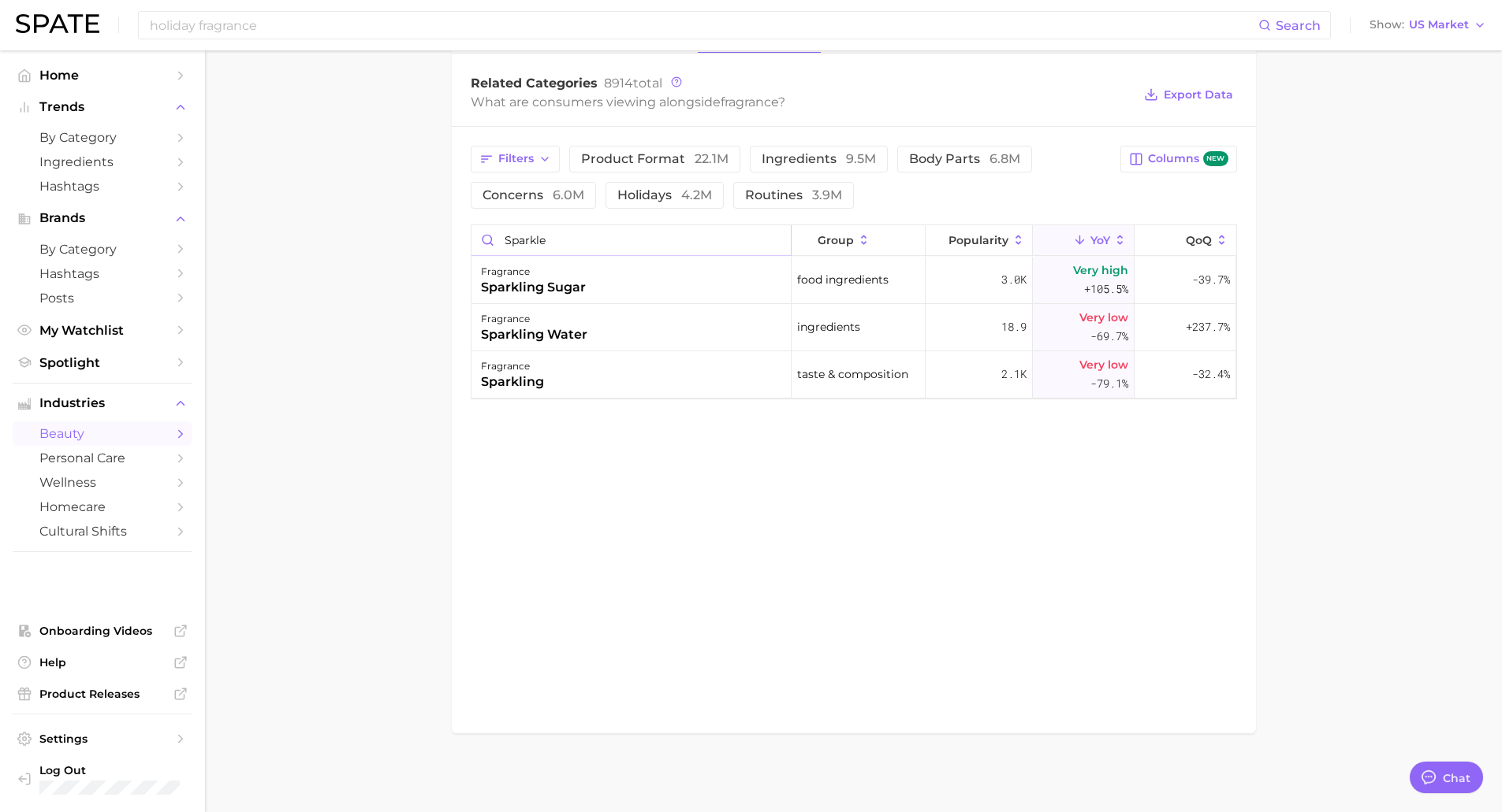
drag, startPoint x: 612, startPoint y: 245, endPoint x: 471, endPoint y: 243, distance: 141.0
click at [472, 243] on input "sparkle" at bounding box center [631, 241] width 319 height 30
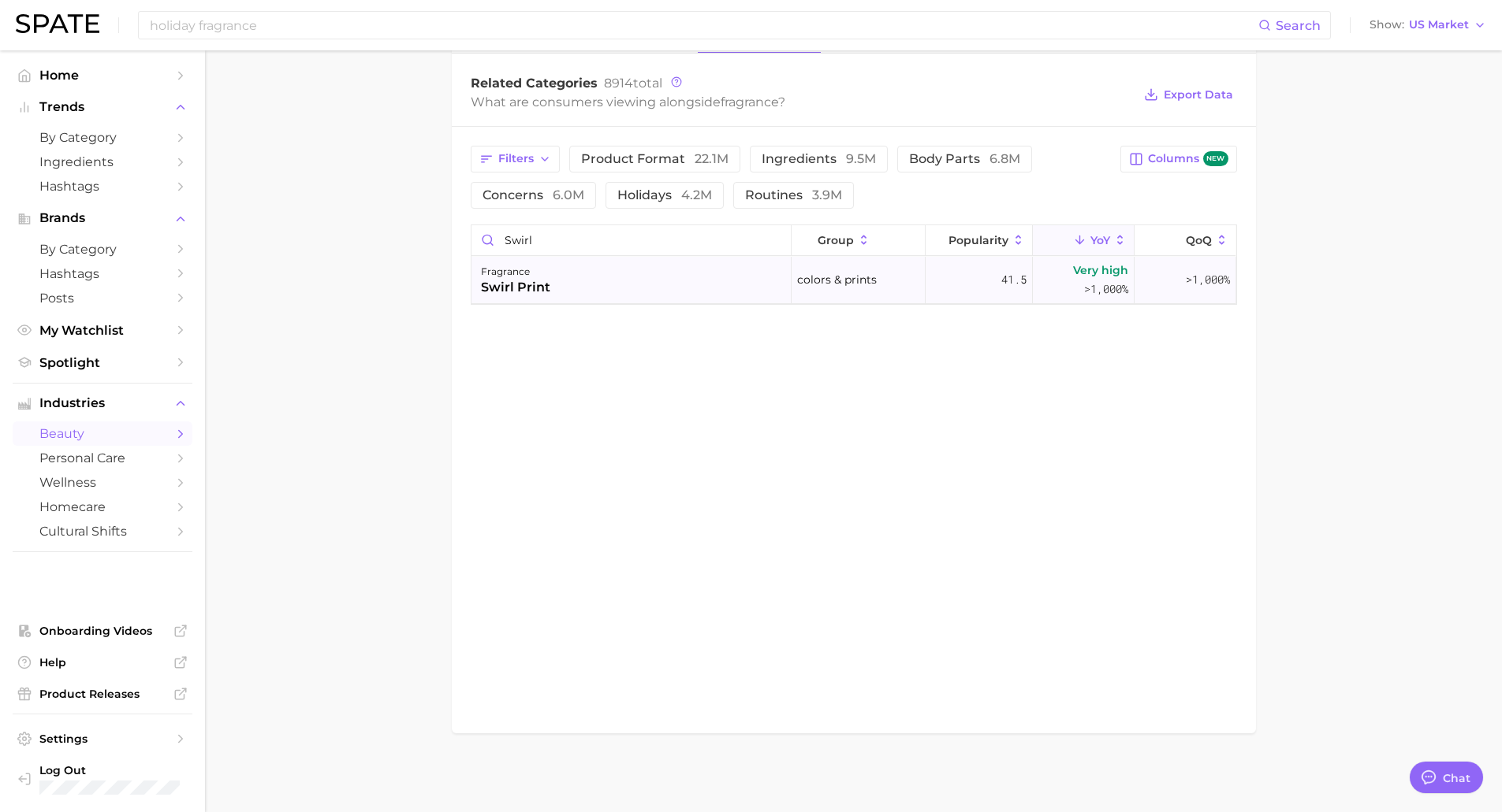
click at [753, 285] on div "fragrance swirl print" at bounding box center [631, 280] width 320 height 48
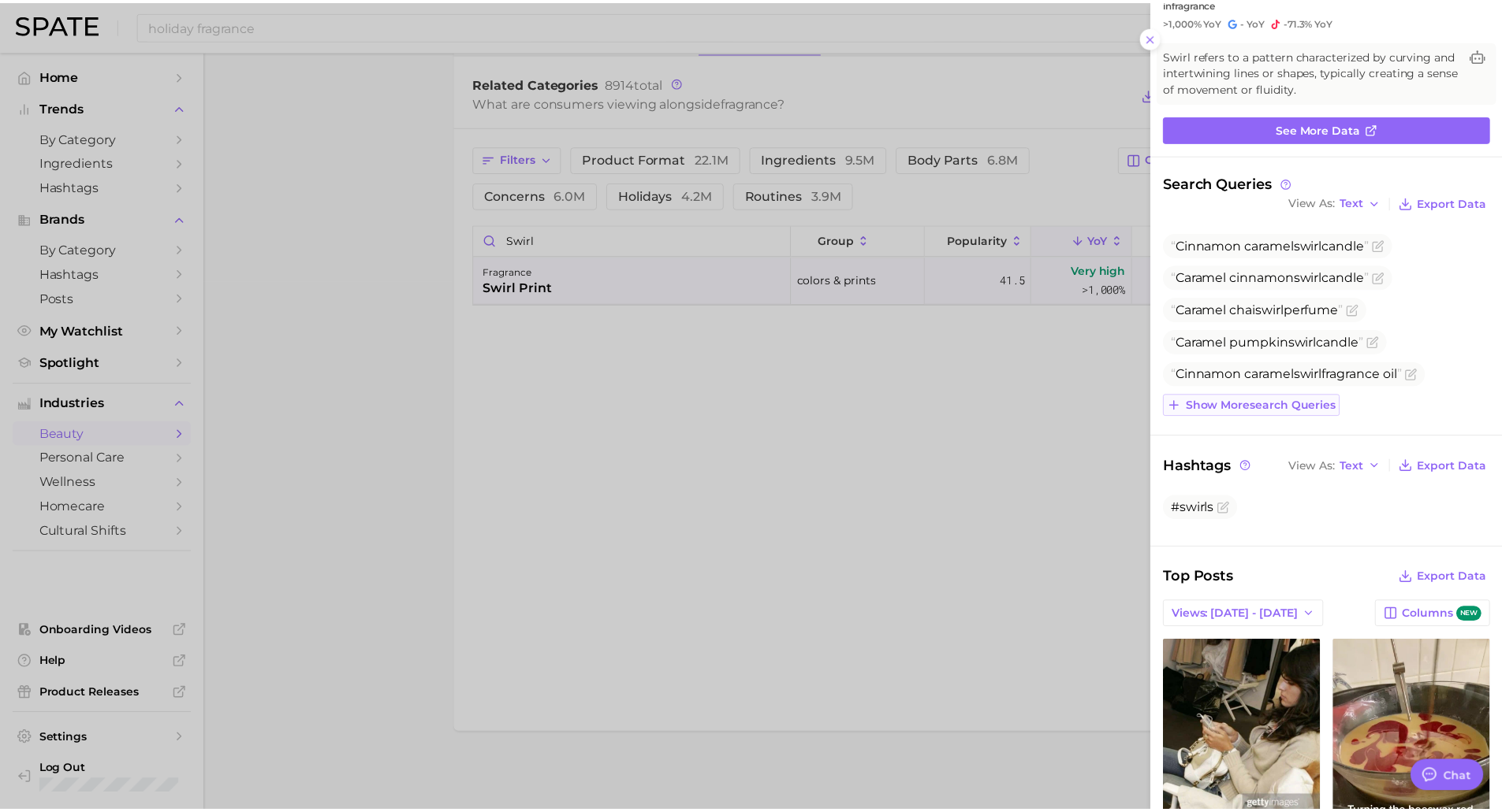
scroll to position [0, 0]
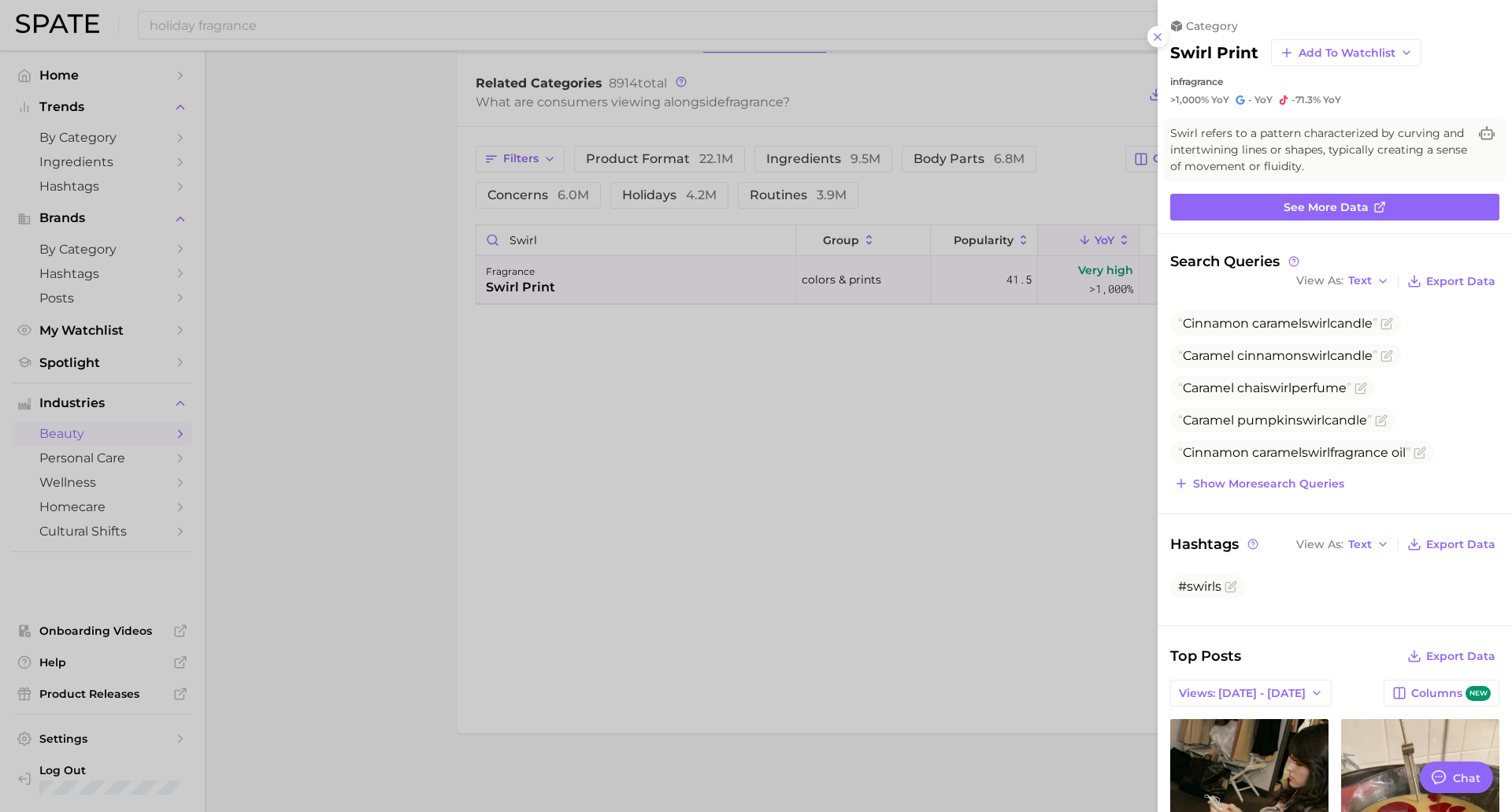
click at [832, 406] on div at bounding box center [756, 406] width 1512 height 812
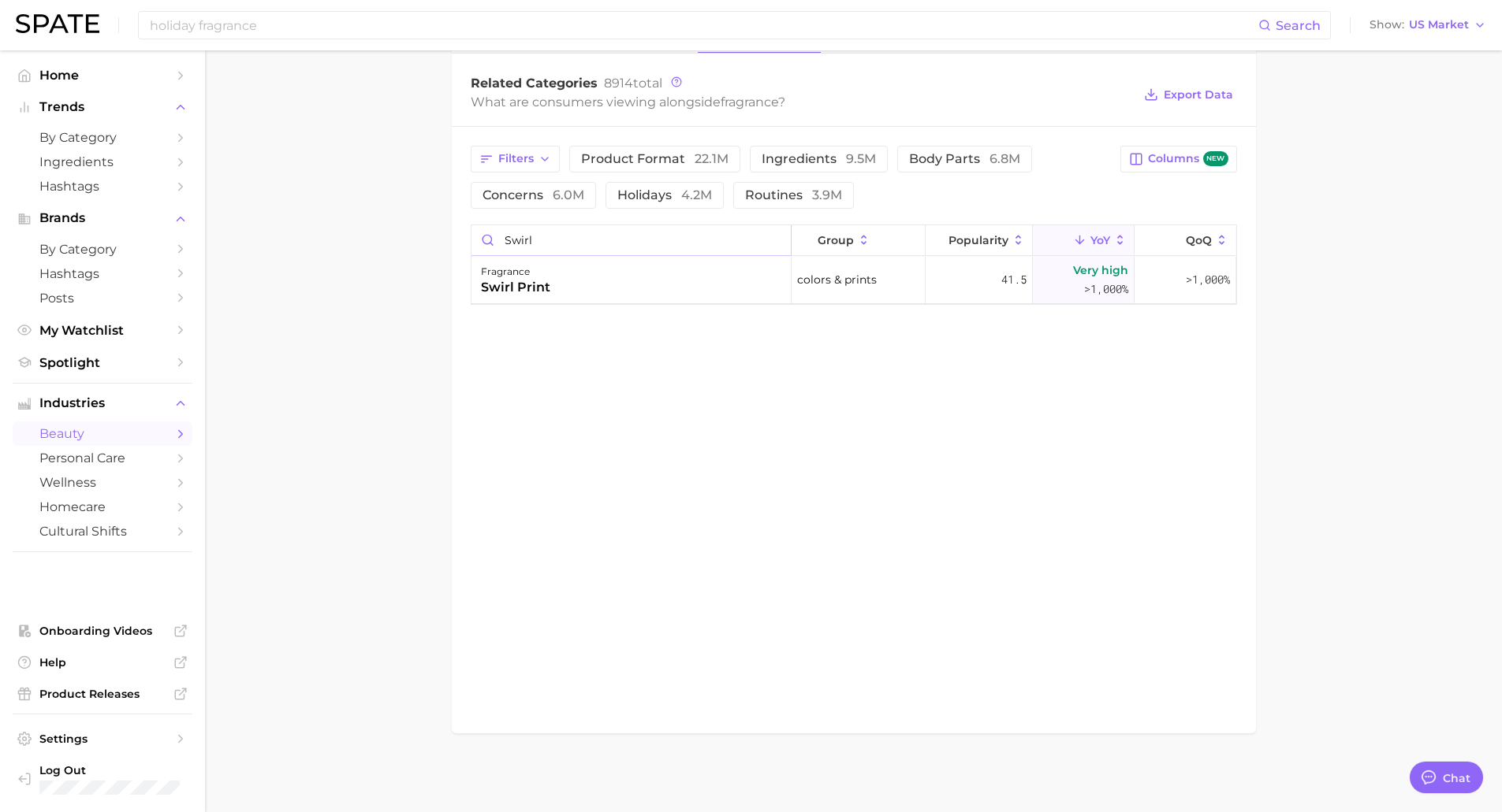
click at [547, 230] on input "swirl" at bounding box center [631, 241] width 319 height 30
drag, startPoint x: 545, startPoint y: 239, endPoint x: 494, endPoint y: 237, distance: 51.0
click at [494, 237] on input "swirl" at bounding box center [631, 241] width 319 height 30
click at [568, 237] on input "swirl" at bounding box center [631, 241] width 319 height 30
drag, startPoint x: 557, startPoint y: 245, endPoint x: 479, endPoint y: 237, distance: 78.4
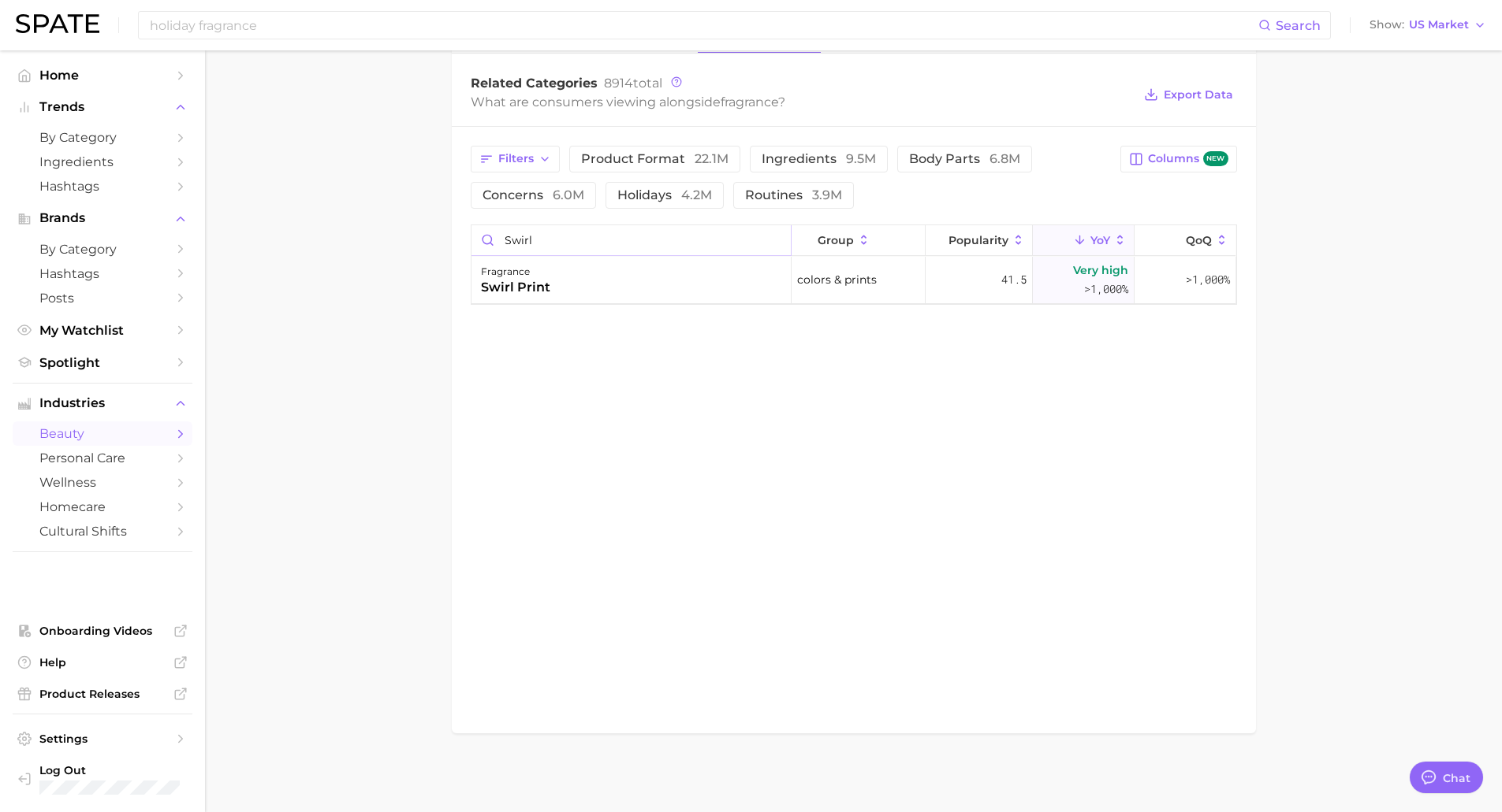
click at [479, 237] on input "swirl" at bounding box center [631, 241] width 319 height 30
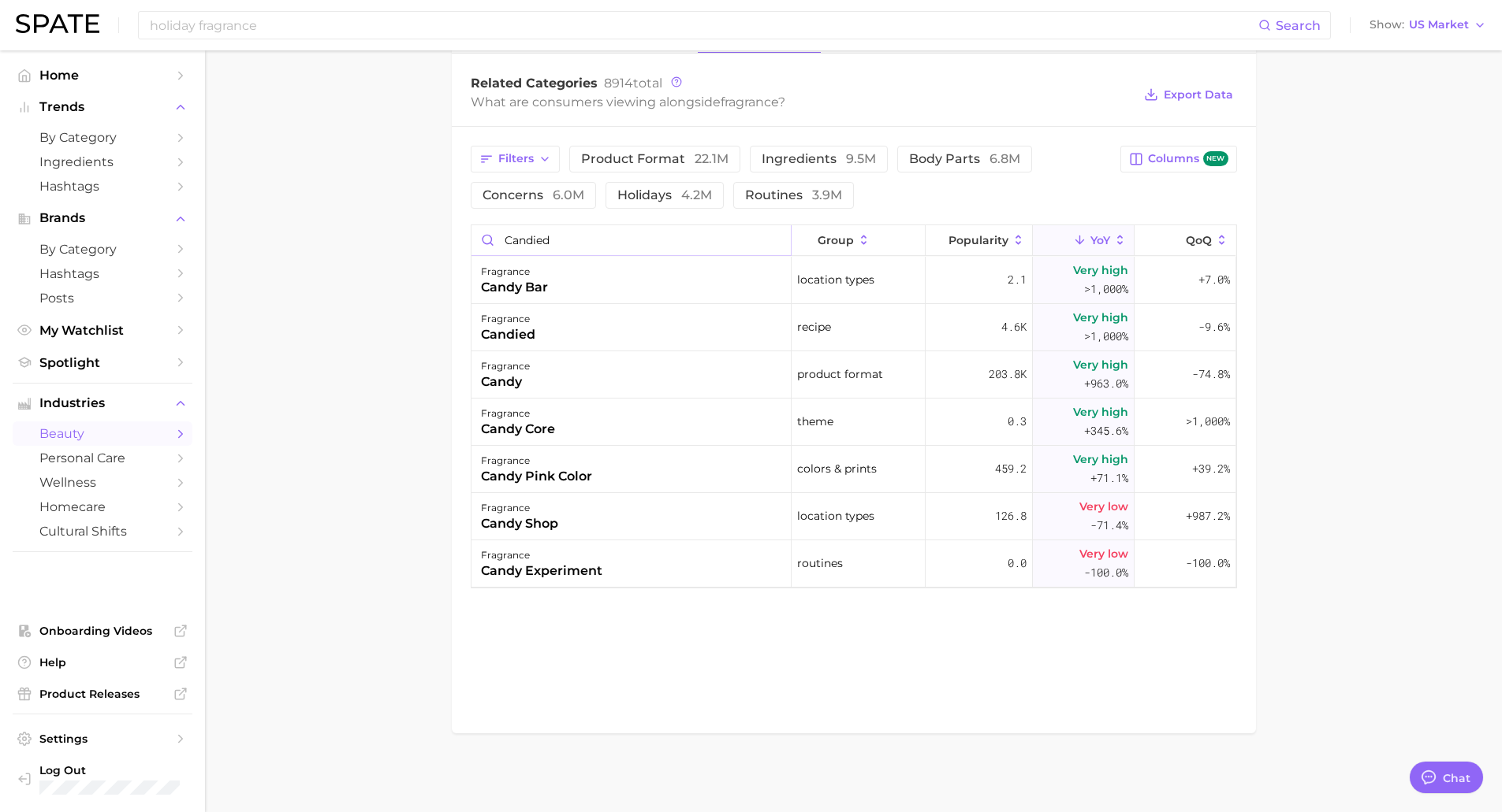
click at [564, 239] on input "candied" at bounding box center [631, 241] width 319 height 30
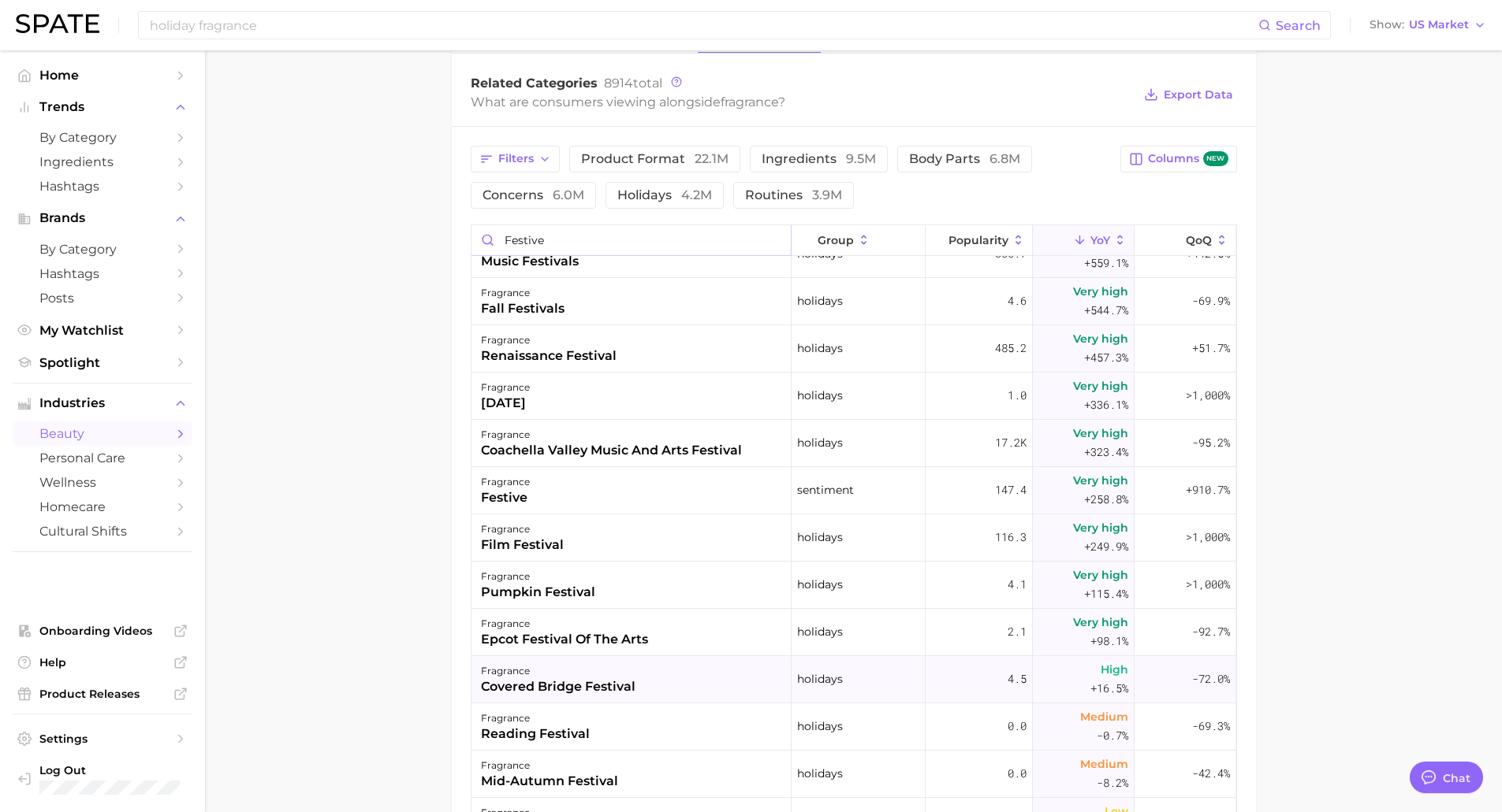
scroll to position [552, 0]
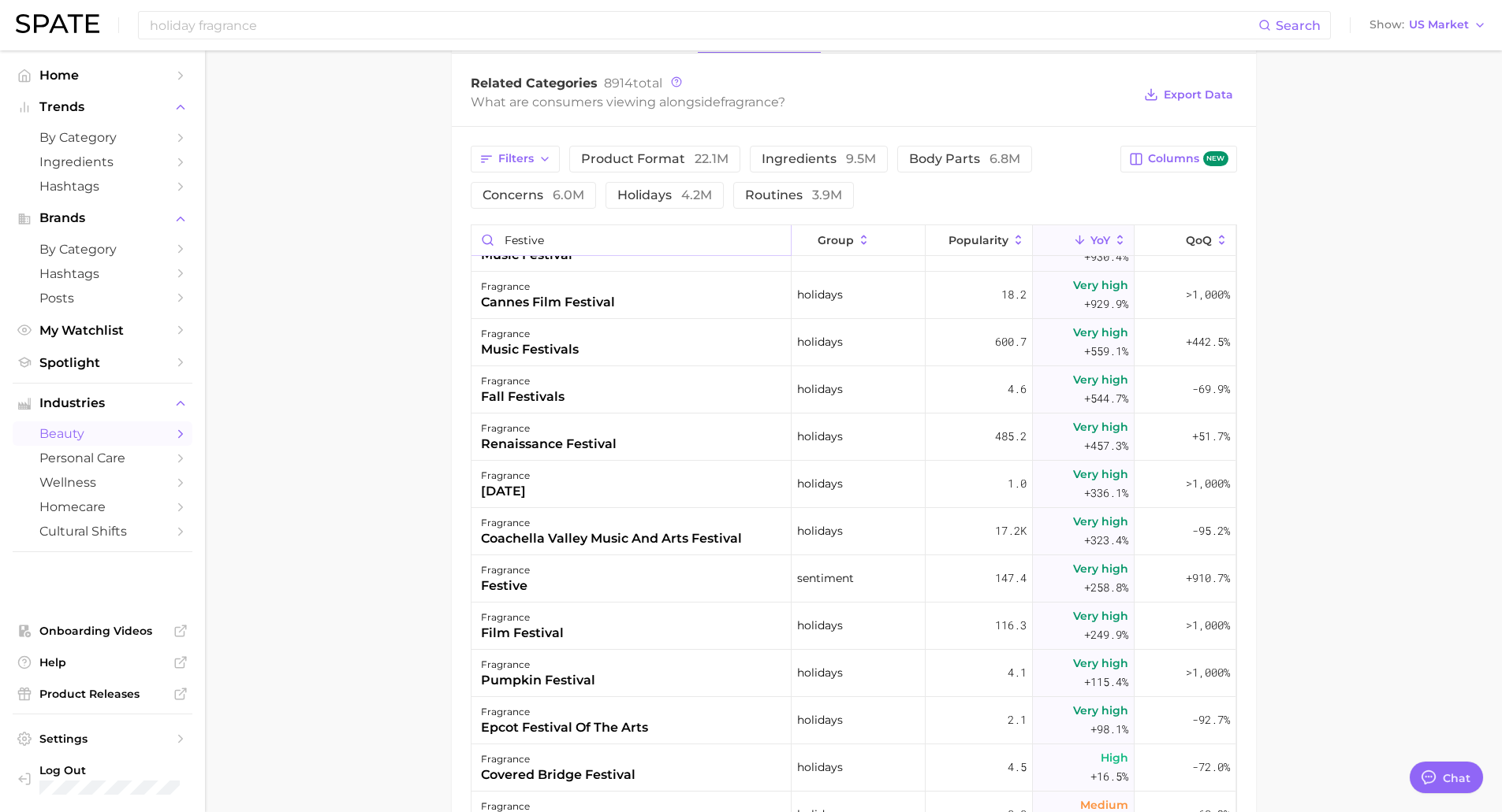
drag, startPoint x: 608, startPoint y: 239, endPoint x: 477, endPoint y: 237, distance: 131.0
click at [477, 237] on input "festive" at bounding box center [631, 241] width 319 height 30
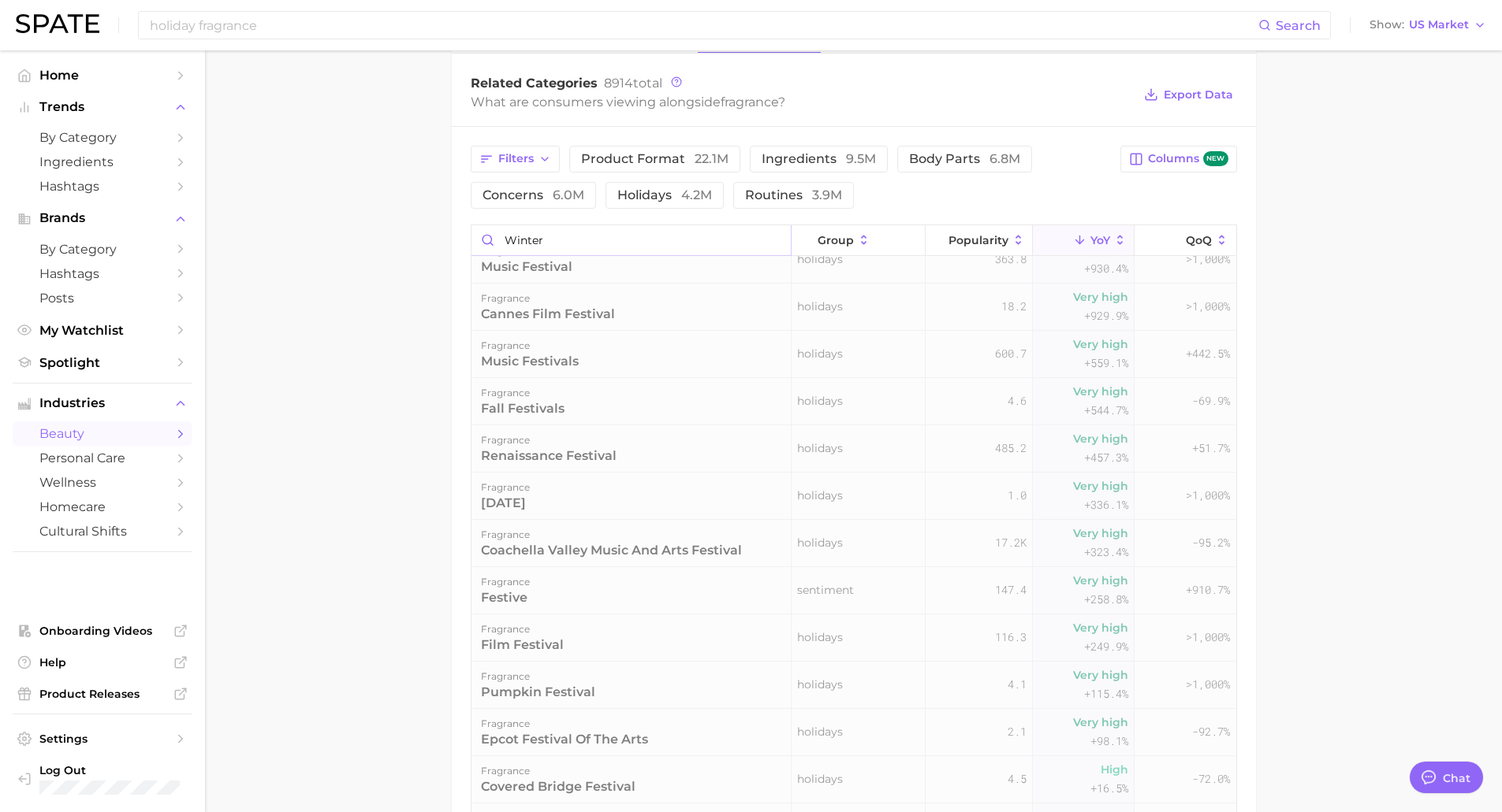
scroll to position [0, 0]
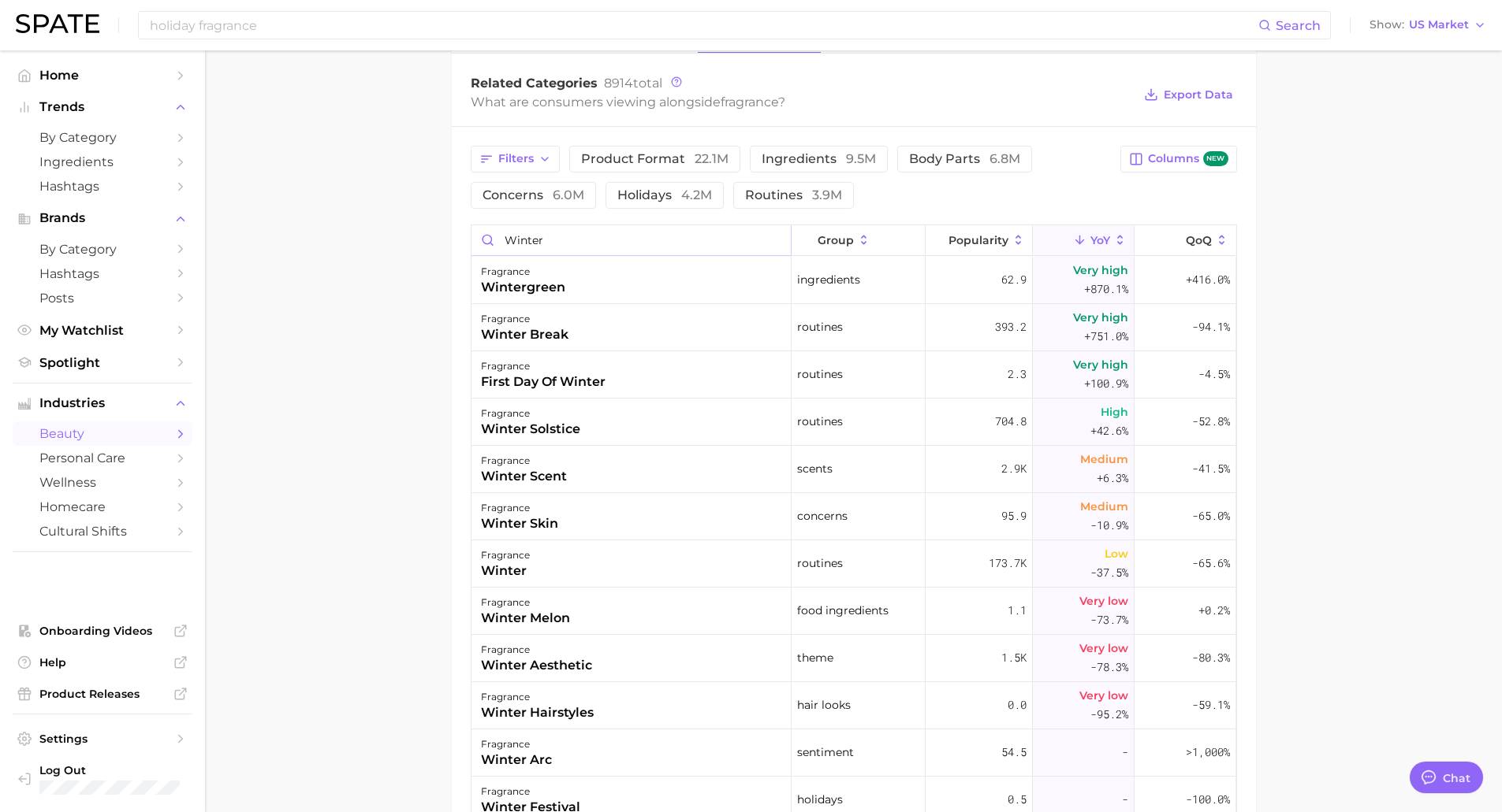
drag, startPoint x: 574, startPoint y: 235, endPoint x: 472, endPoint y: 240, distance: 102.1
click at [472, 240] on input "winter" at bounding box center [631, 241] width 319 height 30
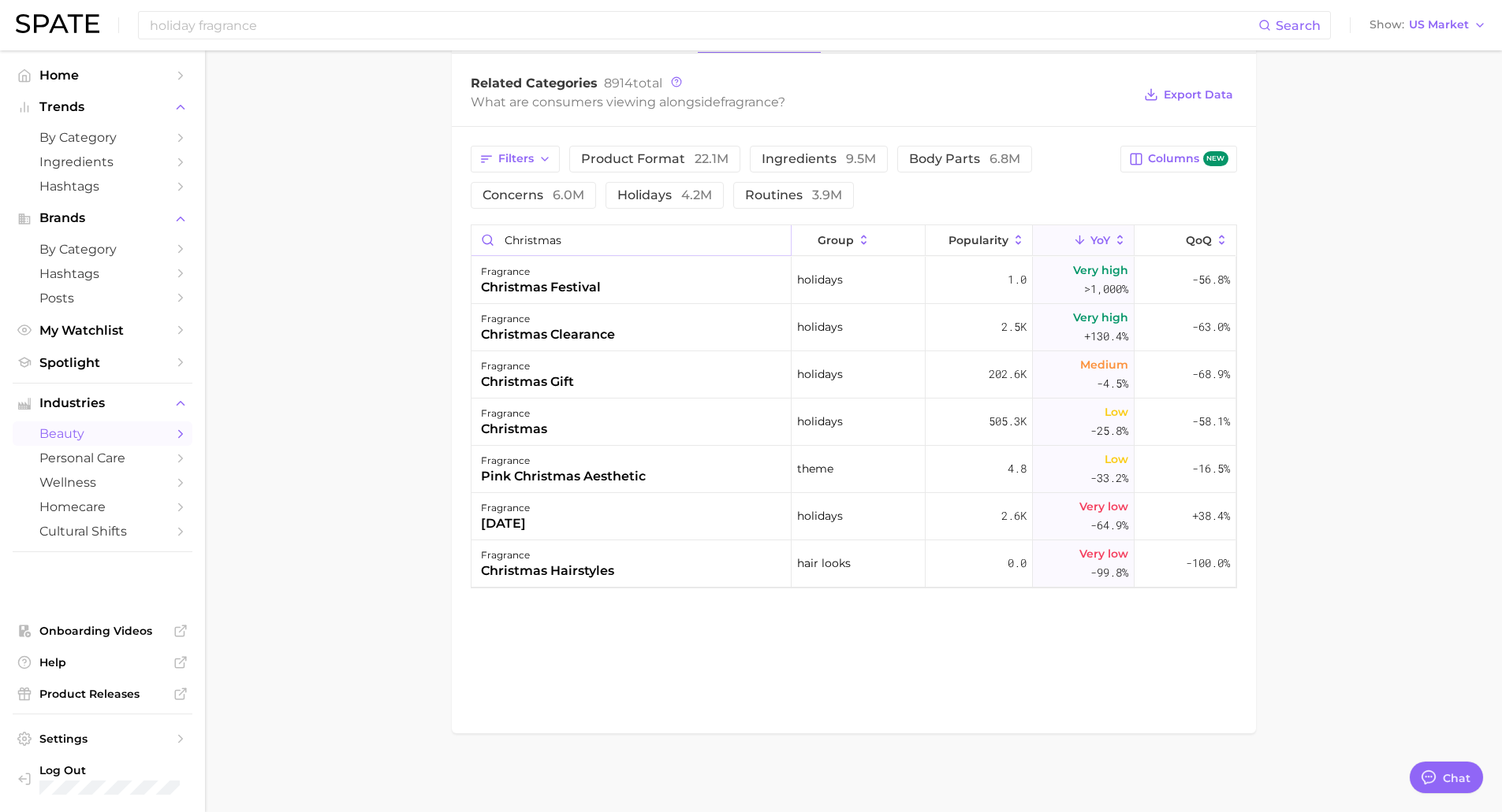
drag, startPoint x: 639, startPoint y: 253, endPoint x: 482, endPoint y: 255, distance: 157.0
click at [482, 255] on div "christmas" at bounding box center [631, 241] width 320 height 31
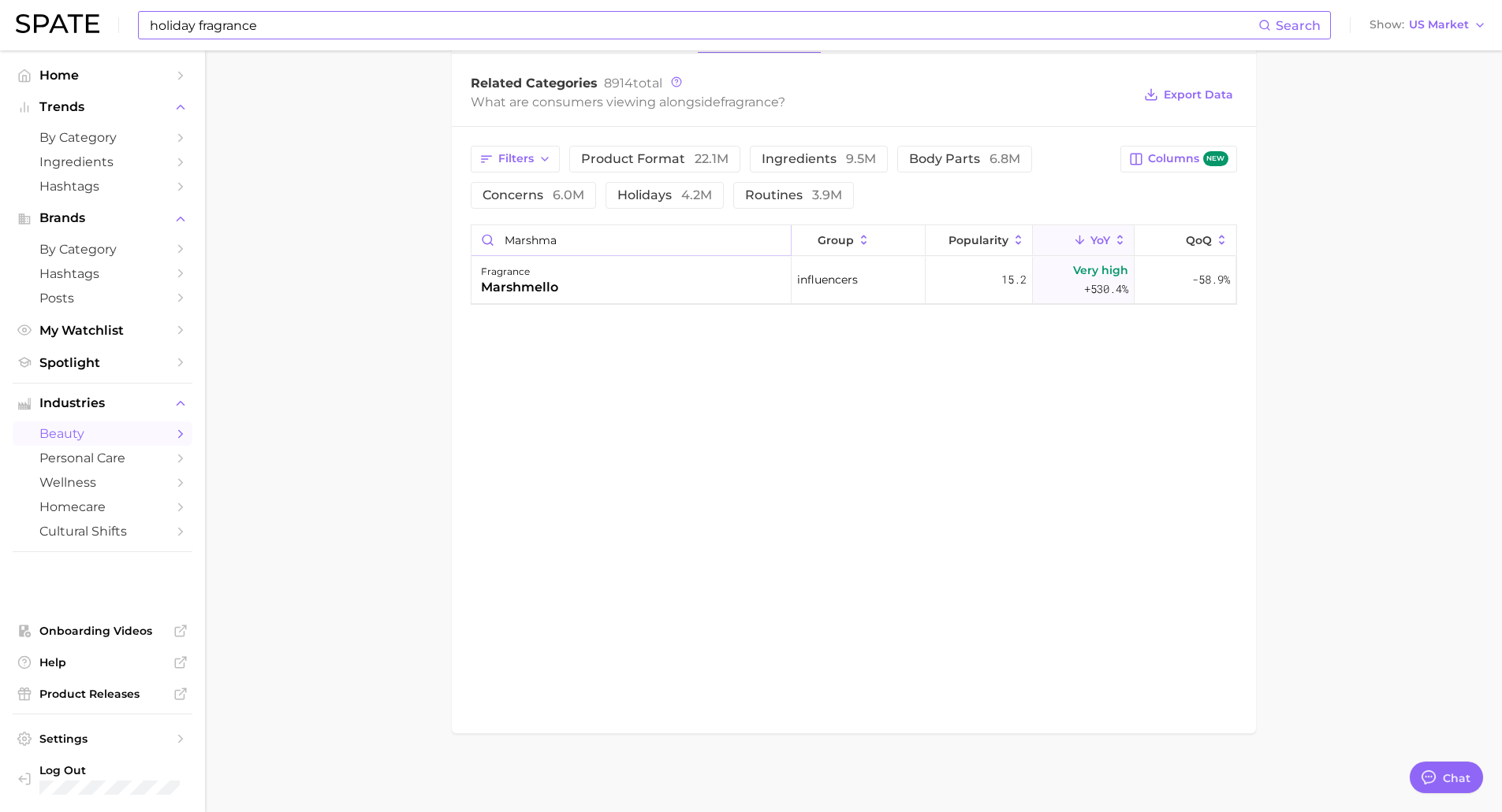
type input "marshma"
click at [306, 19] on input "holiday fragrance" at bounding box center [703, 25] width 1110 height 27
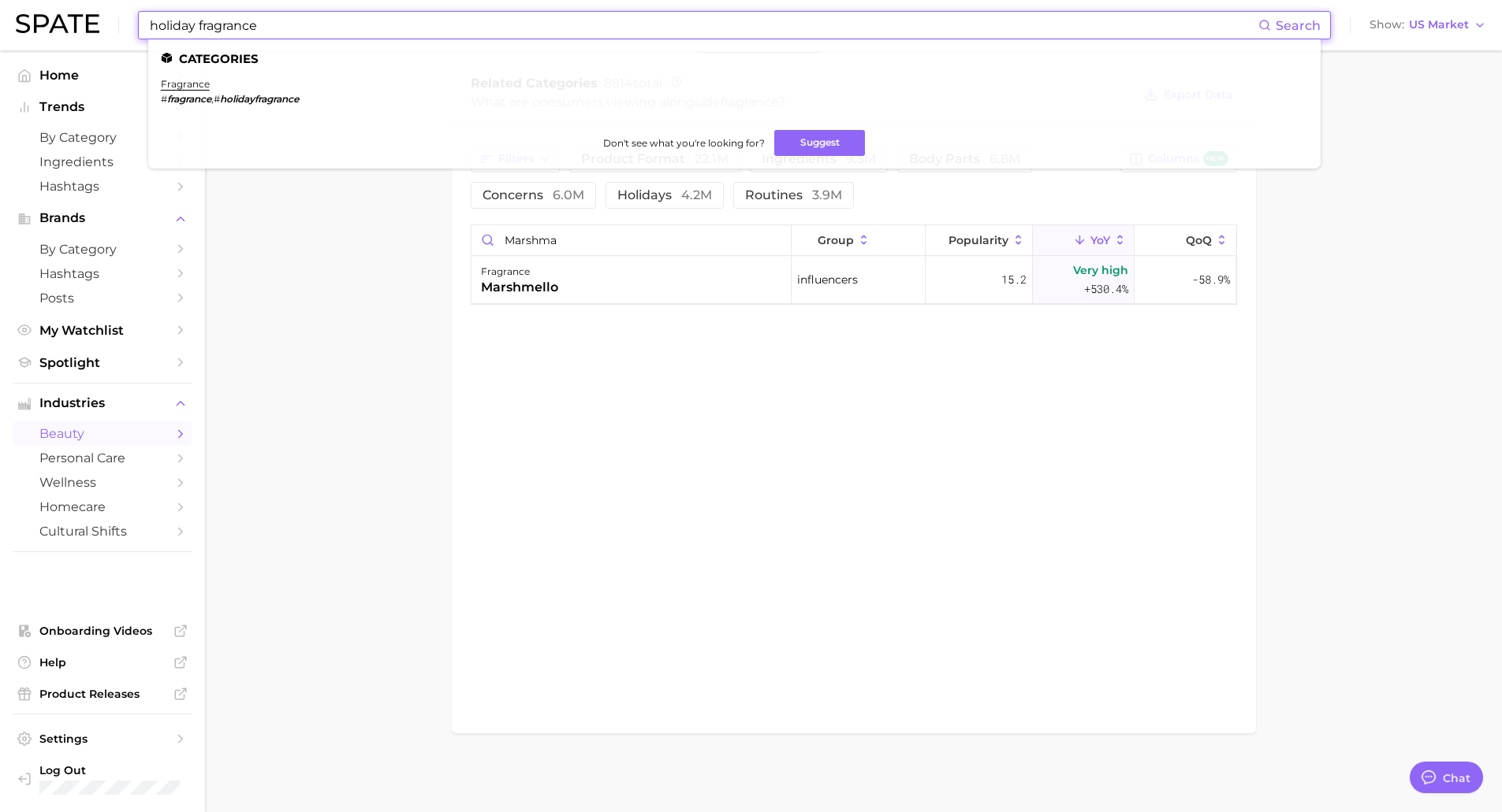
drag, startPoint x: 327, startPoint y: 22, endPoint x: 107, endPoint y: 13, distance: 220.2
click at [107, 13] on div "holiday fragrance Search Categories fragrance # fragrance , # holidayfragrance …" at bounding box center [751, 25] width 1470 height 51
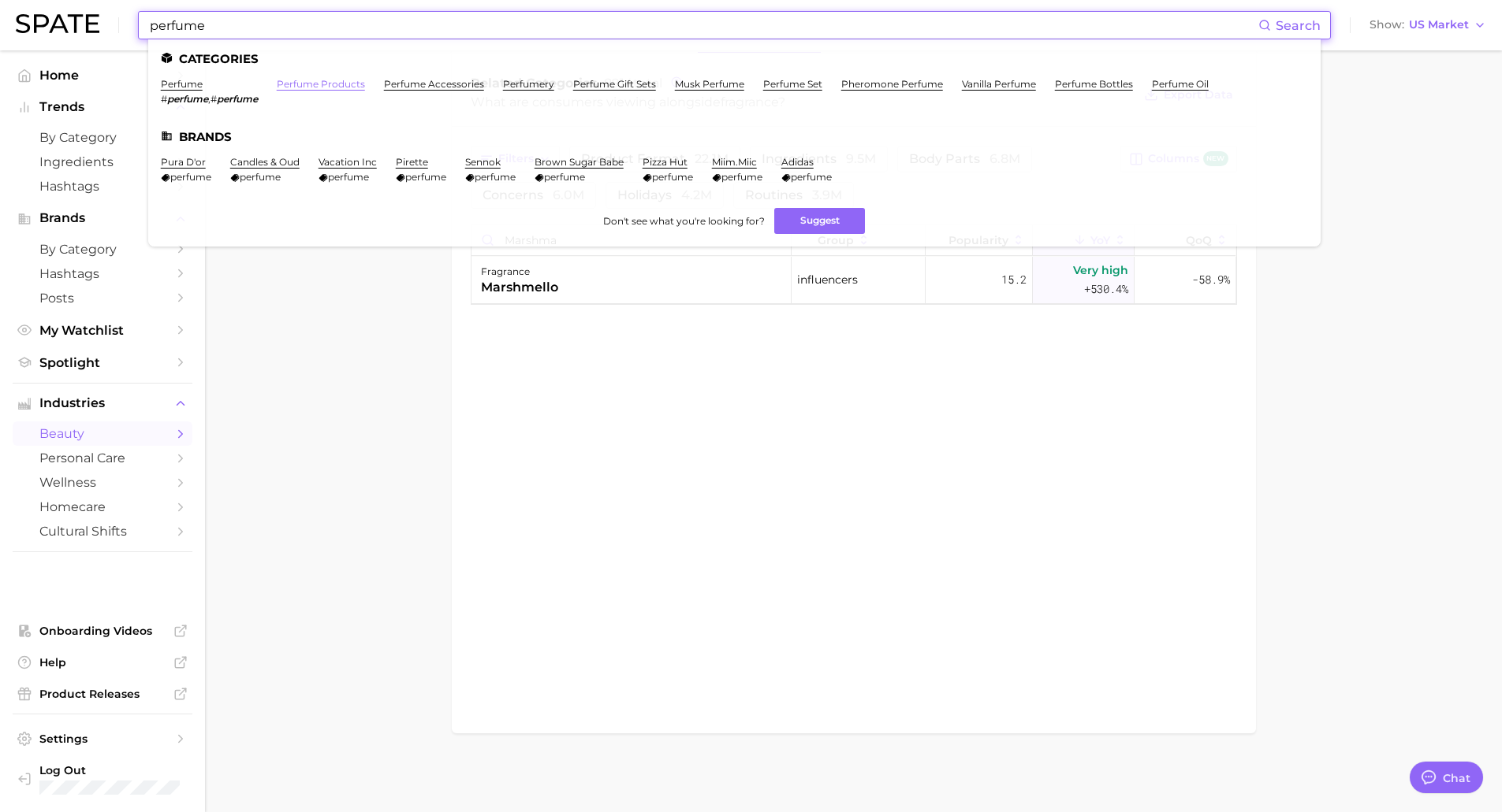
type input "perfume"
click at [313, 87] on link "perfume products" at bounding box center [320, 84] width 88 height 12
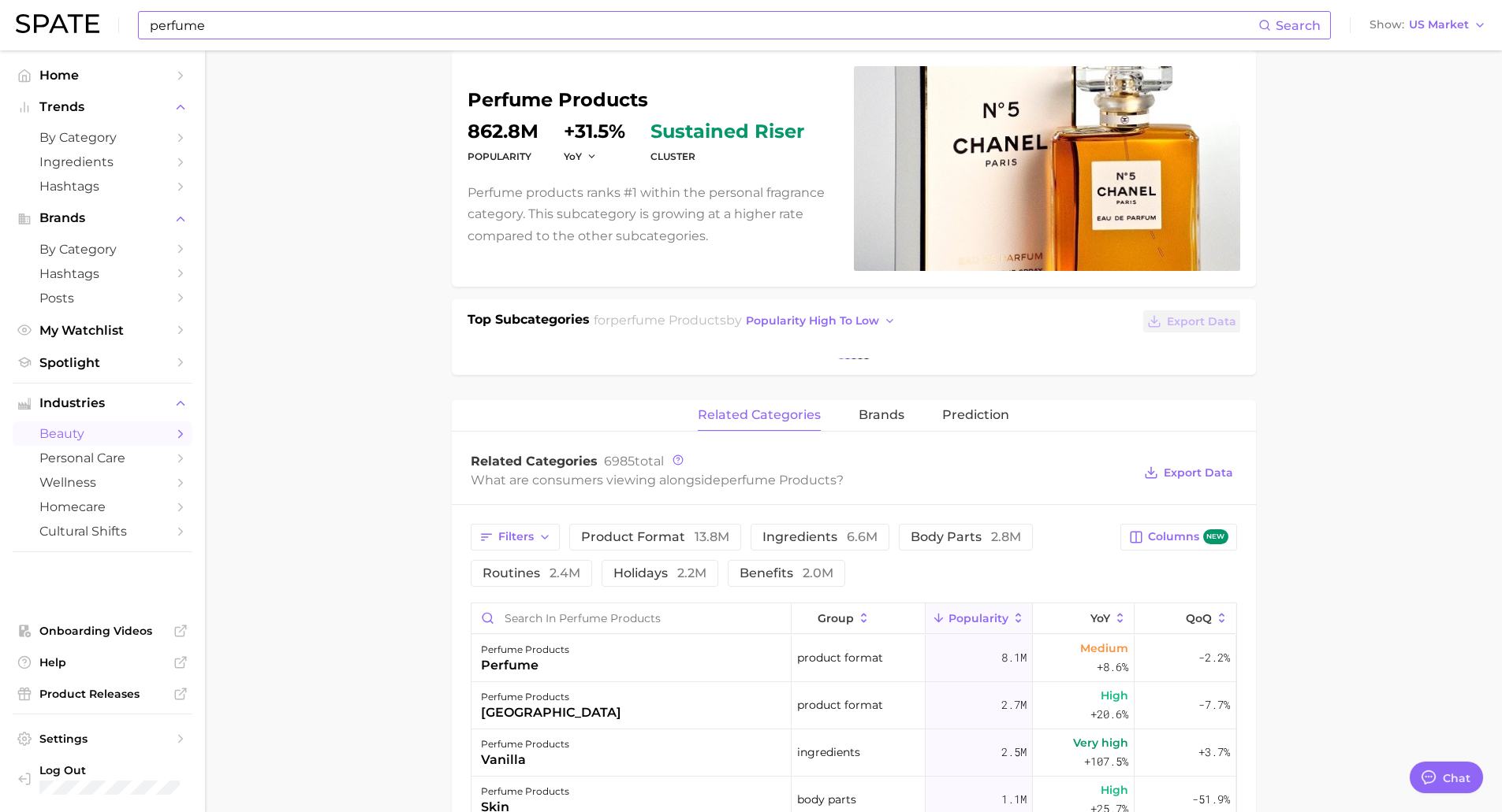
scroll to position [394, 0]
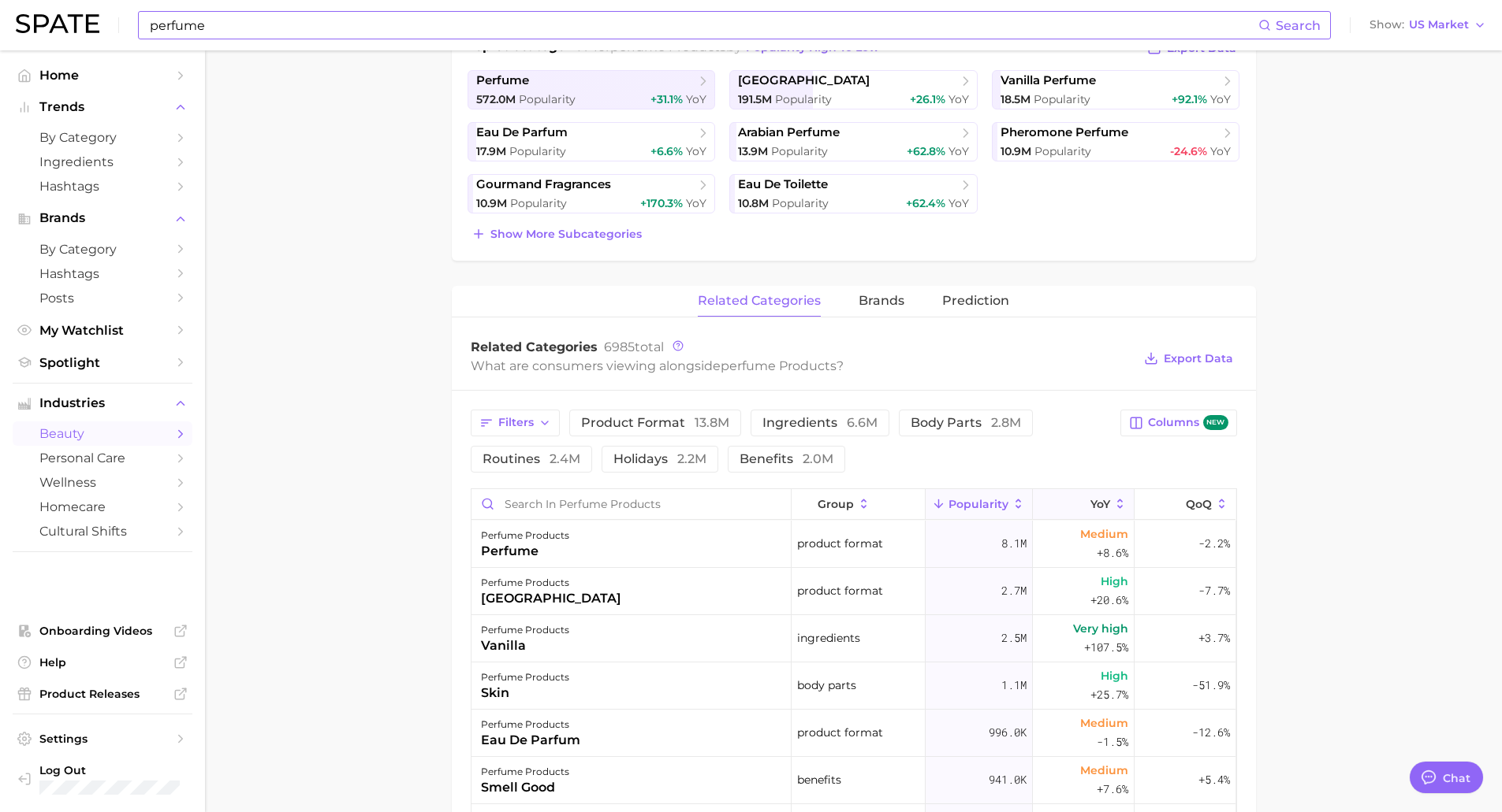
click at [1113, 503] on icon at bounding box center [1120, 504] width 14 height 14
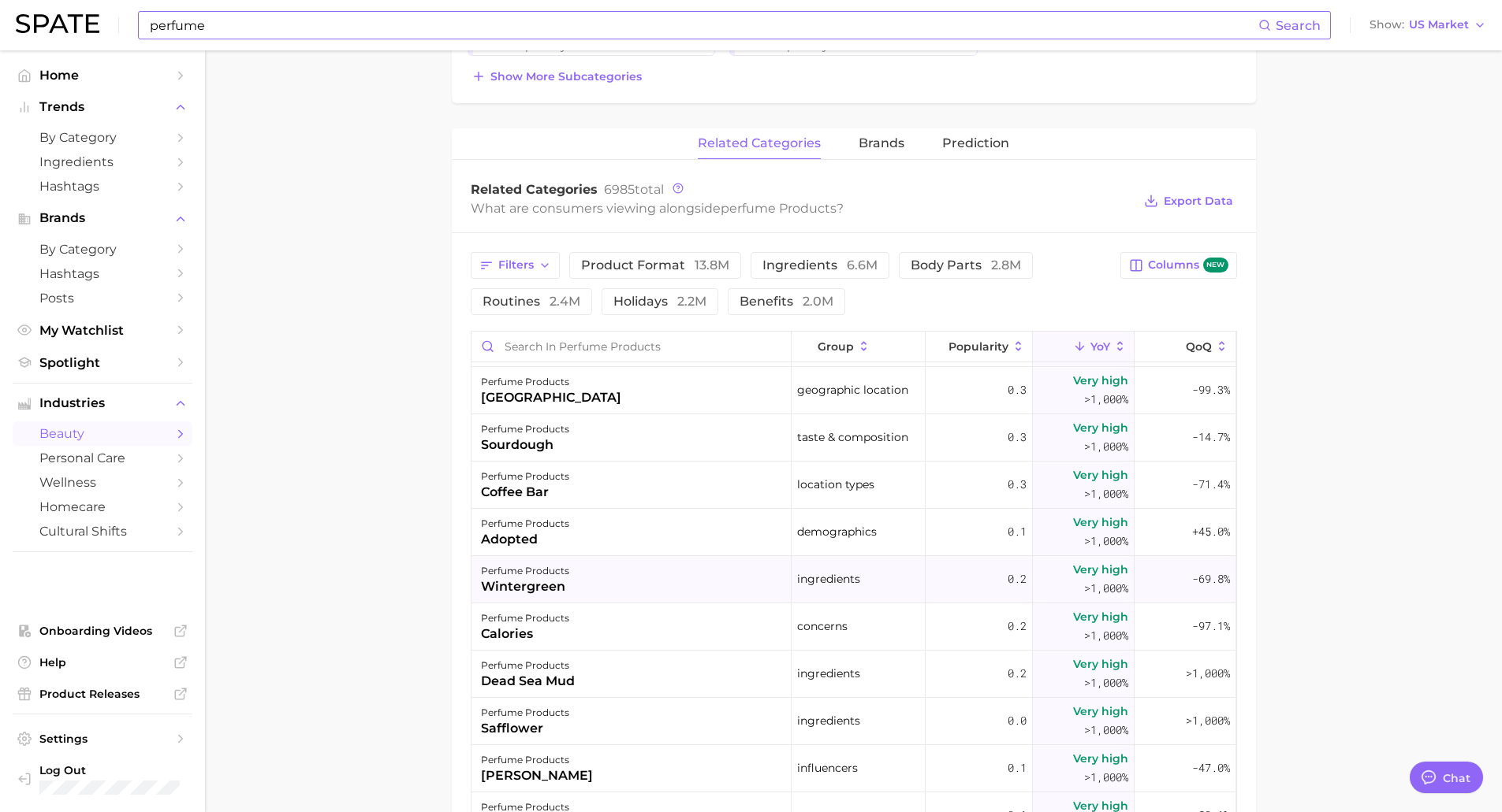
scroll to position [946, 0]
click at [781, 273] on button "ingredients 6.6m" at bounding box center [819, 265] width 139 height 27
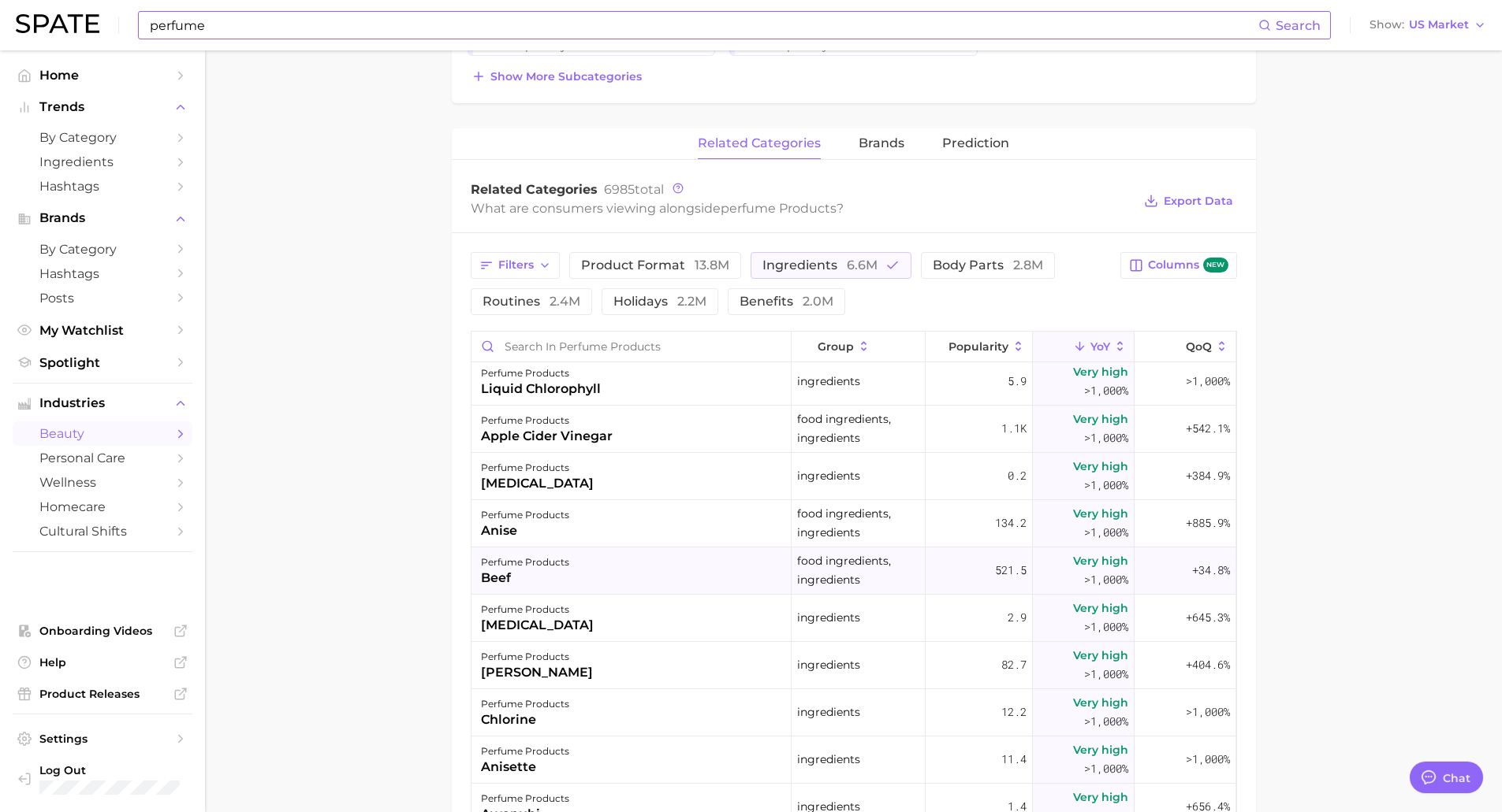
scroll to position [3308, 0]
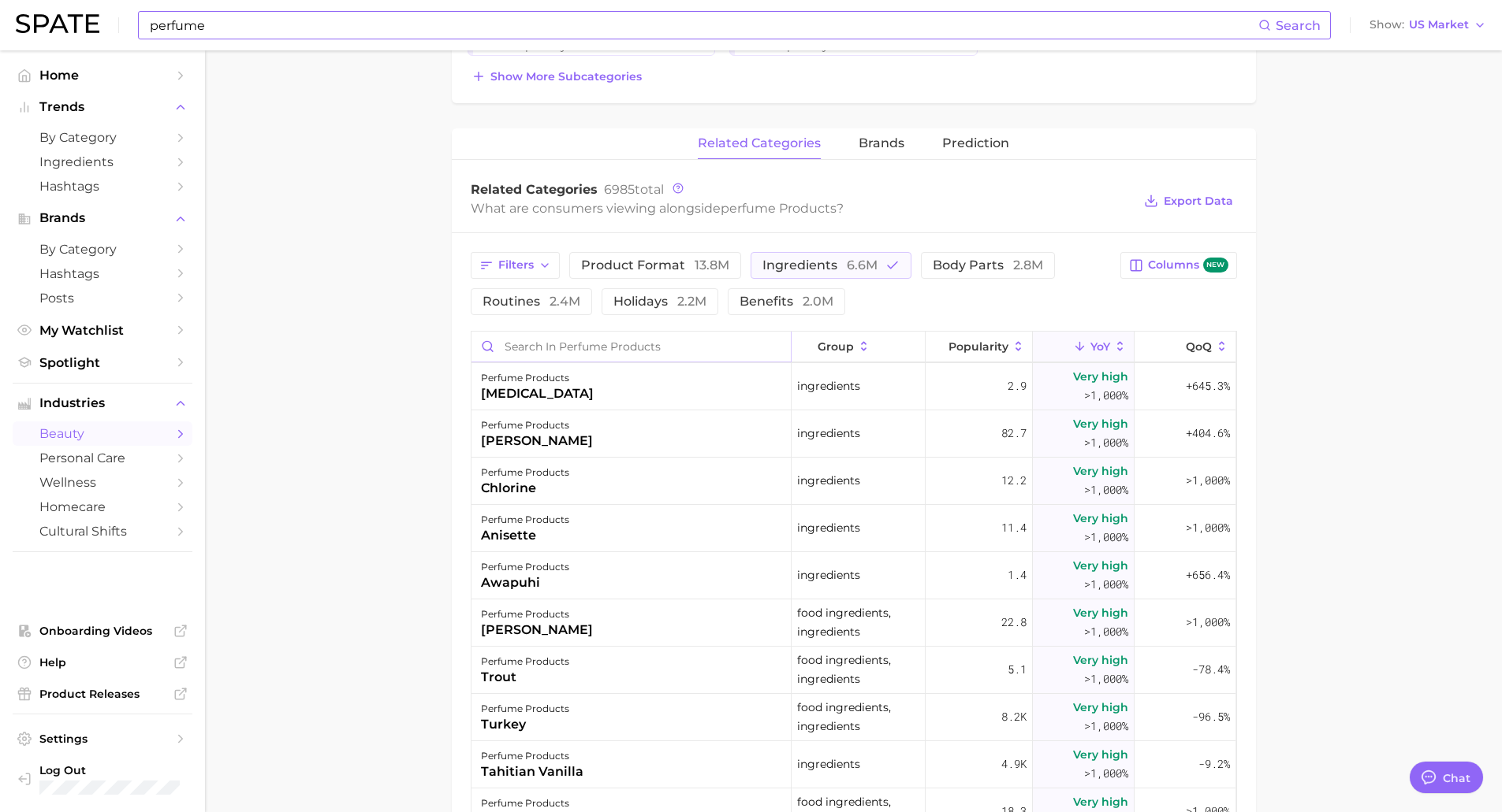
click at [602, 351] on input "Search in perfume products" at bounding box center [631, 347] width 319 height 30
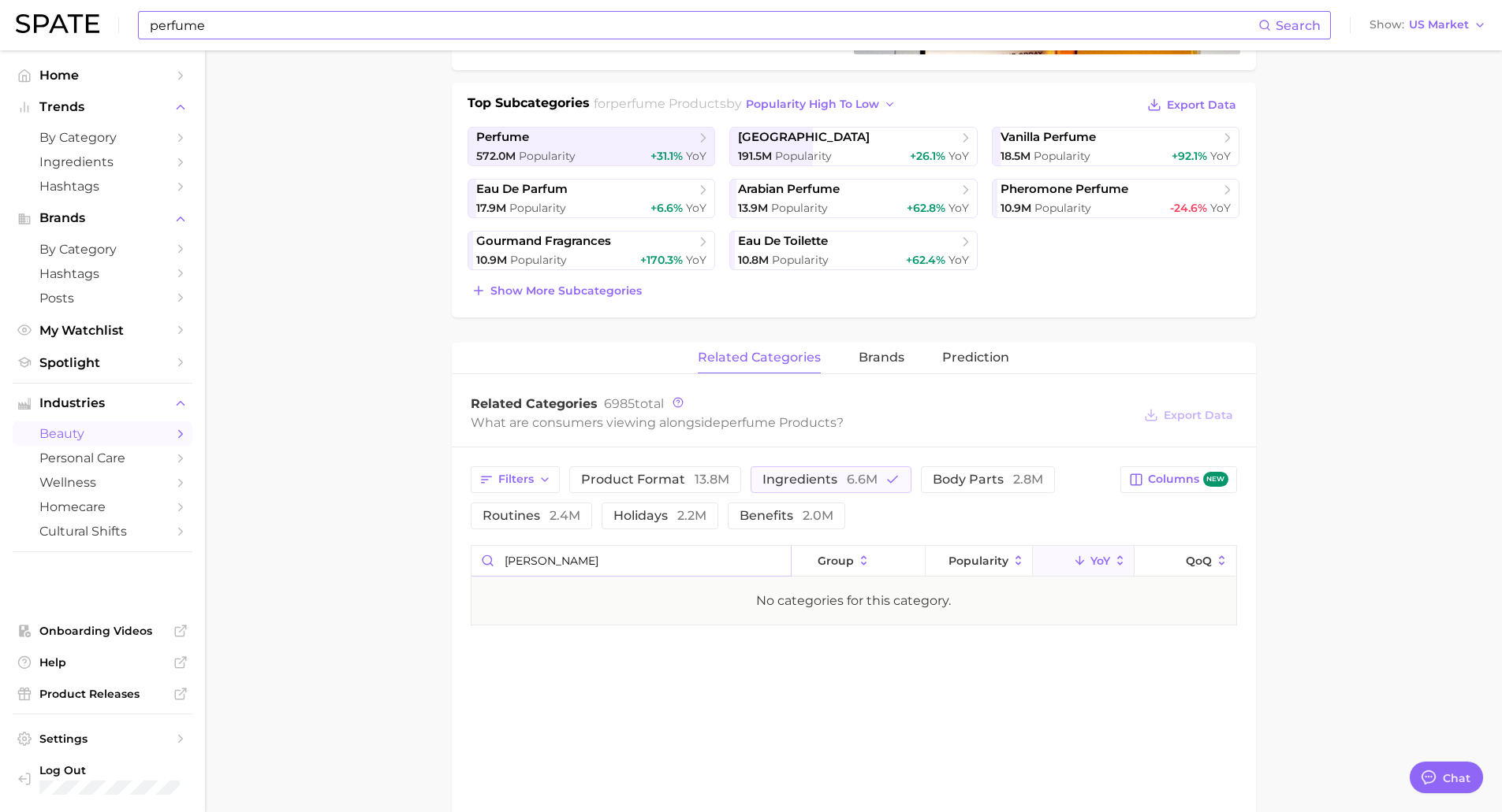
scroll to position [315, 0]
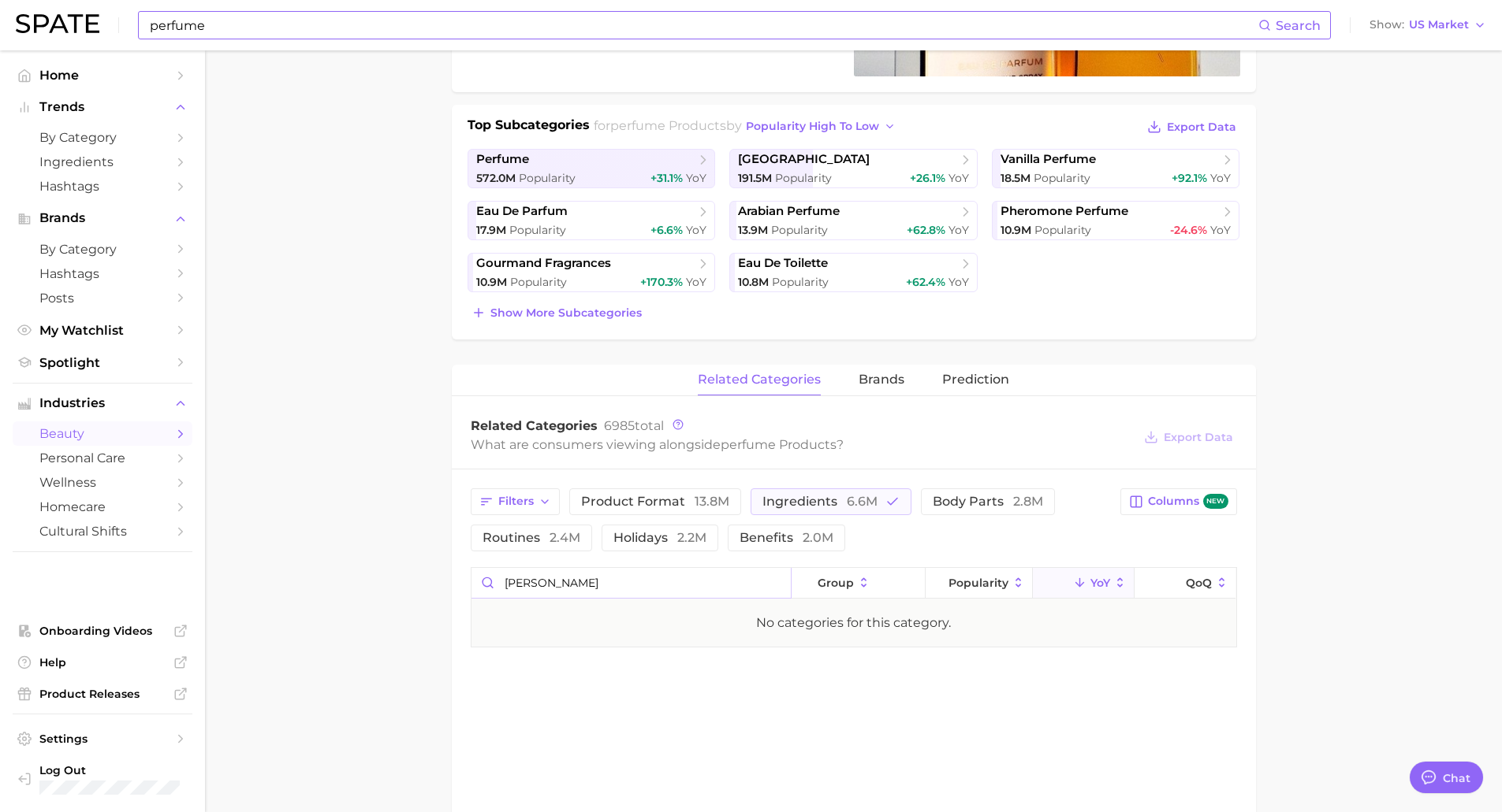
drag, startPoint x: 581, startPoint y: 584, endPoint x: 434, endPoint y: 583, distance: 147.0
click at [434, 583] on main "1. fragrance 2. personal fragrance 3. perfume products 4. Subcategory Overview …" at bounding box center [853, 446] width 1297 height 1420
type input "toasted"
drag, startPoint x: 580, startPoint y: 579, endPoint x: 457, endPoint y: 578, distance: 123.0
click at [457, 578] on div "Filters product format 13.8m ingredients 6.6m body parts 2.8m routines 2.4m hol…" at bounding box center [853, 567] width 804 height 197
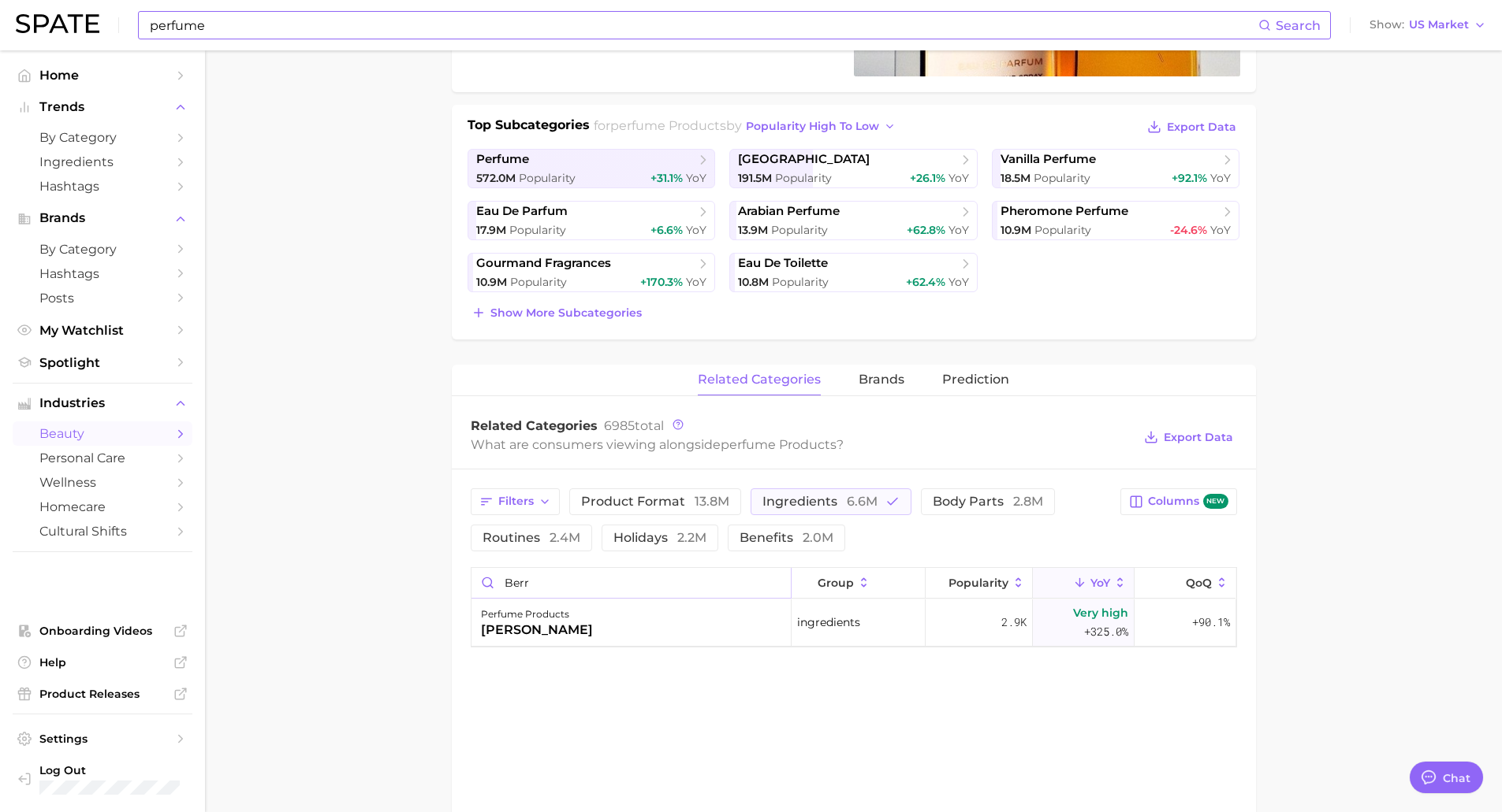
drag, startPoint x: 546, startPoint y: 580, endPoint x: 502, endPoint y: 581, distance: 44.0
click at [502, 581] on input "berr" at bounding box center [631, 583] width 319 height 30
type input "berr"
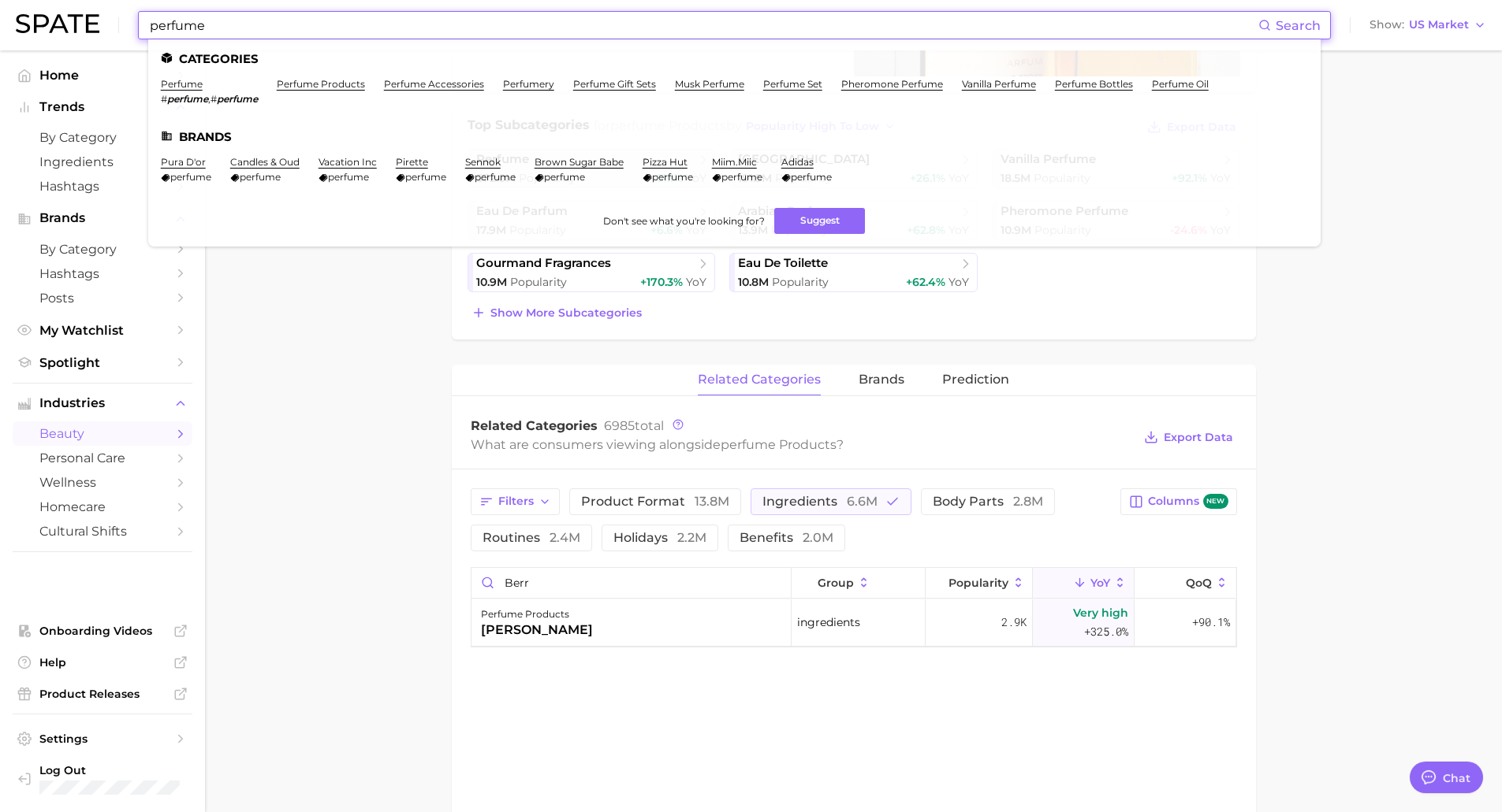
drag, startPoint x: 293, startPoint y: 25, endPoint x: 98, endPoint y: 25, distance: 195.0
click at [98, 25] on div "perfume Search Categories perfume # perfume , # perfume ⁠ perfume products perf…" at bounding box center [751, 25] width 1470 height 51
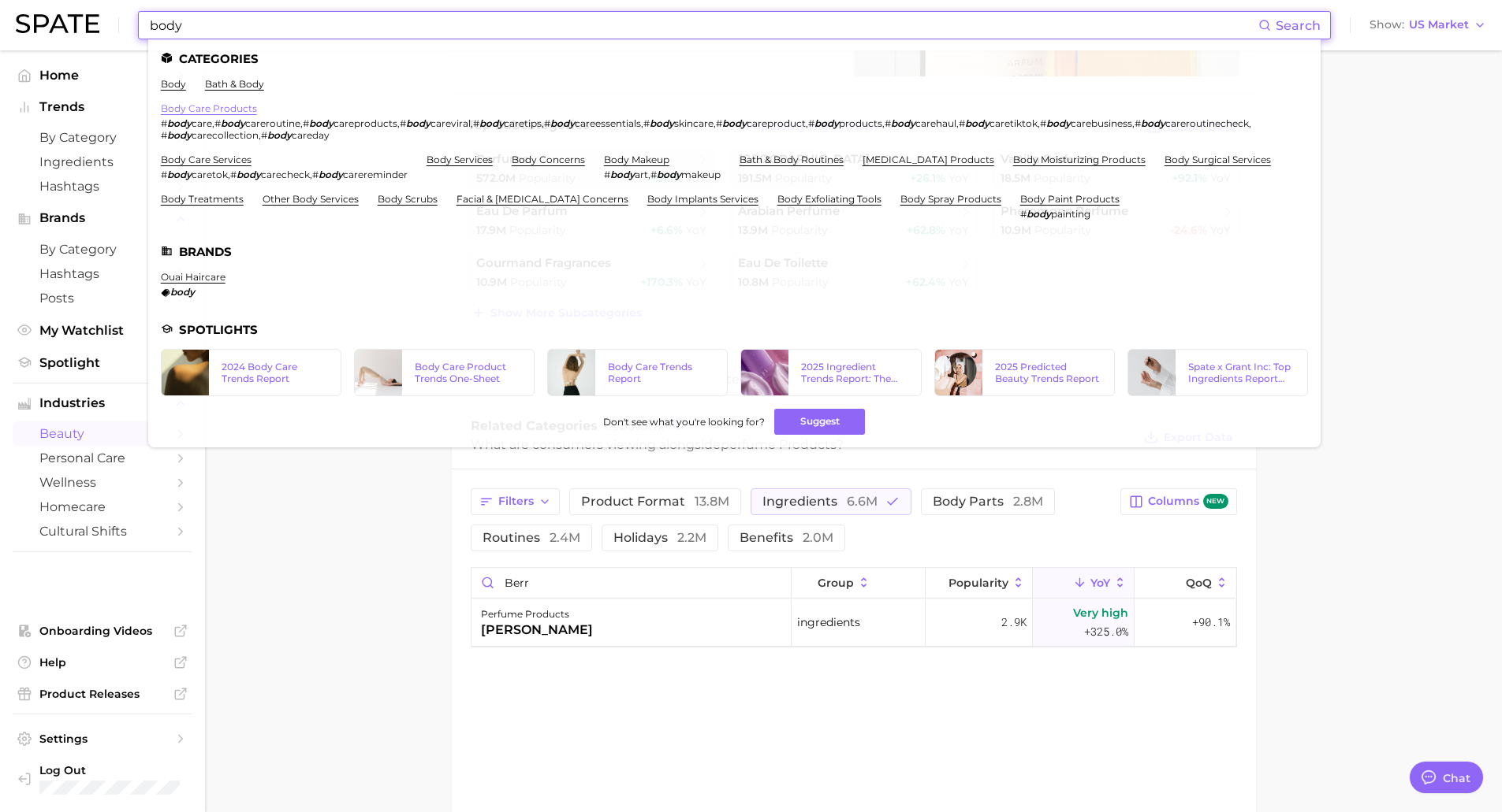
type input "body"
click at [206, 111] on link "body care products" at bounding box center [208, 108] width 96 height 12
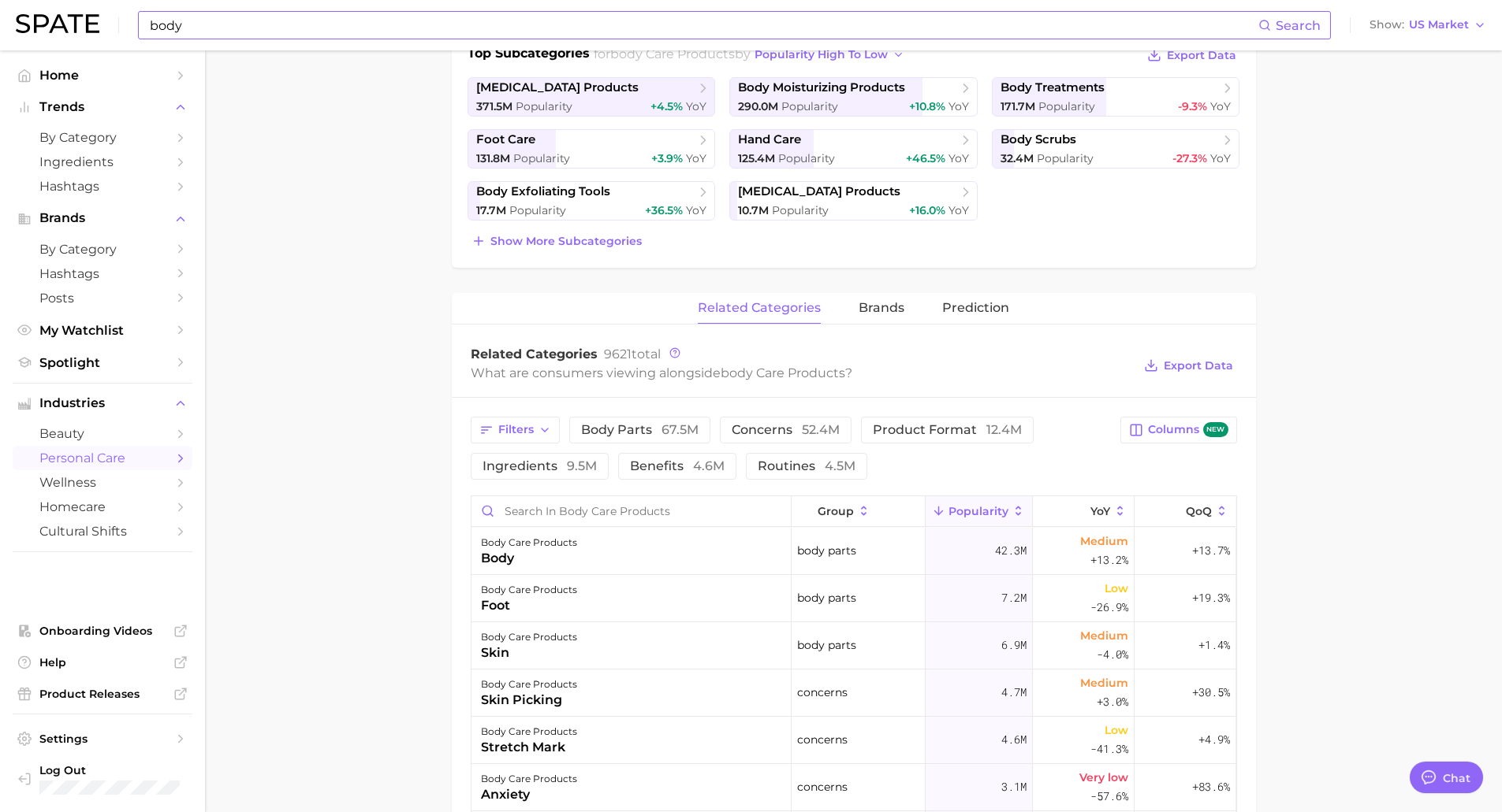
scroll to position [394, 0]
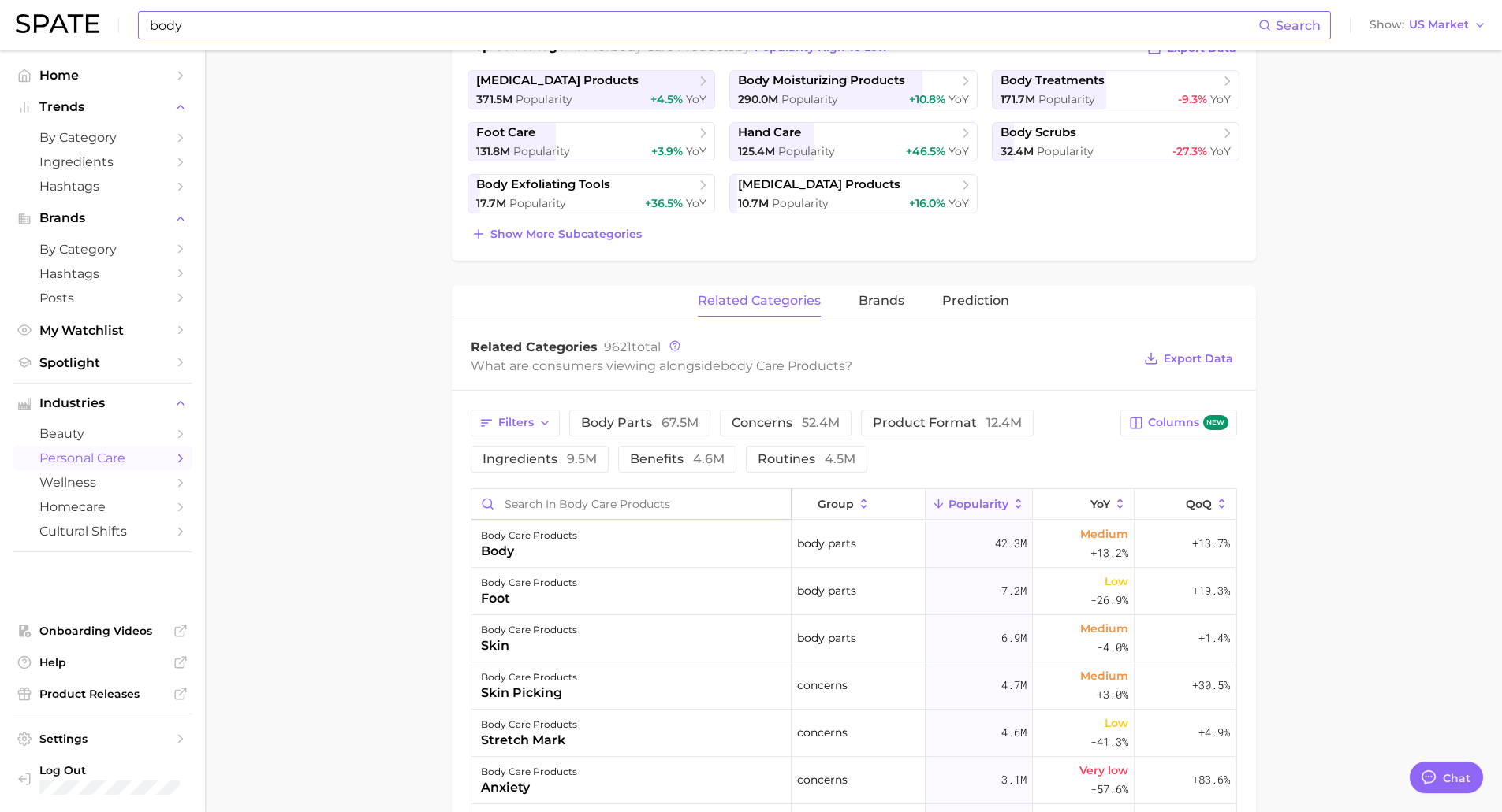
click at [609, 504] on input "Search in body care products" at bounding box center [631, 504] width 319 height 30
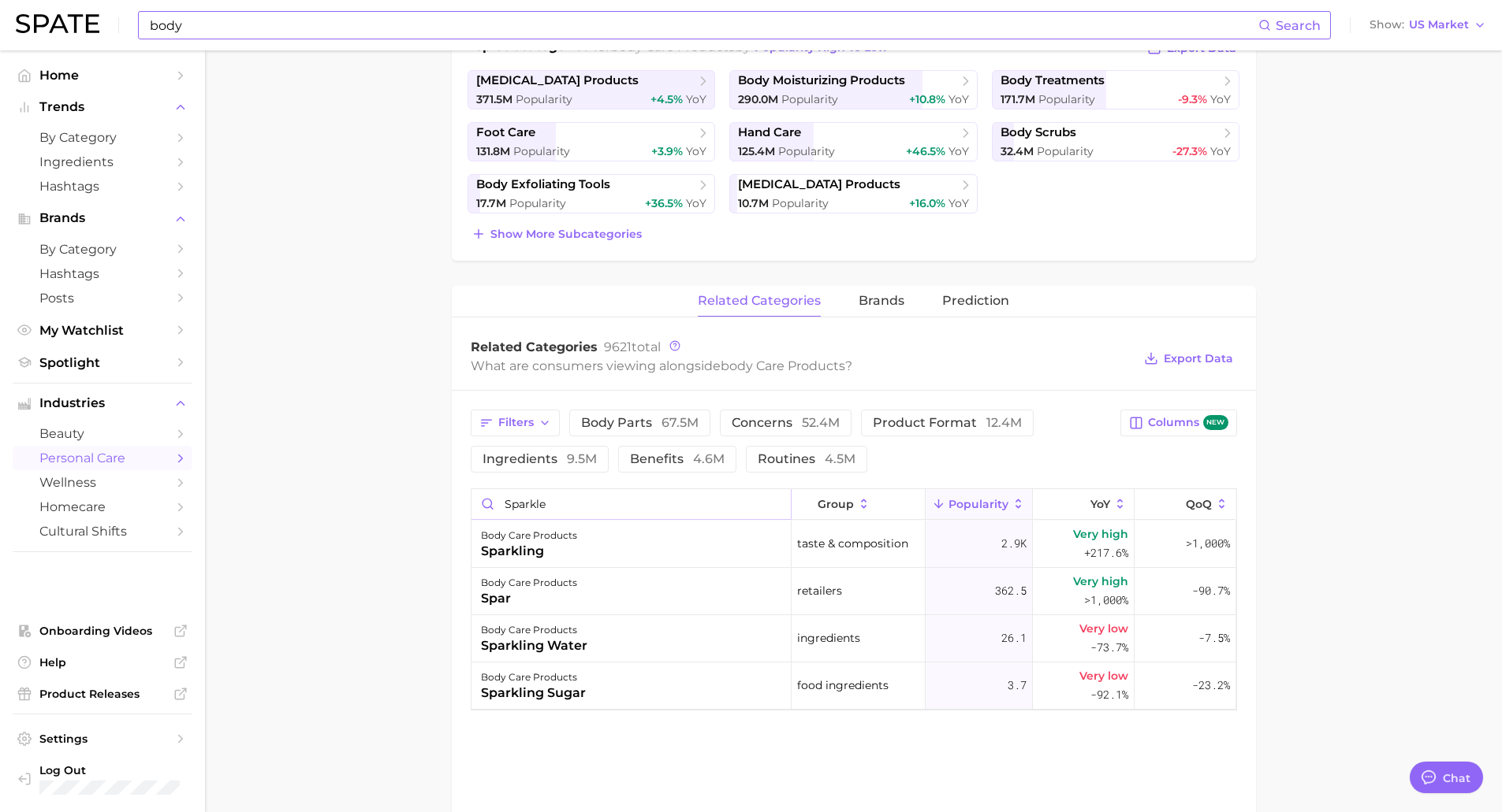
drag, startPoint x: 566, startPoint y: 511, endPoint x: 465, endPoint y: 498, distance: 101.8
click at [465, 498] on div "Filters body parts 67.5m concerns 52.4m product format 12.4m ingredients 9.5m b…" at bounding box center [853, 560] width 804 height 339
type input "shimmer"
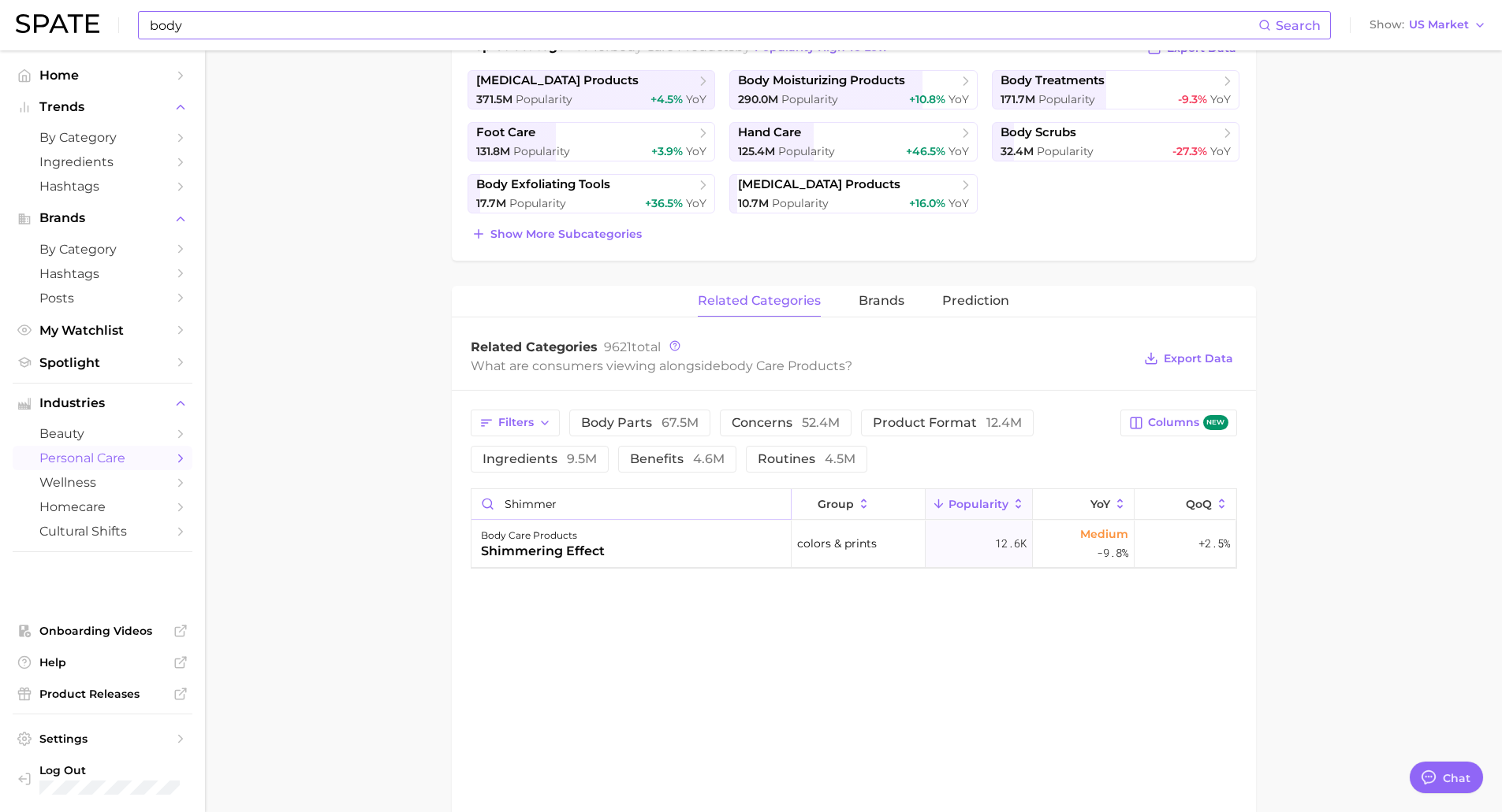
drag, startPoint x: 599, startPoint y: 503, endPoint x: 480, endPoint y: 506, distance: 119.0
click at [480, 506] on input "shimmer" at bounding box center [631, 504] width 319 height 30
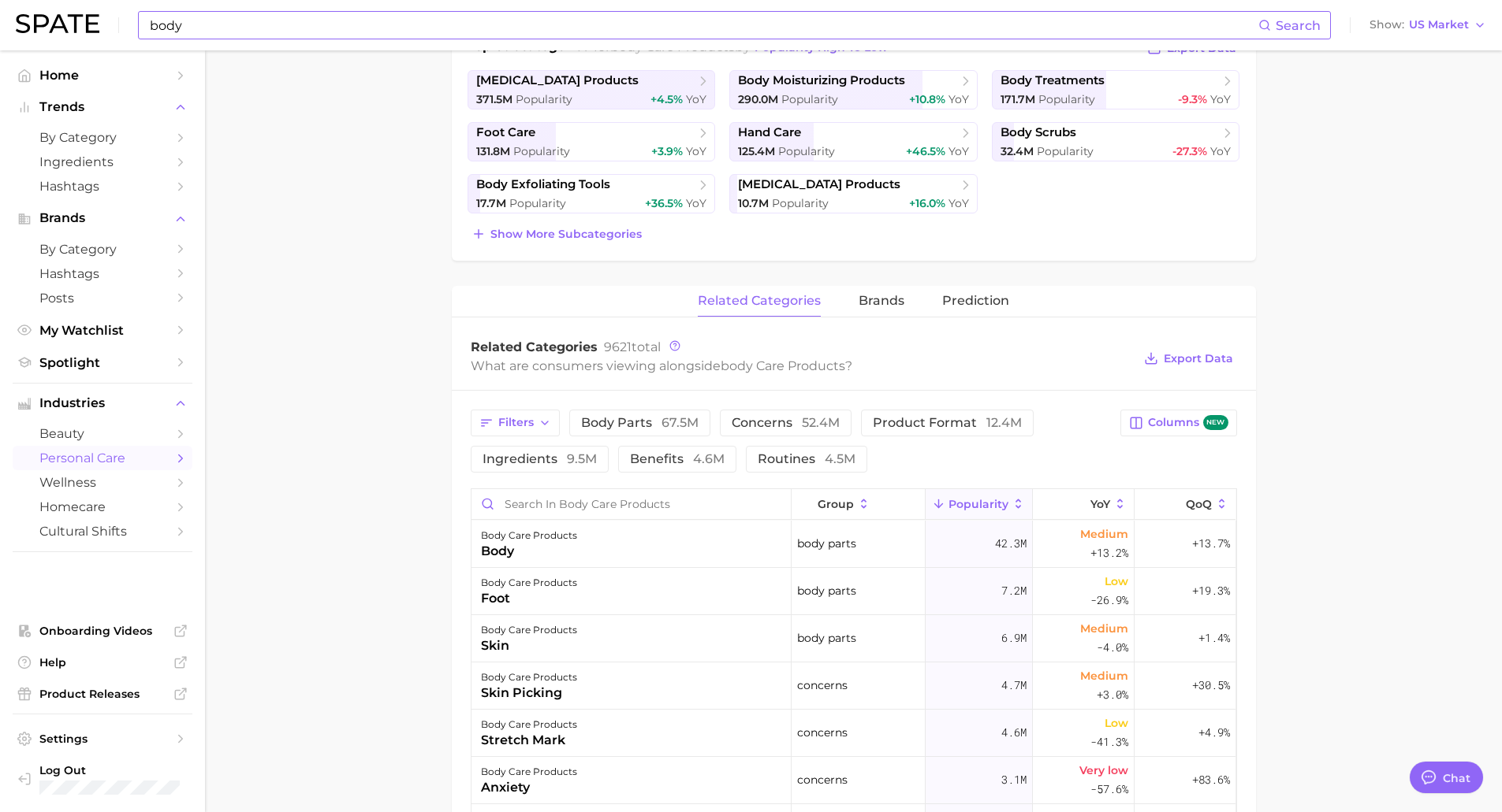
click at [338, 483] on main "1. bath & body 2. body care products 3. Subcategory Overview Google TikTok Inst…" at bounding box center [853, 527] width 1297 height 1742
click at [1075, 500] on button "YoY" at bounding box center [1083, 504] width 102 height 31
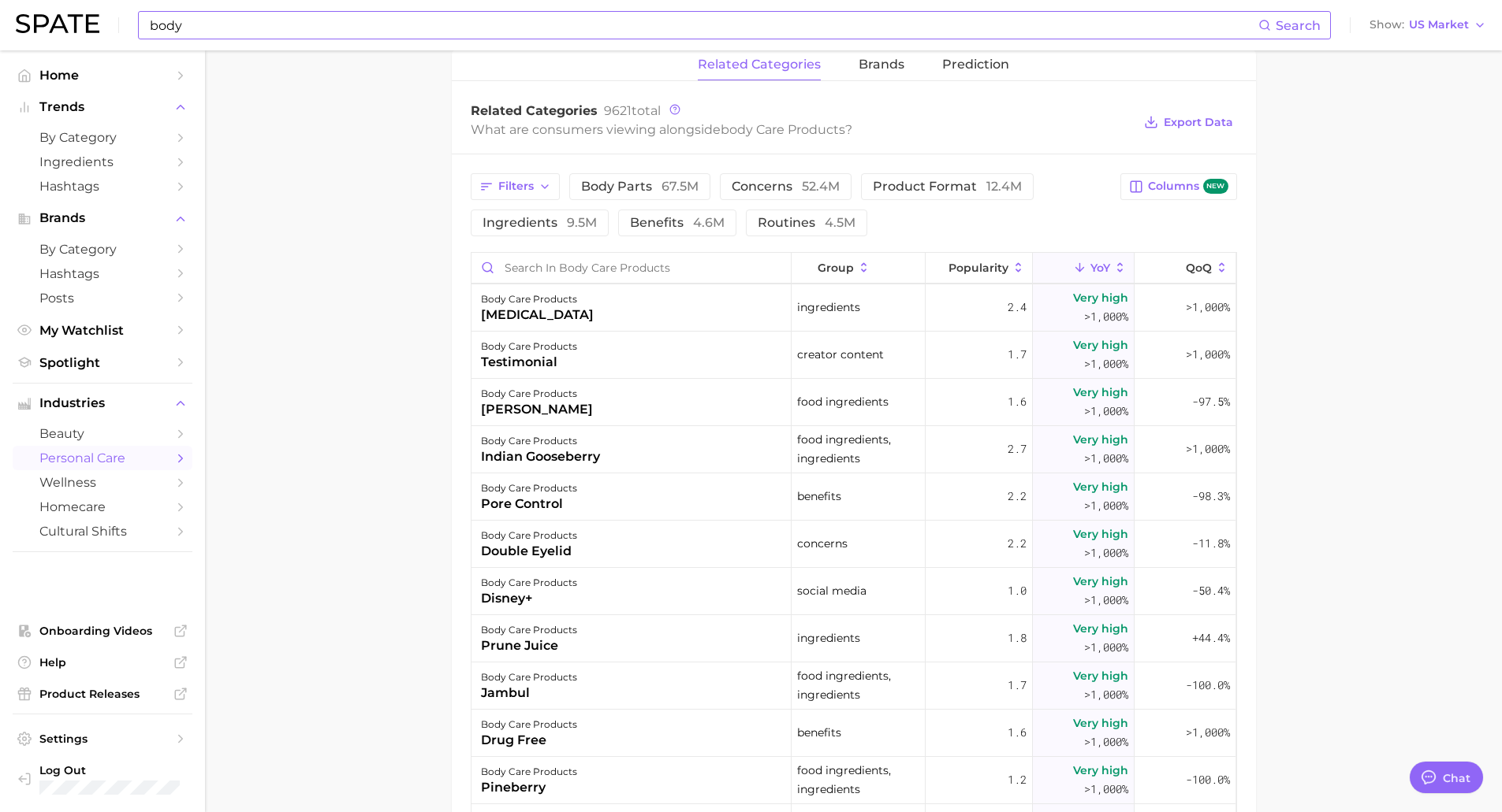
scroll to position [1103, 0]
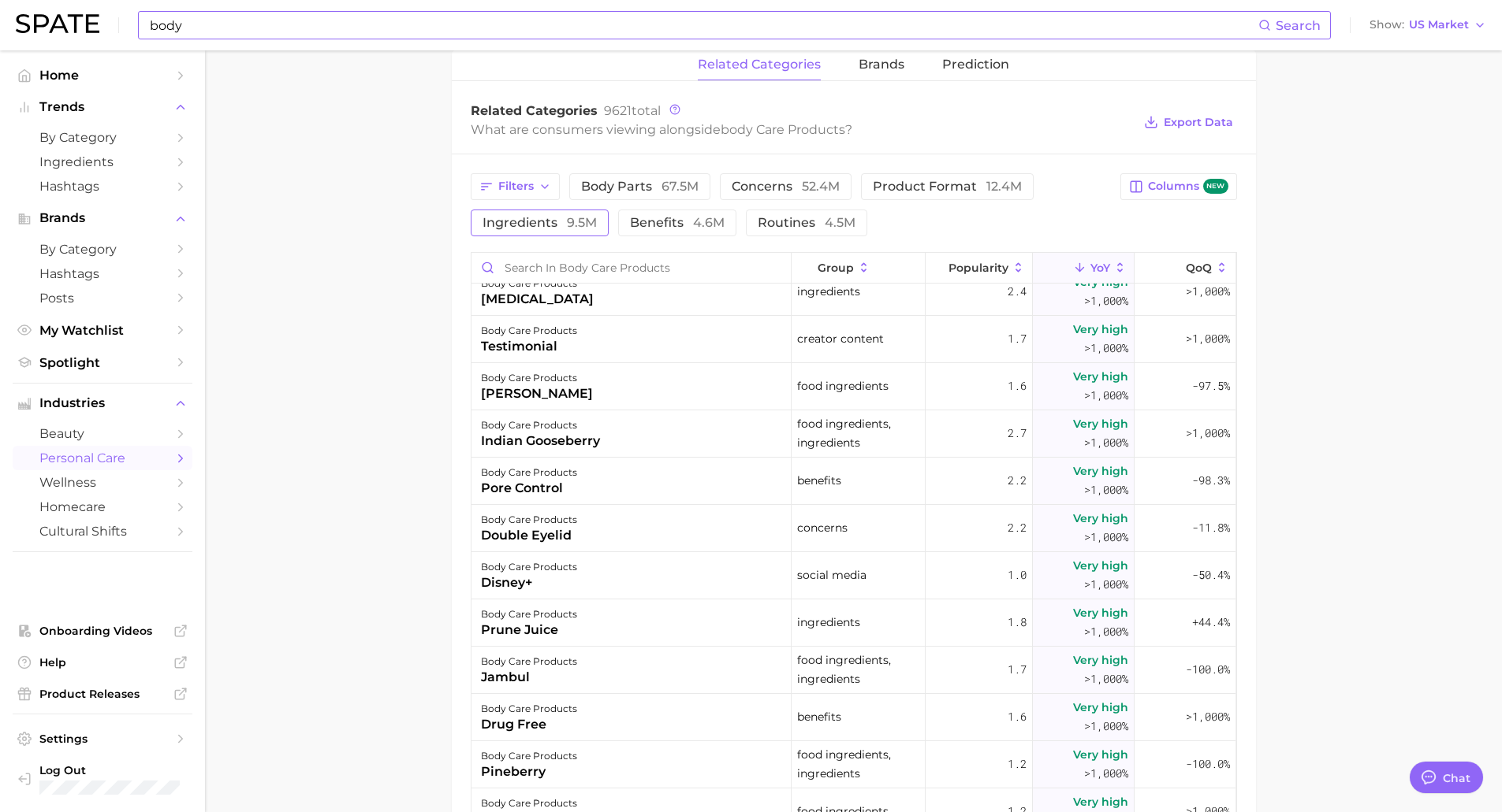
click at [546, 218] on span "ingredients 9.5m" at bounding box center [539, 223] width 114 height 13
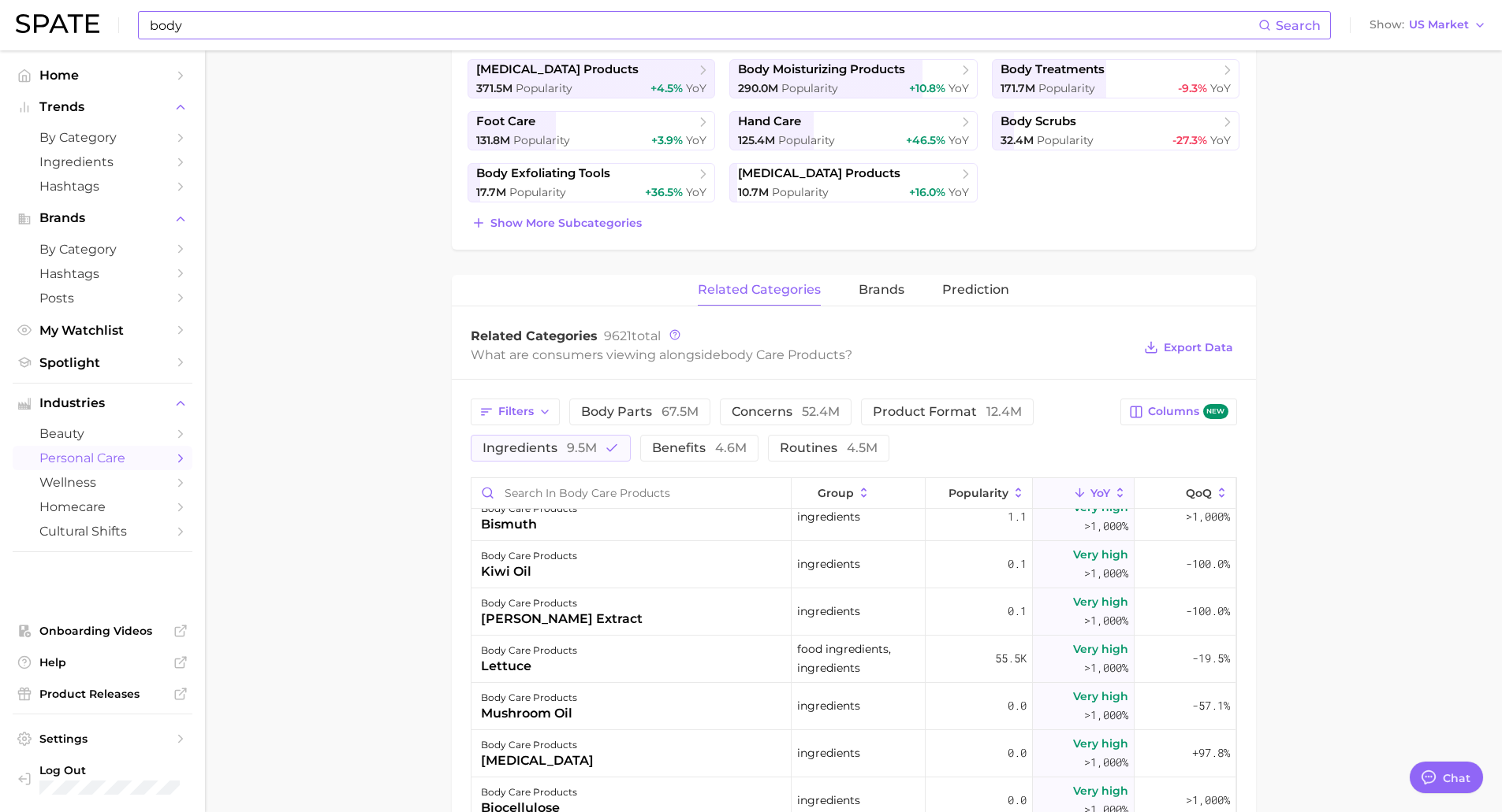
scroll to position [394, 0]
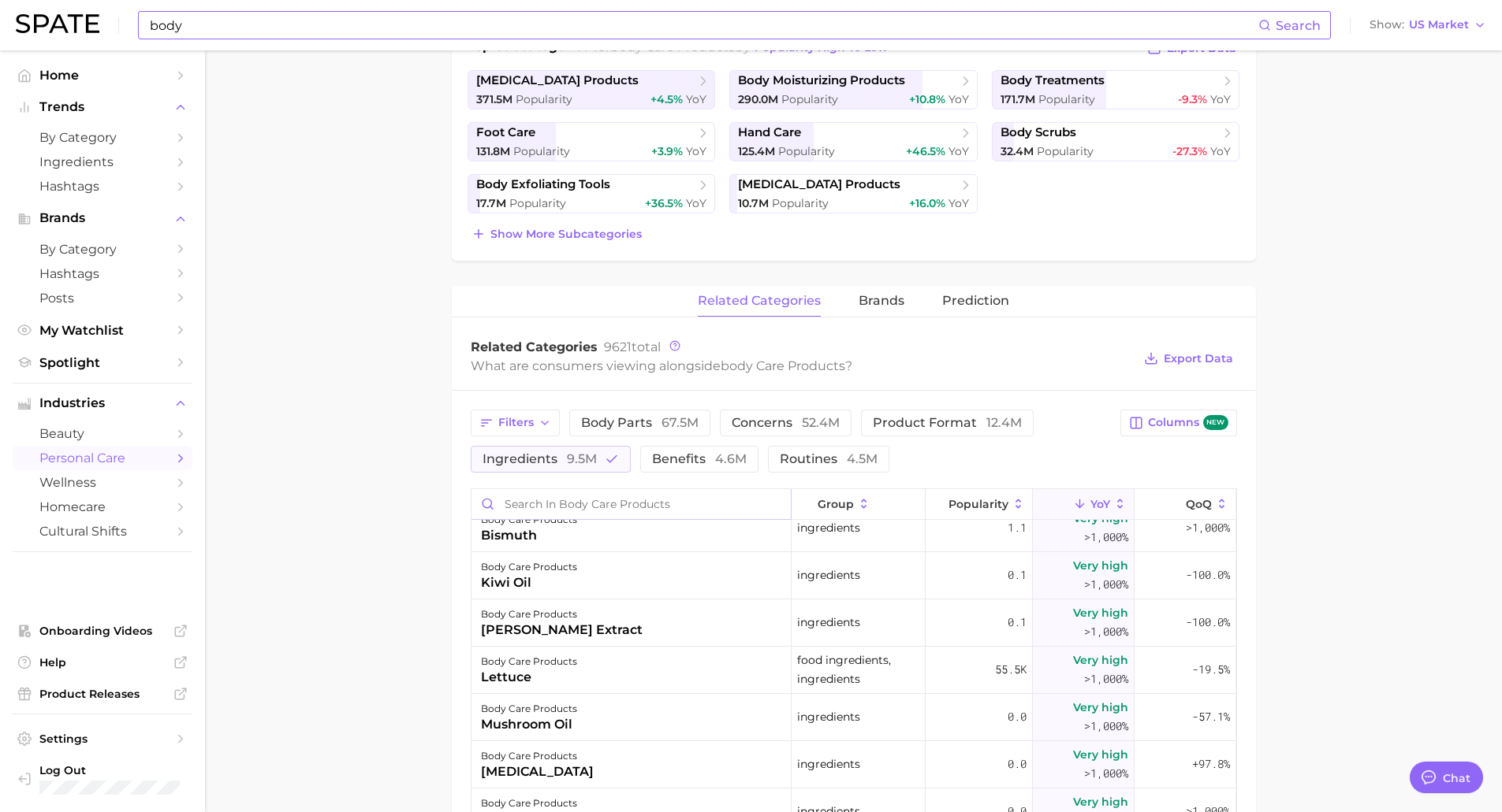
click at [595, 496] on input "Search in body care products" at bounding box center [631, 504] width 319 height 30
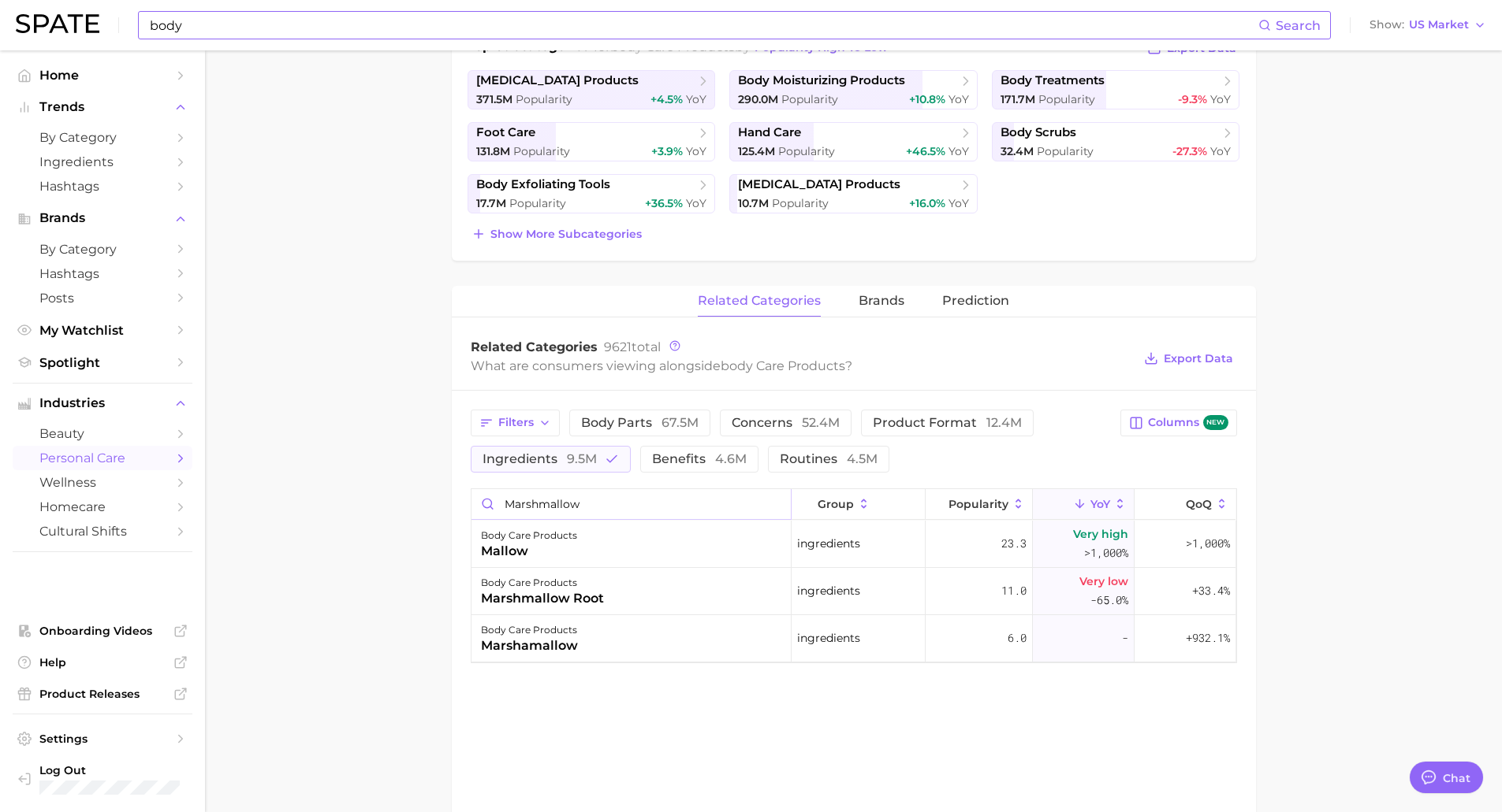
drag, startPoint x: 619, startPoint y: 506, endPoint x: 482, endPoint y: 500, distance: 137.1
click at [482, 500] on input "marshmallow" at bounding box center [631, 504] width 319 height 30
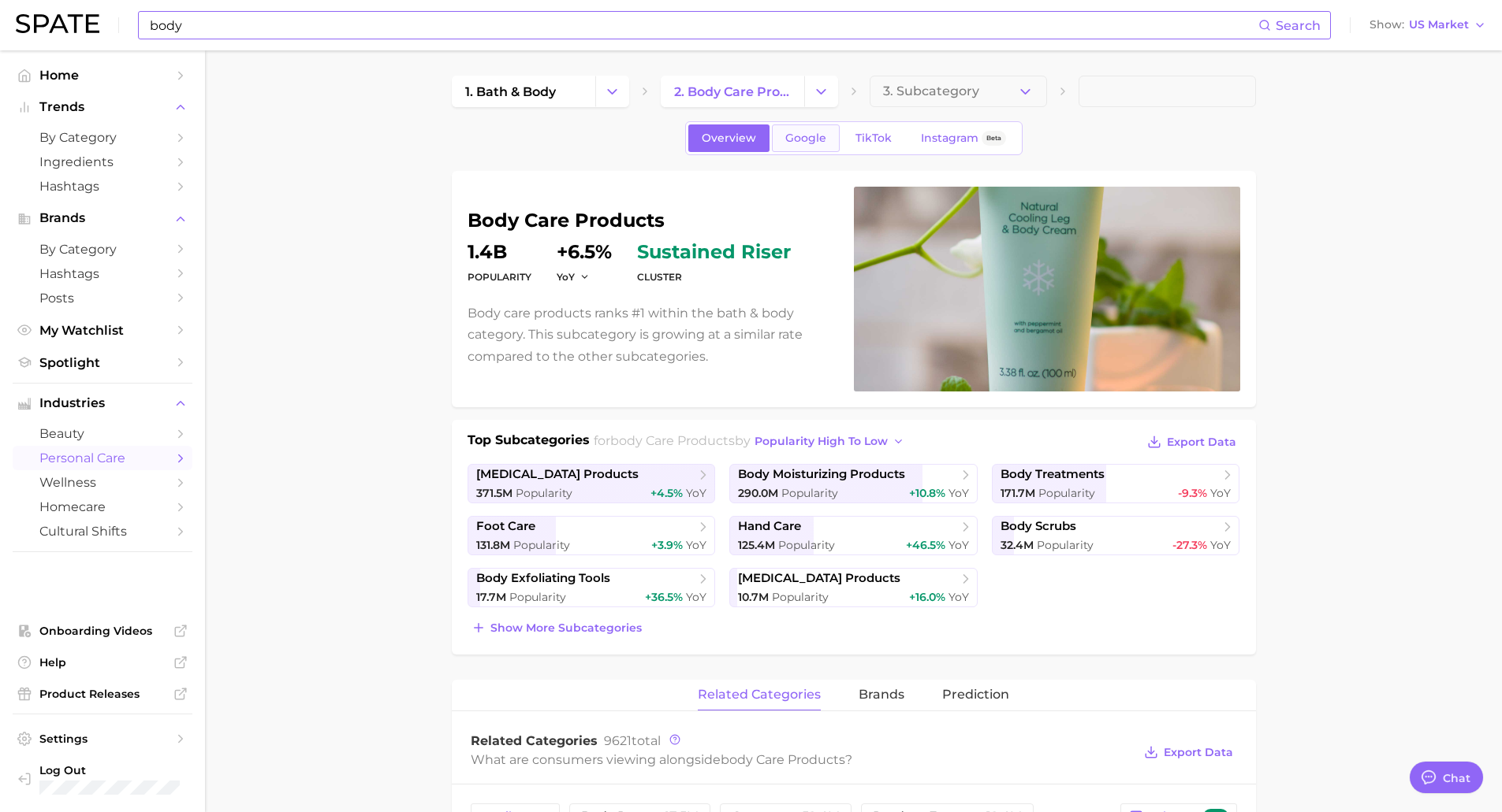
type input "marshmallow"
click at [790, 141] on span "Google" at bounding box center [805, 139] width 41 height 14
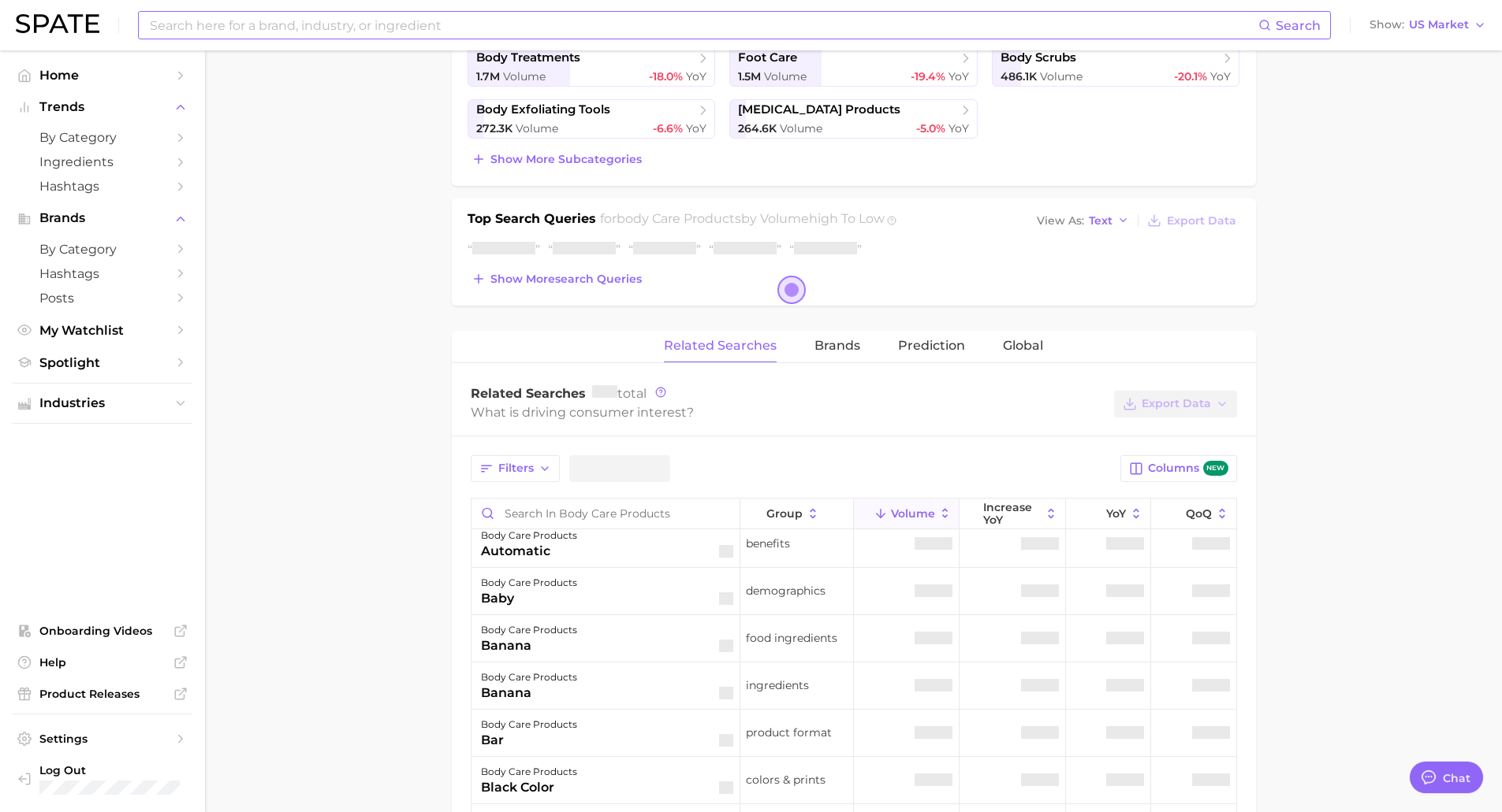
scroll to position [157, 0]
click at [1091, 511] on icon at bounding box center [1096, 514] width 14 height 14
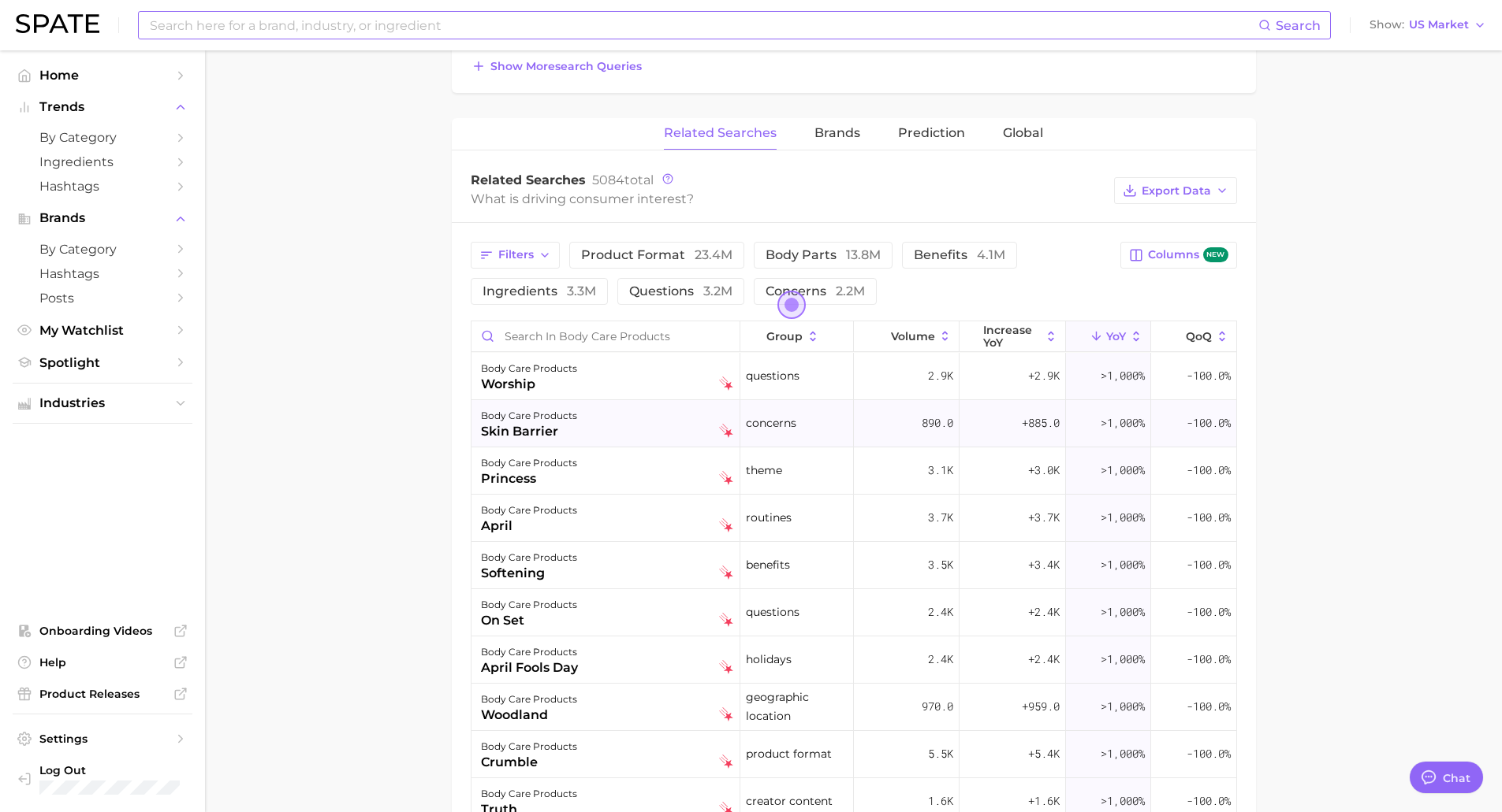
scroll to position [705, 0]
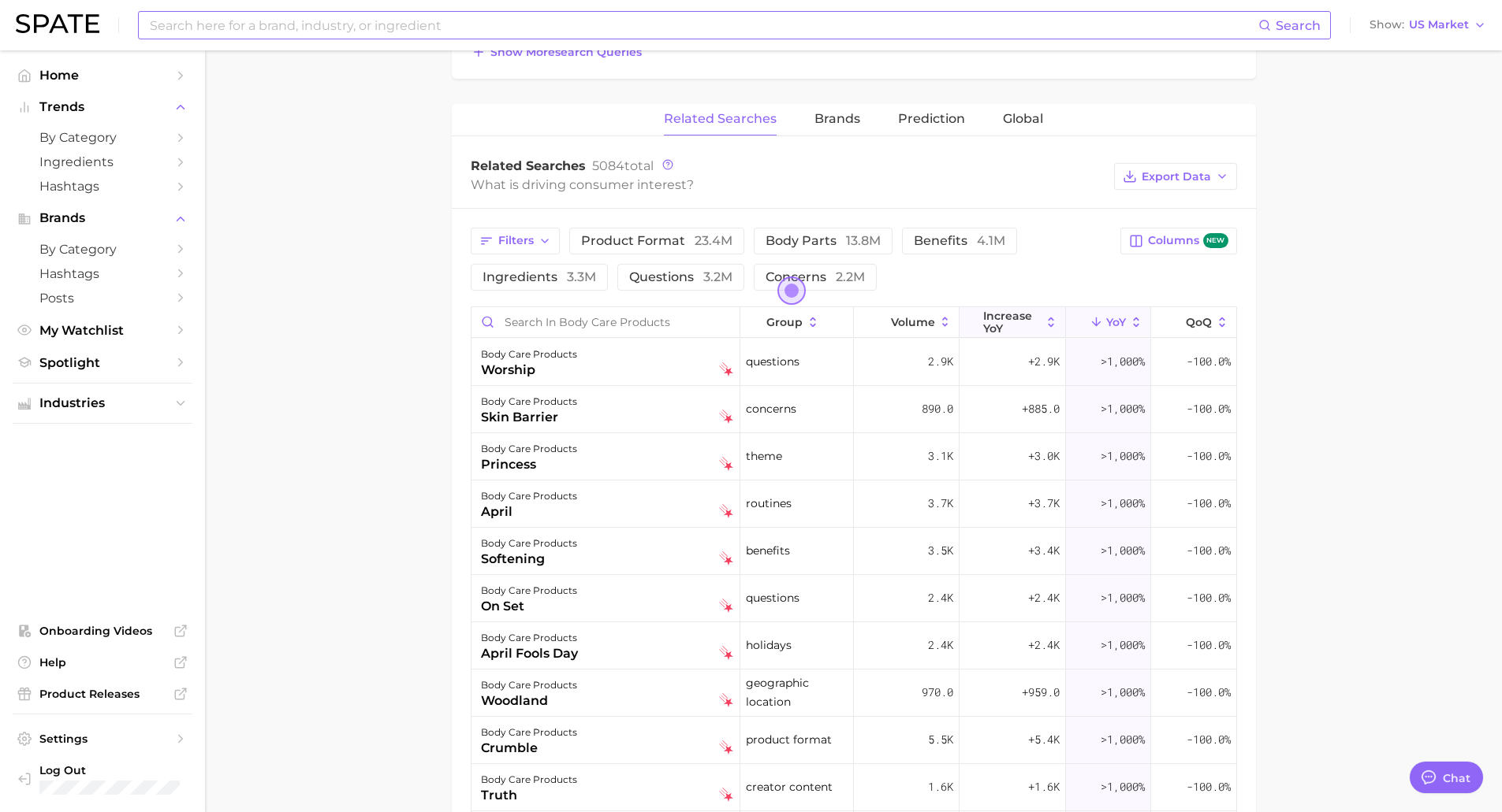
click at [1009, 320] on span "increase YoY" at bounding box center [1012, 322] width 57 height 25
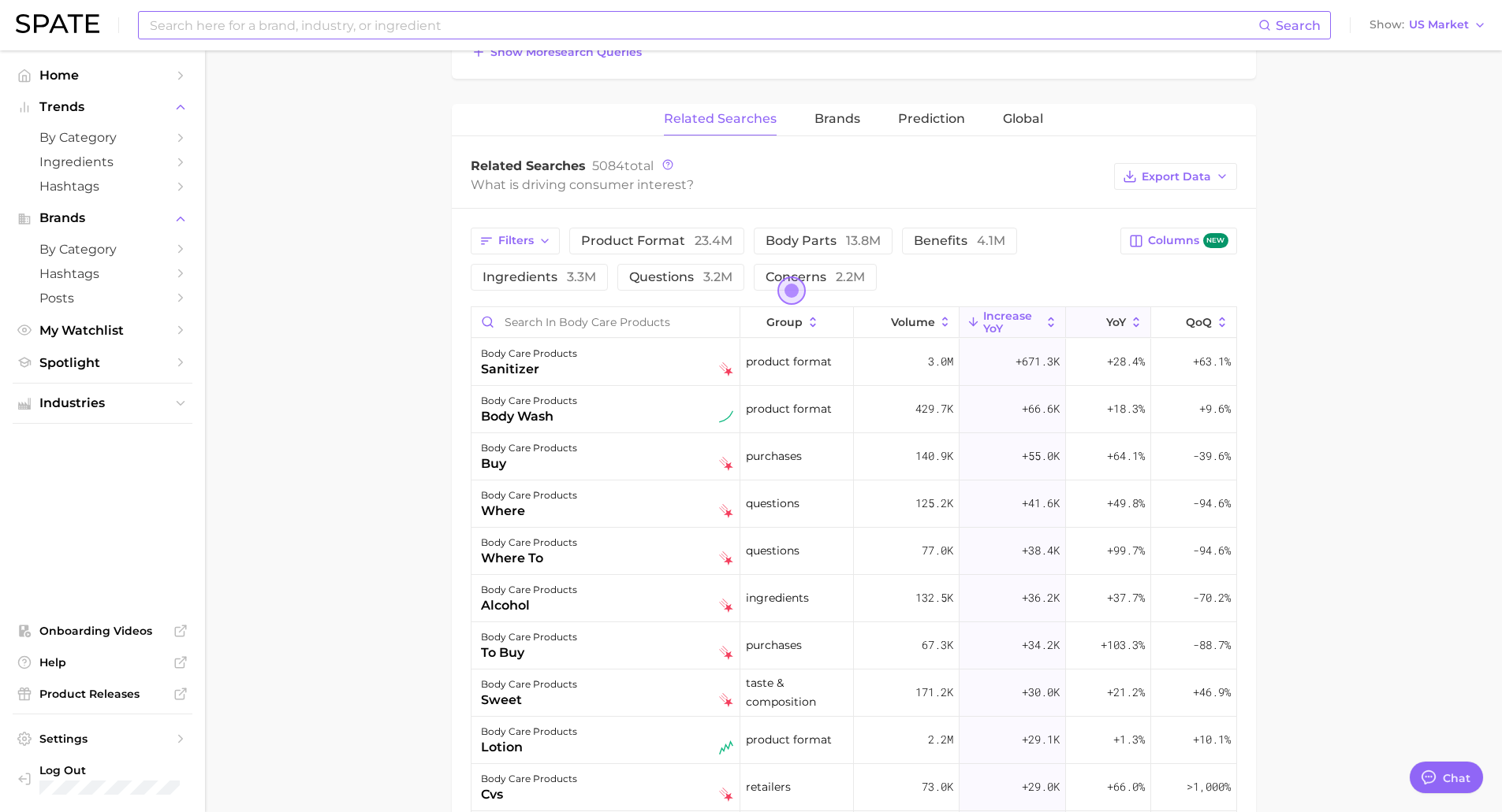
click at [1090, 321] on icon at bounding box center [1096, 322] width 14 height 14
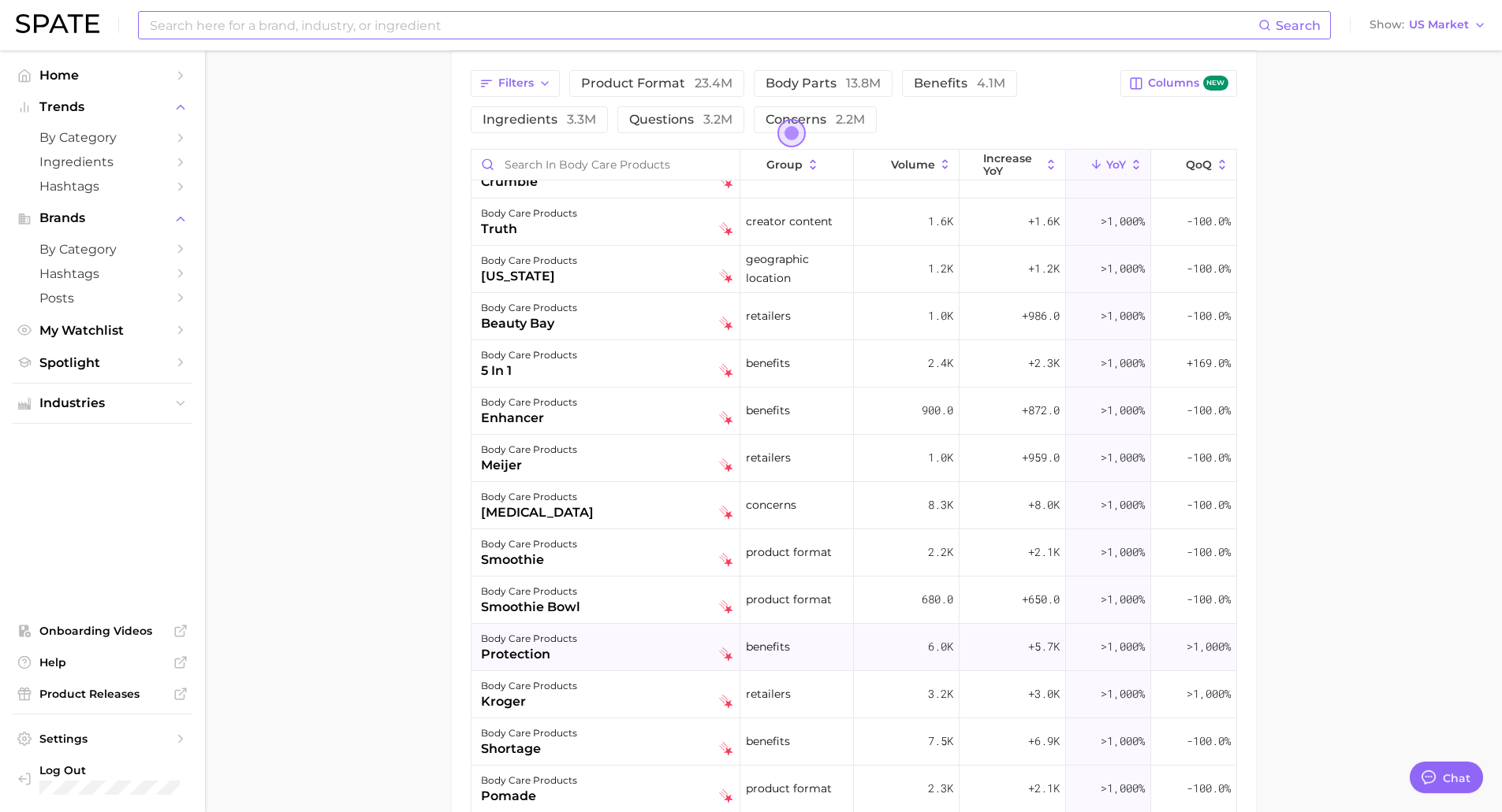
scroll to position [552, 0]
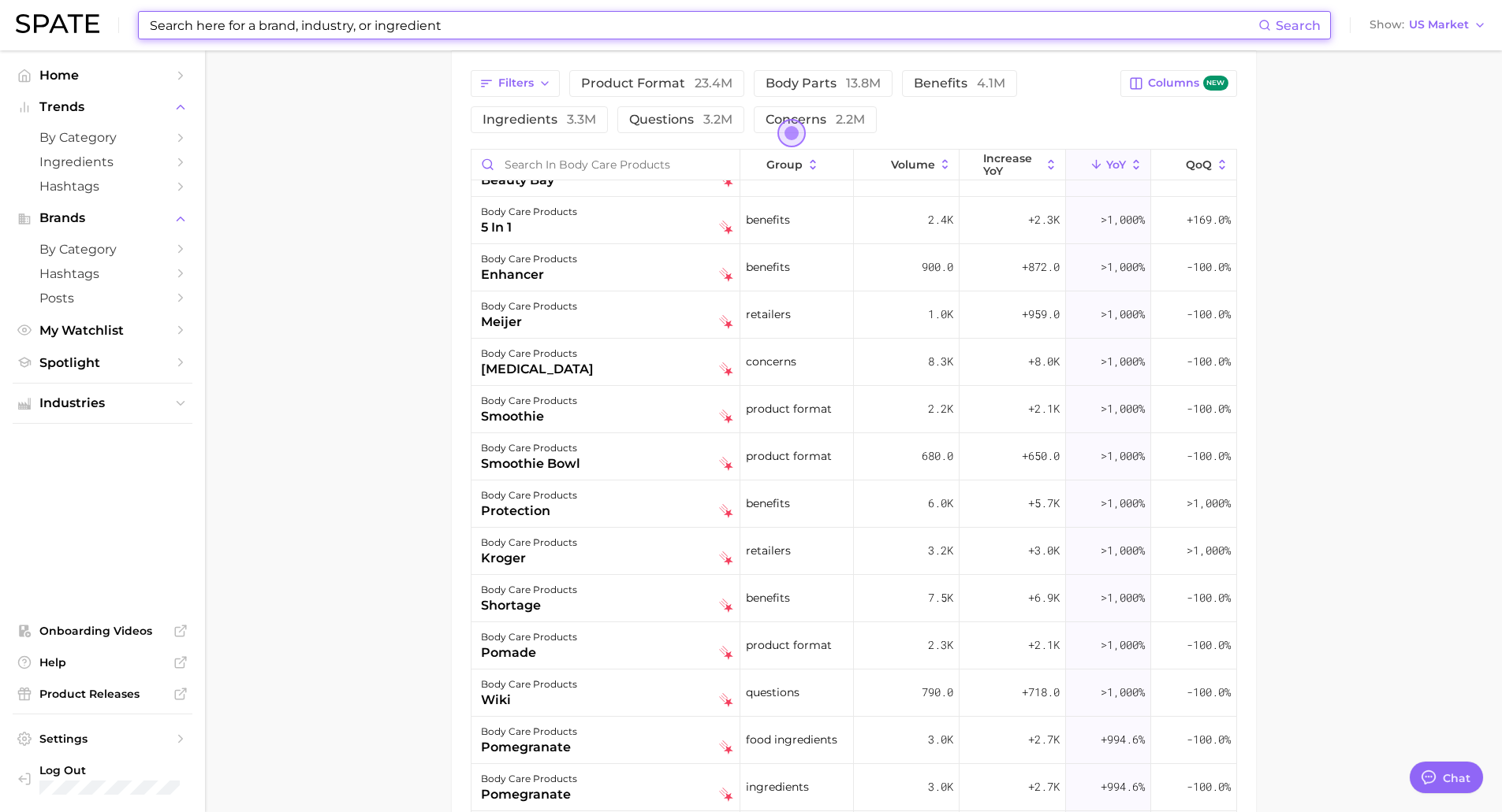
click at [364, 16] on input at bounding box center [703, 25] width 1110 height 27
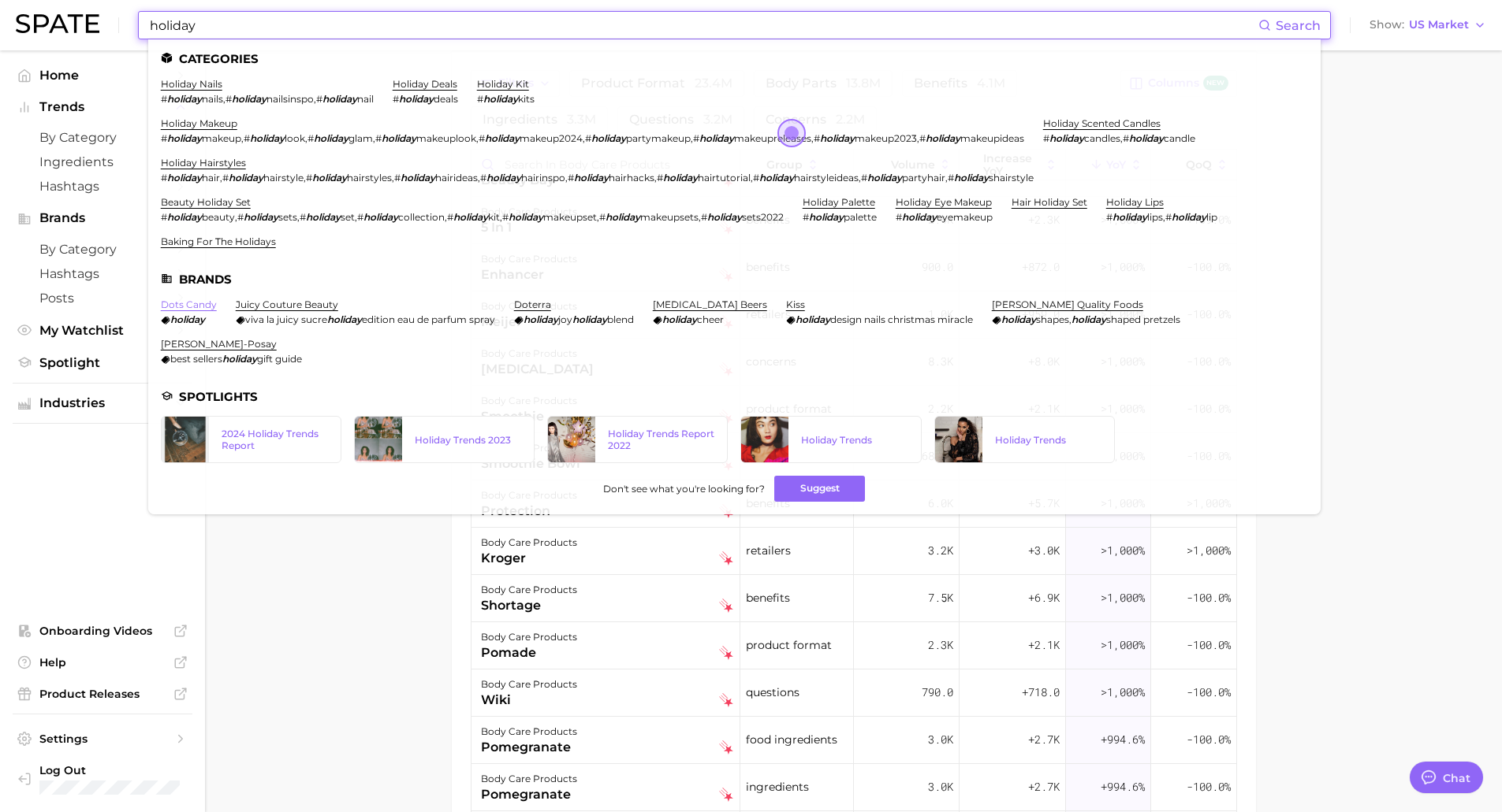
type input "holiday"
click at [204, 308] on link "dots candy" at bounding box center [188, 305] width 55 height 12
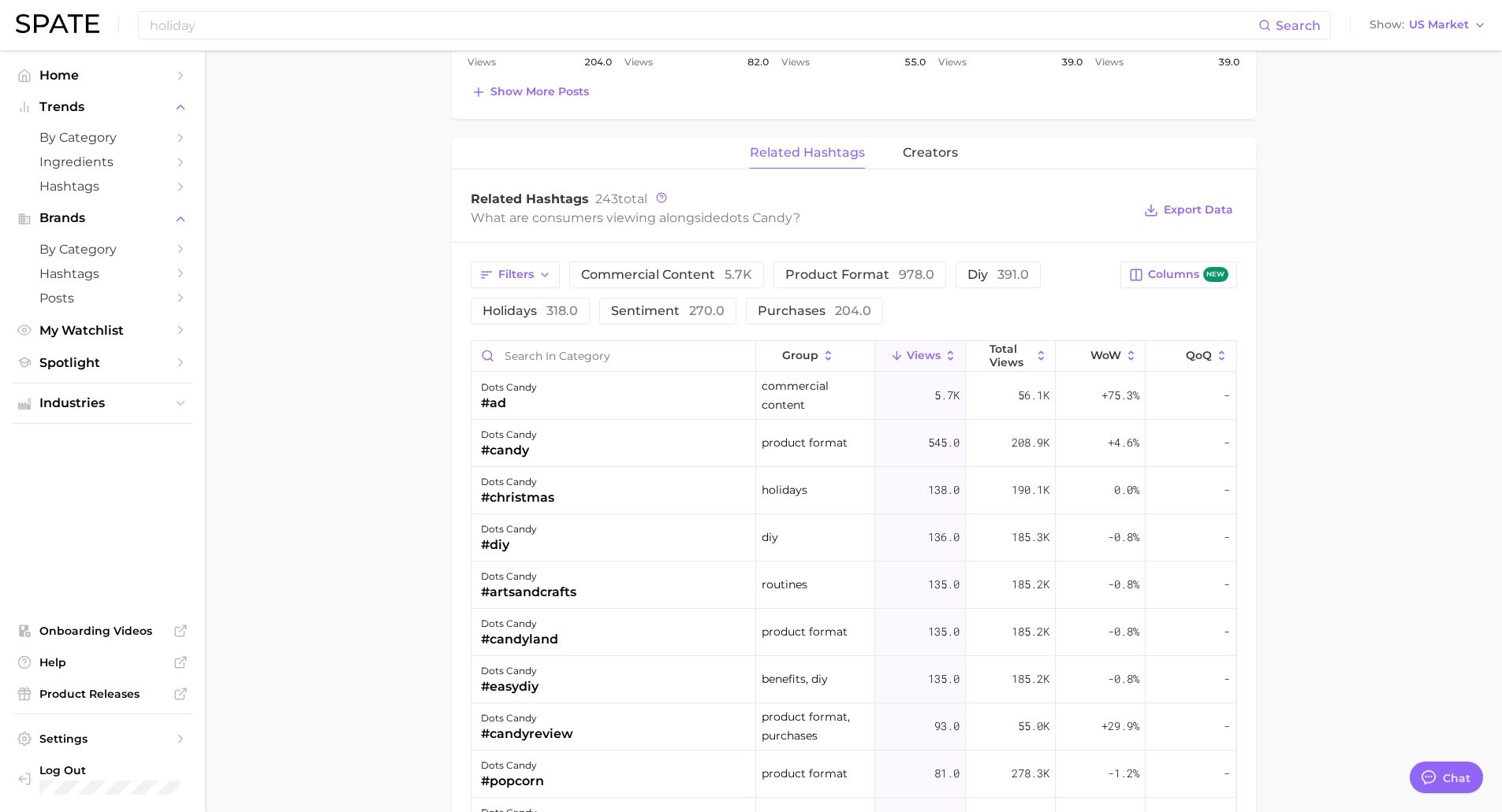
scroll to position [1103, 0]
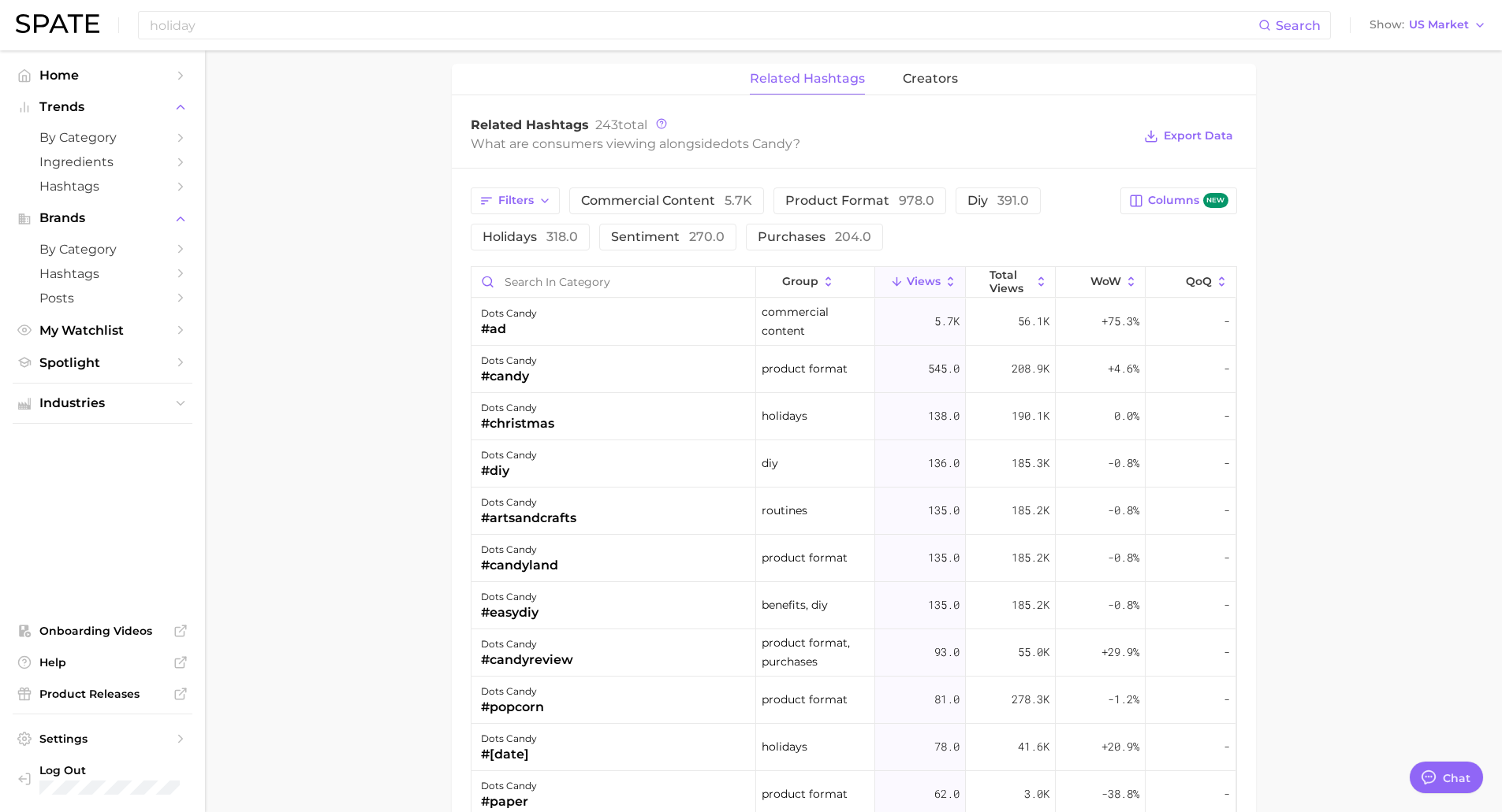
drag, startPoint x: 553, startPoint y: 595, endPoint x: 316, endPoint y: 301, distance: 377.6
click at [316, 301] on main "Overview Google TikTok Instagram Beta brand dots candy Add to Watchlist Export …" at bounding box center [853, 61] width 1297 height 2229
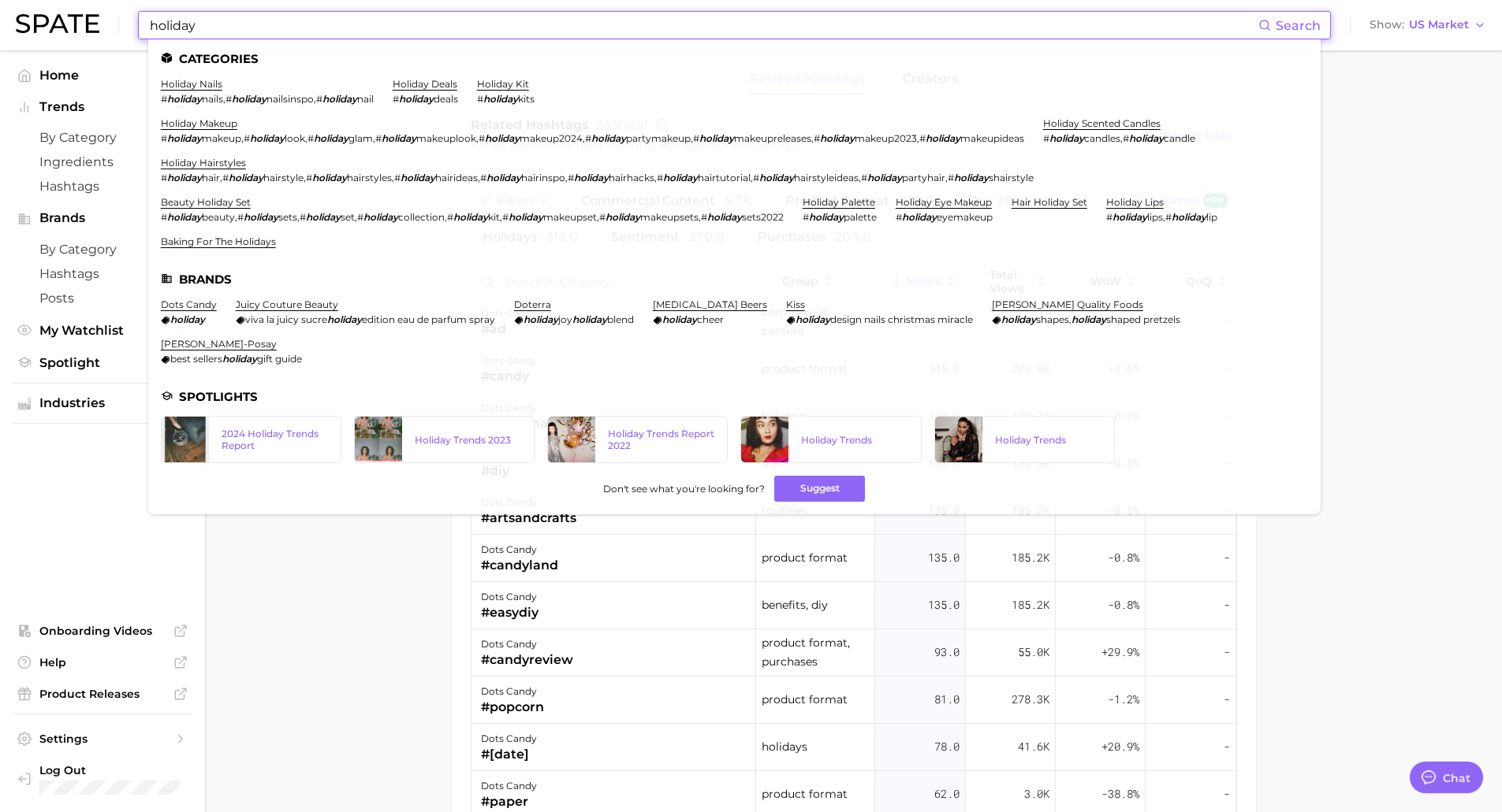
click at [253, 16] on input "holiday" at bounding box center [703, 25] width 1110 height 27
drag, startPoint x: 406, startPoint y: 23, endPoint x: 111, endPoint y: 12, distance: 295.2
click at [111, 12] on div "holiday Search Categories holiday nails # holiday nails , # holiday nailsinspo …" at bounding box center [751, 25] width 1470 height 51
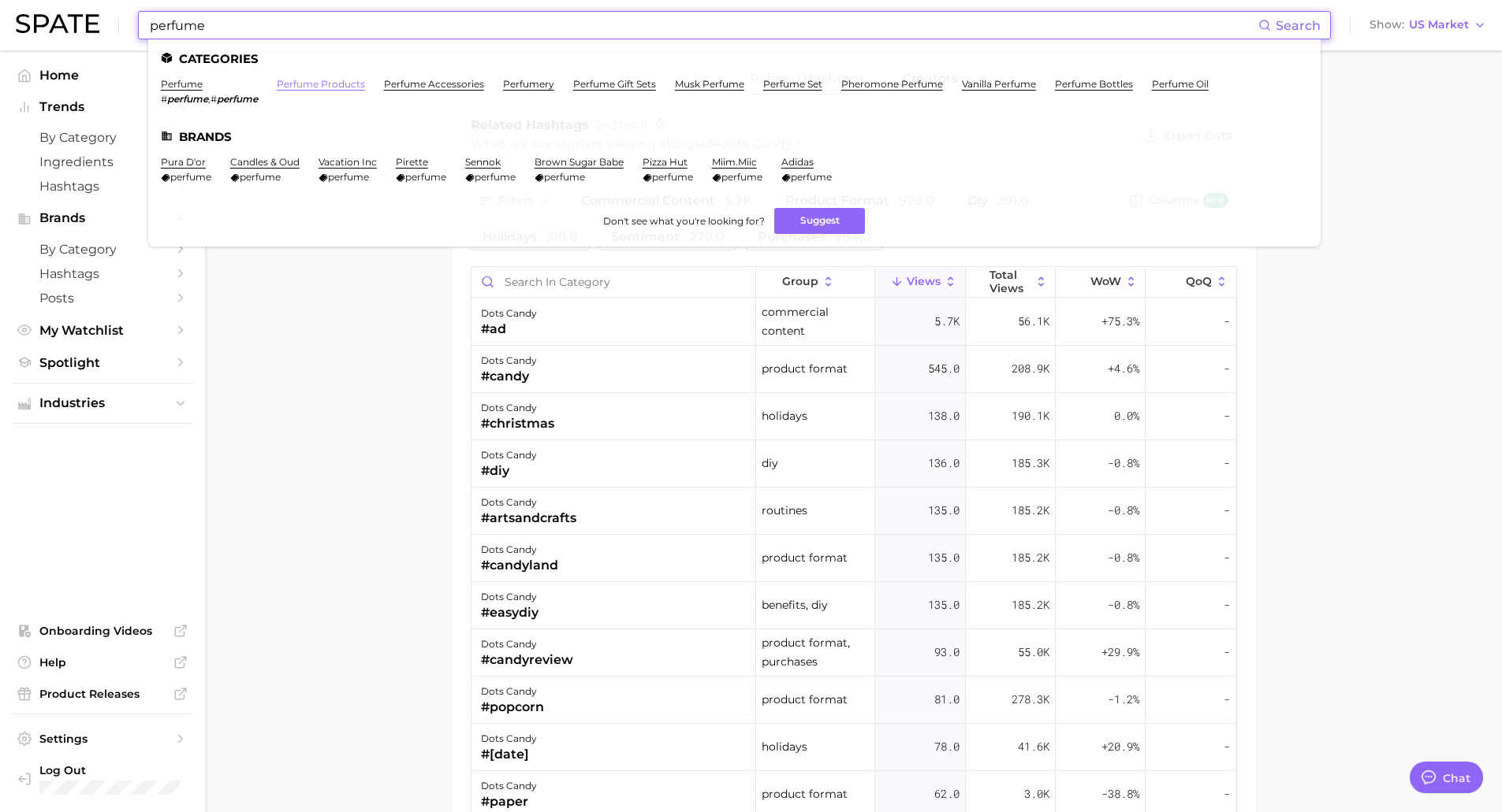
type input "perfume"
click at [330, 87] on link "perfume products" at bounding box center [320, 84] width 88 height 12
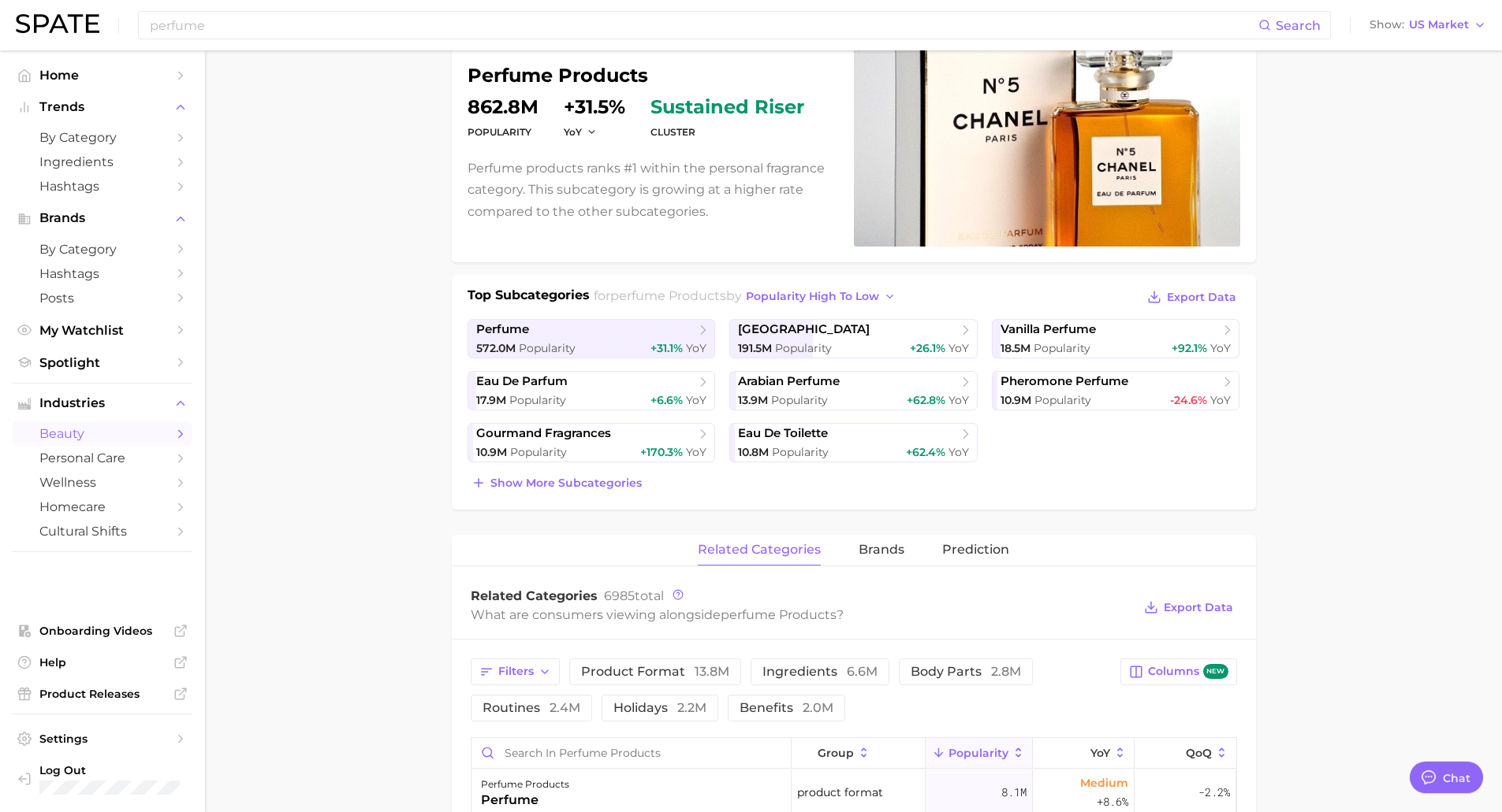
scroll to position [157, 0]
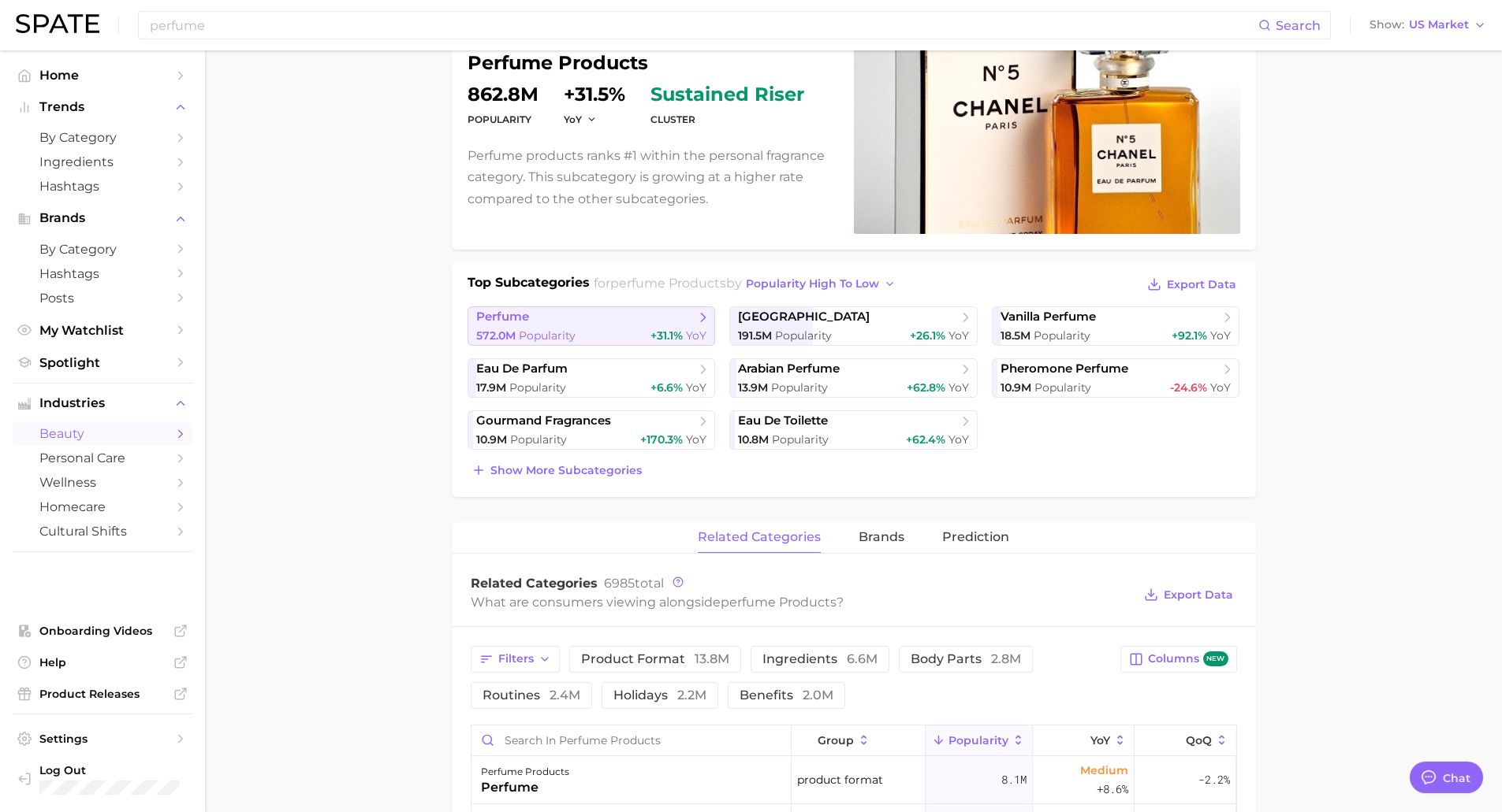
click at [607, 326] on link "perfume 572.0m Popularity +31.1% YoY" at bounding box center [591, 326] width 249 height 40
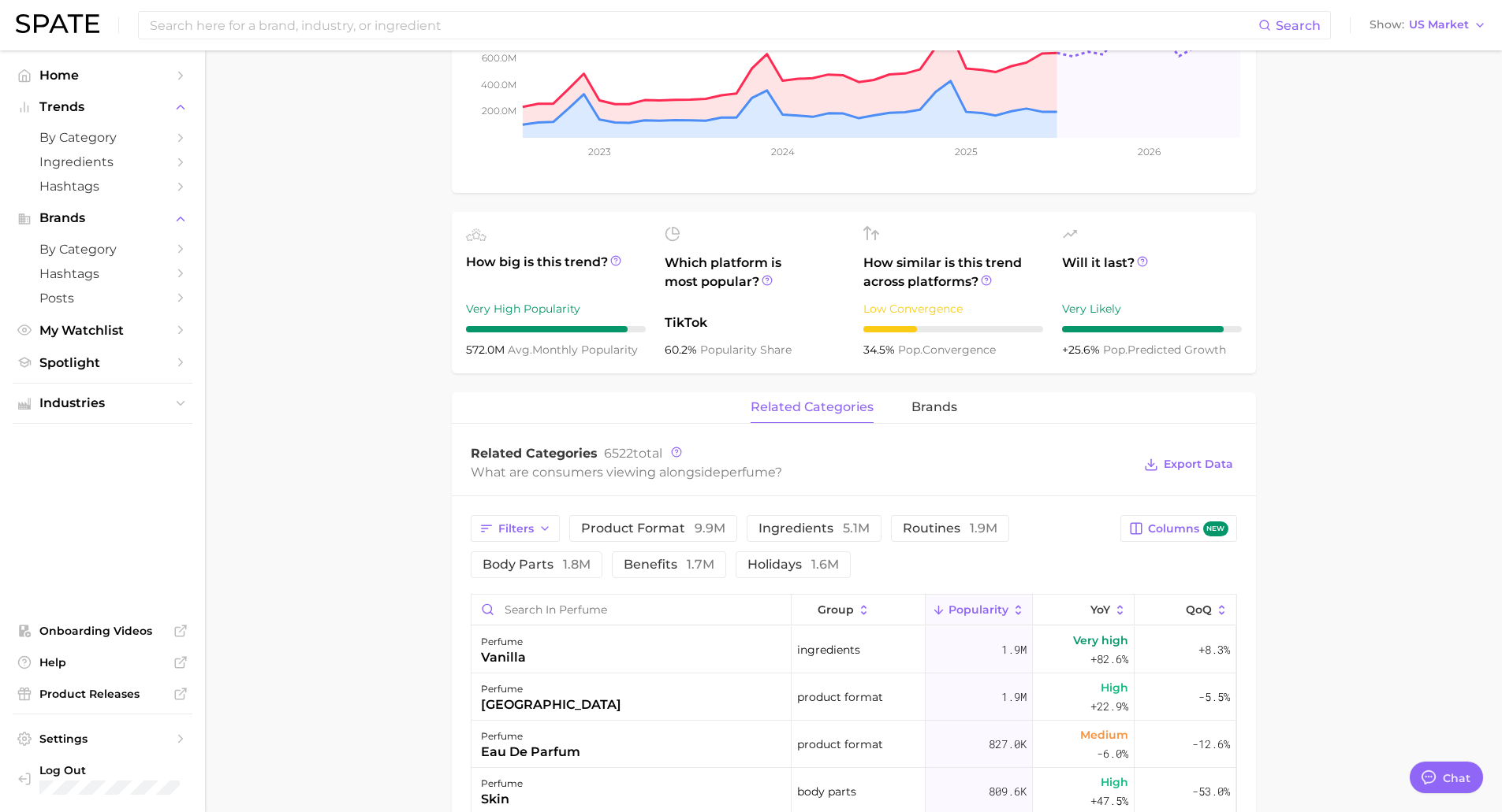
scroll to position [630, 0]
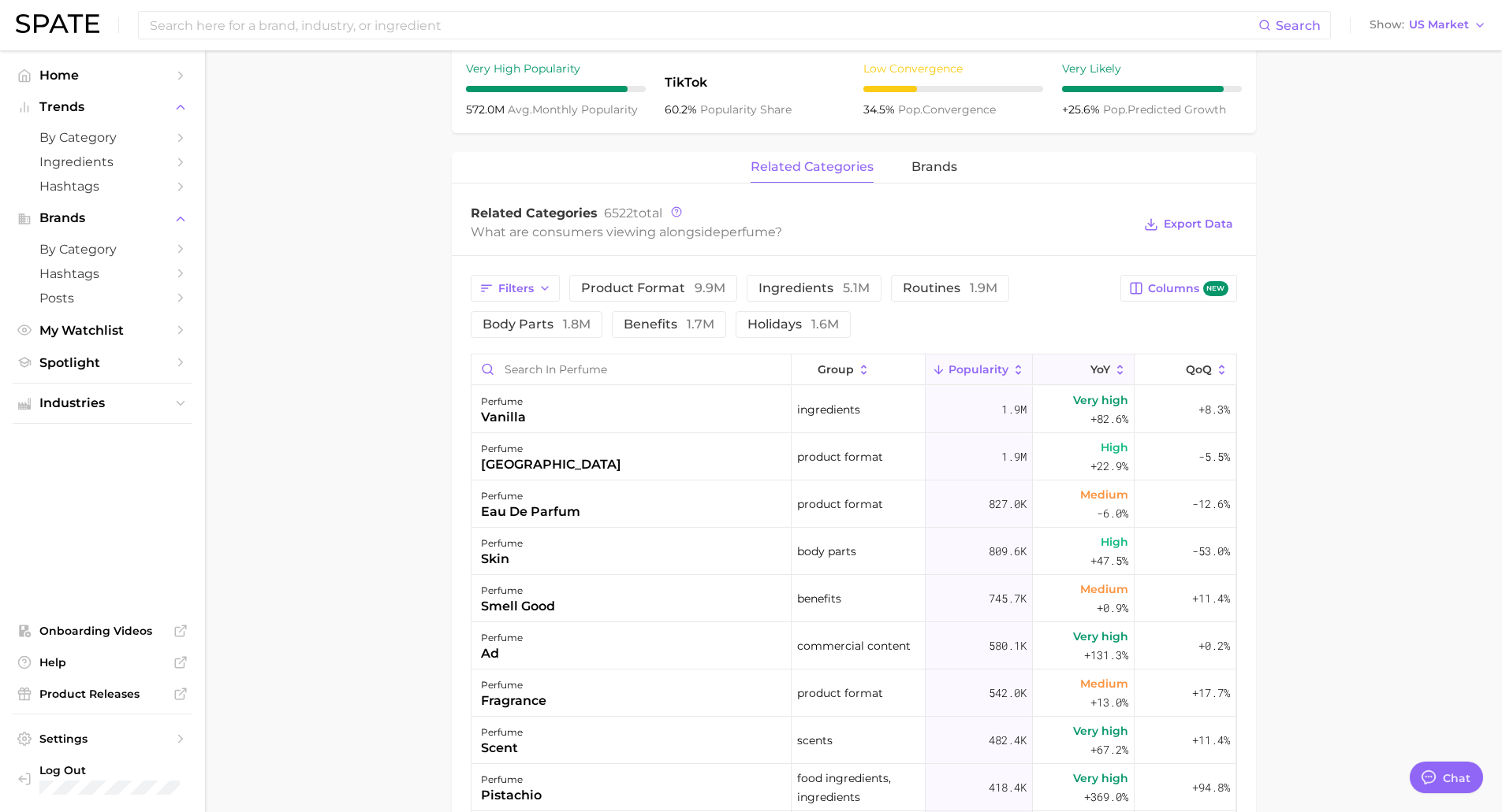
click at [1090, 365] on span "YoY" at bounding box center [1100, 369] width 20 height 13
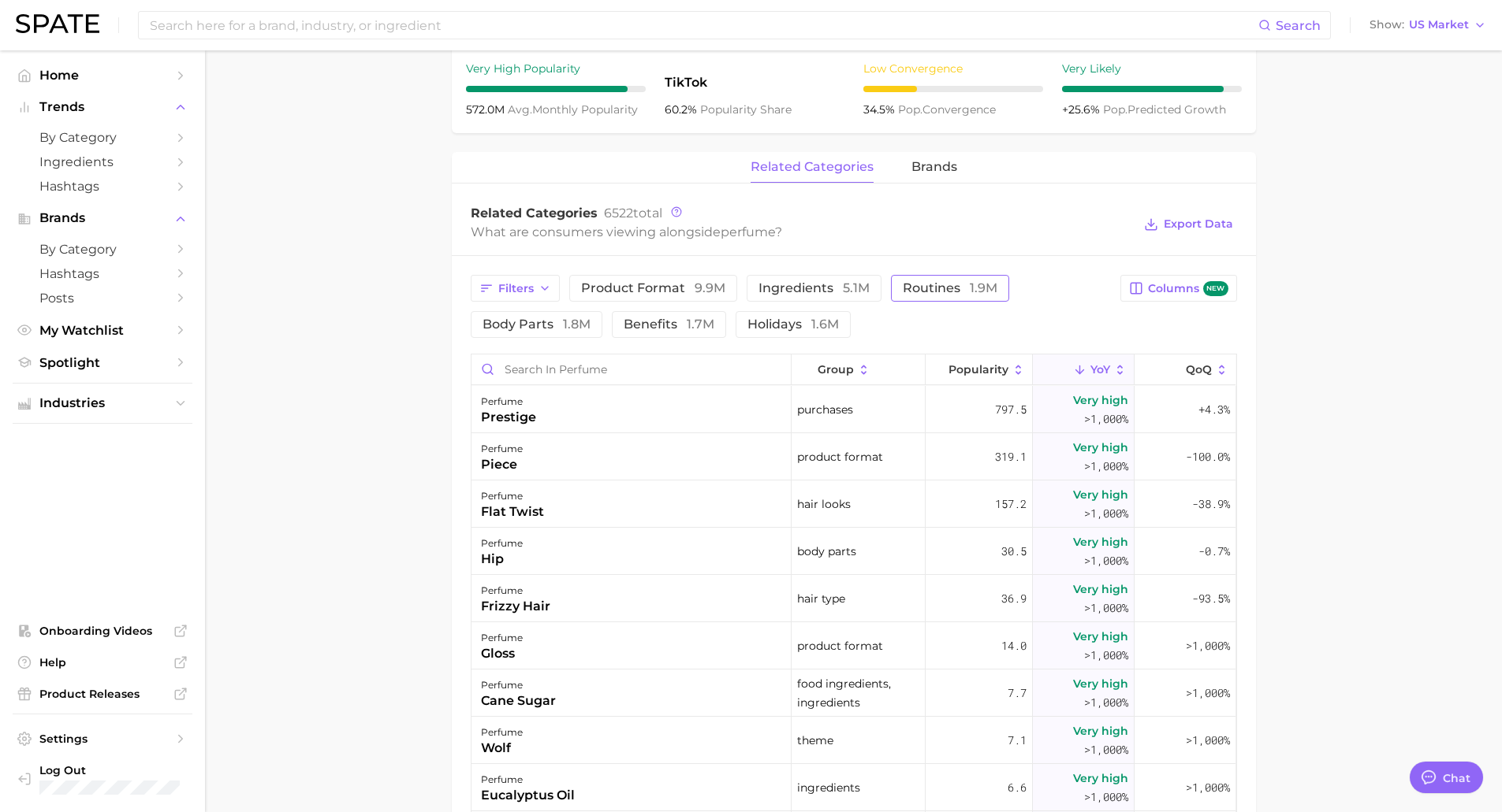
click at [897, 289] on button "routines 1.9m" at bounding box center [949, 288] width 118 height 27
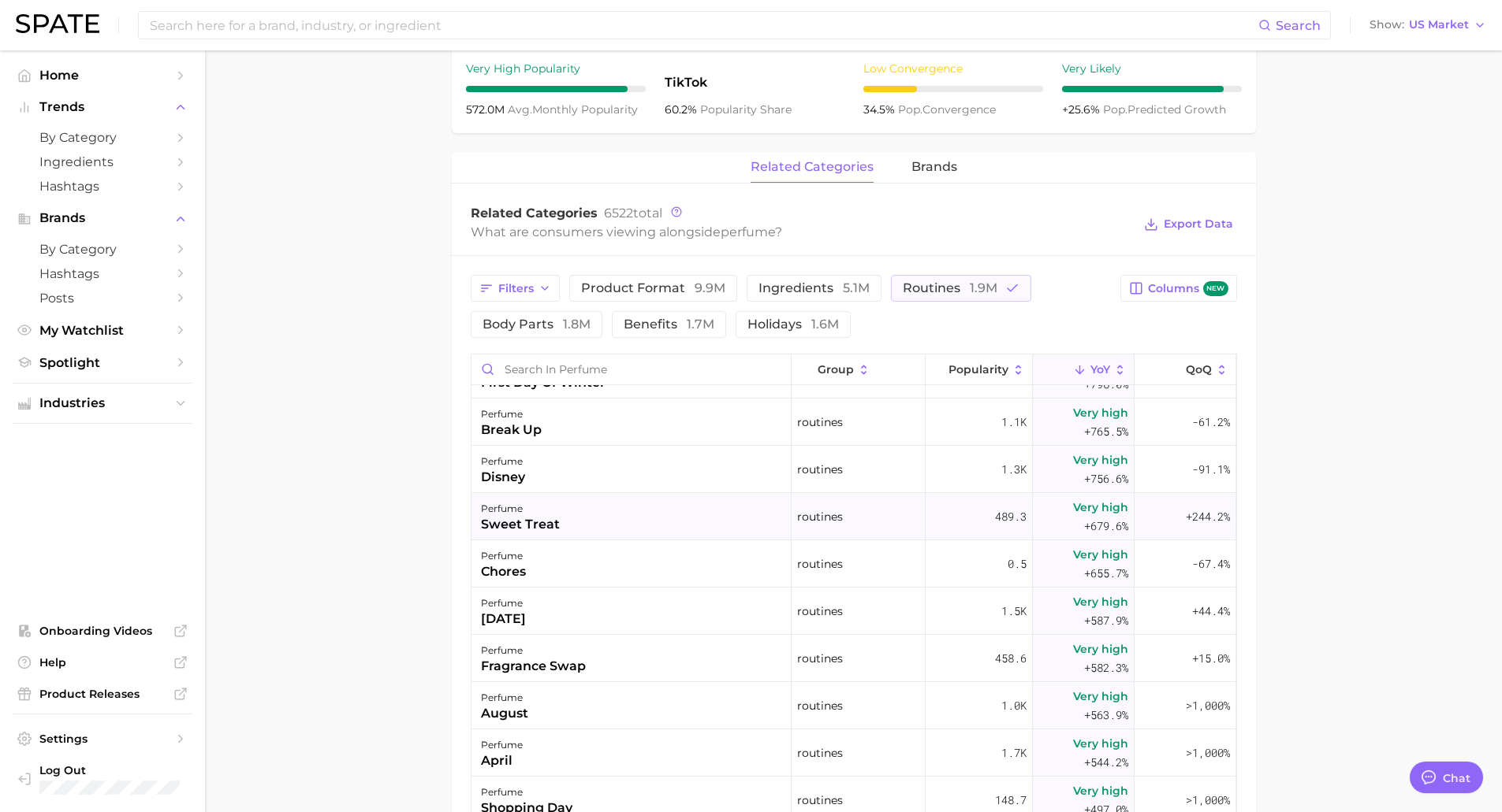
scroll to position [1181, 0]
